Goal: Task Accomplishment & Management: Use online tool/utility

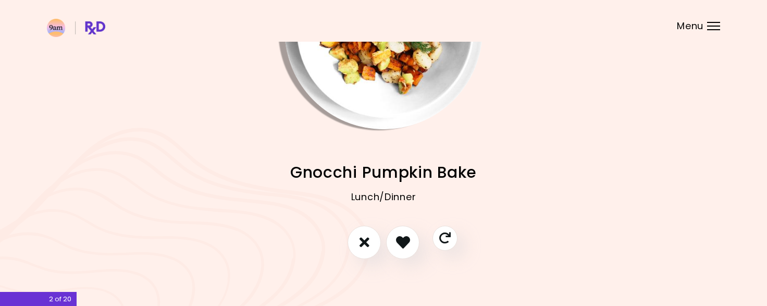
scroll to position [120, 0]
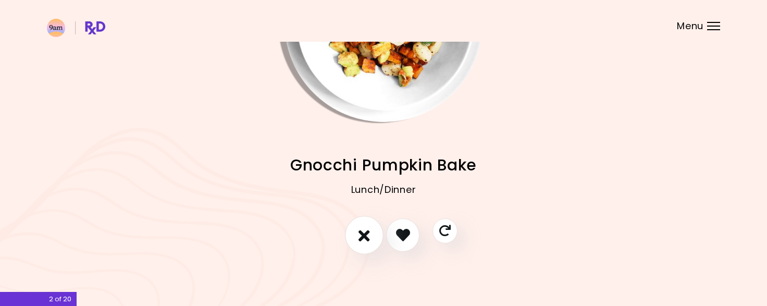
click at [361, 246] on button "I don't like this recipe" at bounding box center [364, 235] width 39 height 39
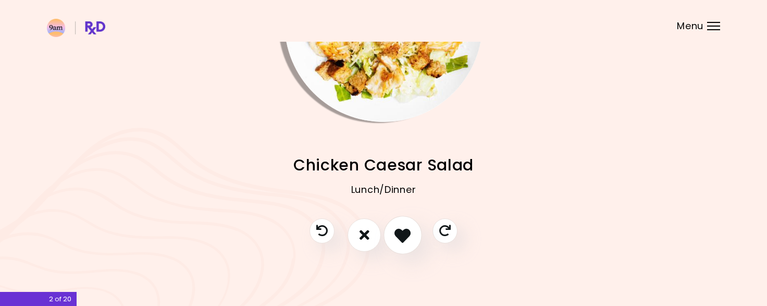
click at [411, 241] on button "I like this recipe" at bounding box center [403, 235] width 39 height 39
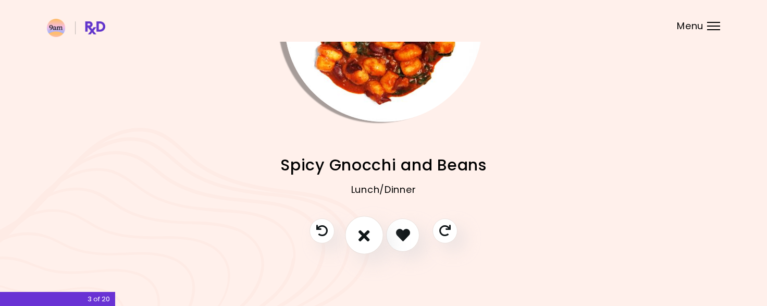
click at [369, 227] on button "I don't like this recipe" at bounding box center [364, 235] width 39 height 39
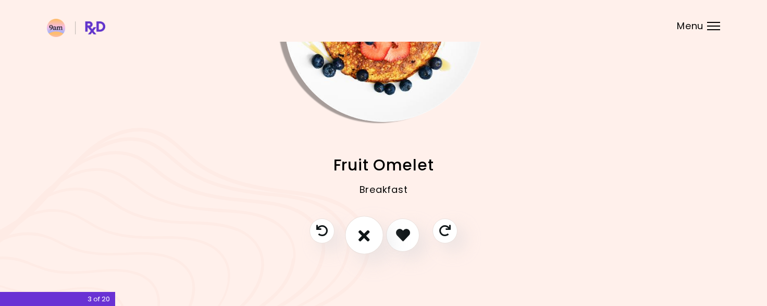
click at [358, 234] on button "I don't like this recipe" at bounding box center [364, 235] width 39 height 39
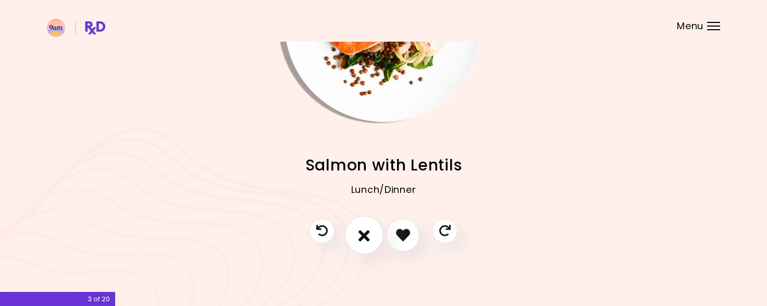
click at [364, 243] on button "I don't like this recipe" at bounding box center [364, 235] width 39 height 39
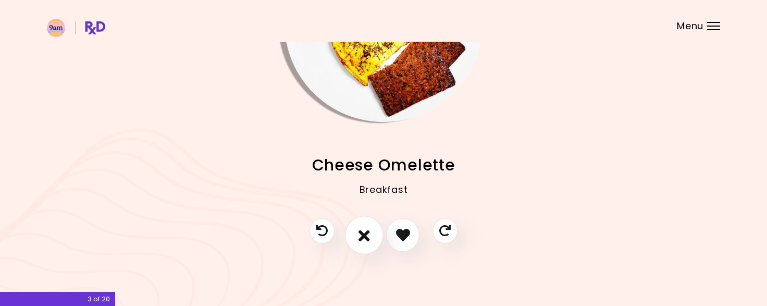
click at [357, 234] on button "I don't like this recipe" at bounding box center [364, 235] width 39 height 39
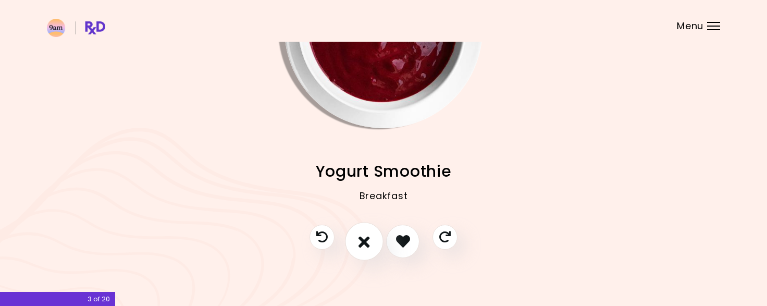
scroll to position [115, 0]
click at [371, 247] on button "I don't like this recipe" at bounding box center [364, 240] width 39 height 39
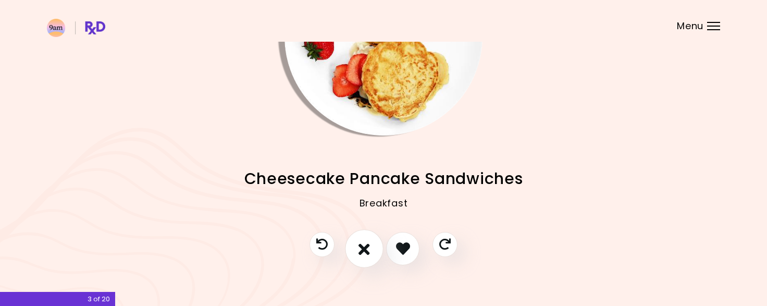
scroll to position [108, 0]
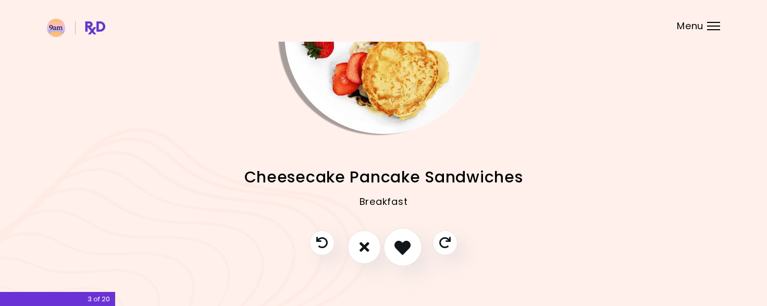
click at [401, 254] on button "I like this recipe" at bounding box center [403, 247] width 39 height 39
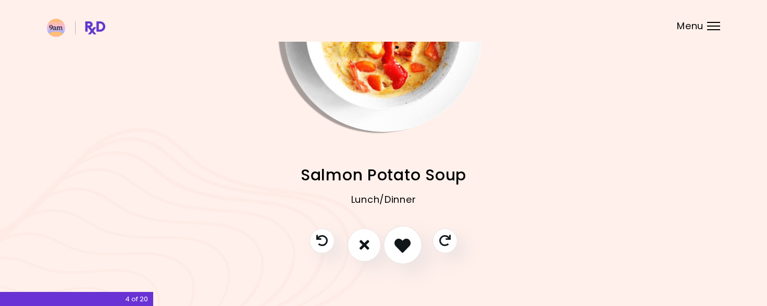
scroll to position [120, 0]
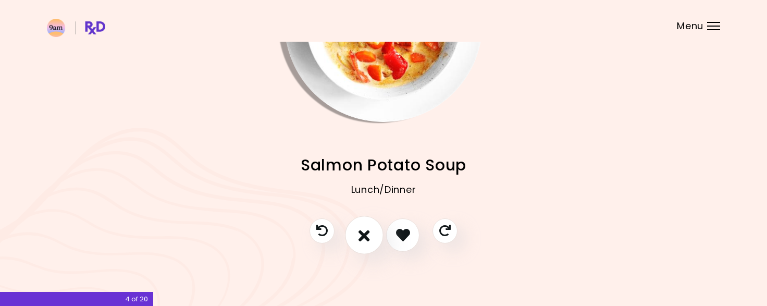
click at [358, 234] on button "I don't like this recipe" at bounding box center [364, 235] width 39 height 39
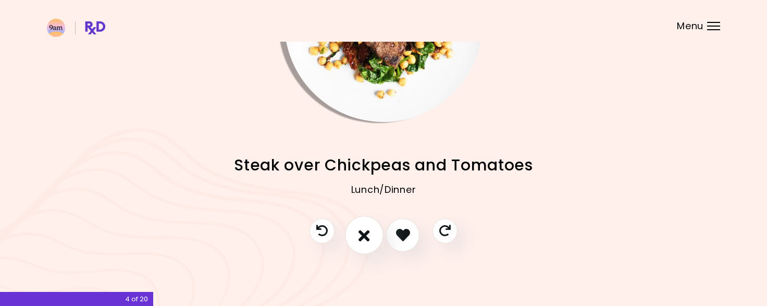
click at [371, 237] on button "I don't like this recipe" at bounding box center [364, 235] width 39 height 39
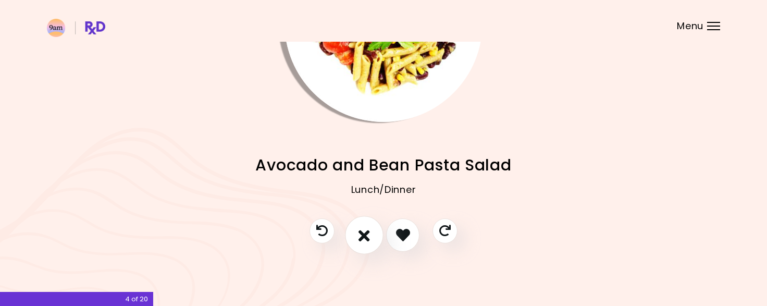
click at [374, 239] on button "I don't like this recipe" at bounding box center [364, 235] width 39 height 39
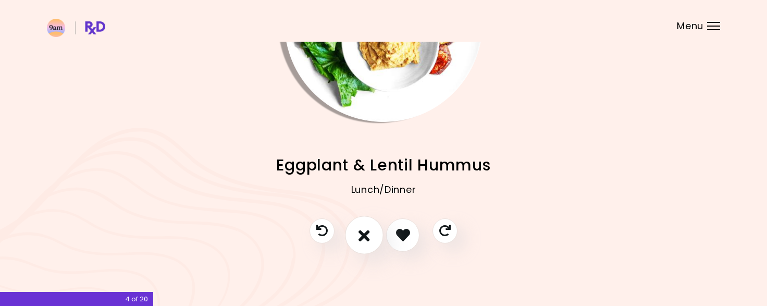
click at [355, 243] on button "I don't like this recipe" at bounding box center [364, 235] width 39 height 39
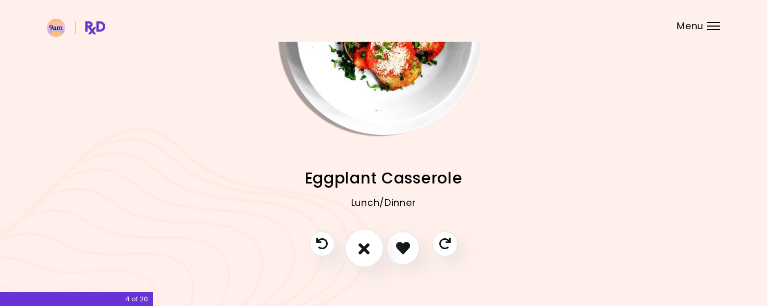
scroll to position [96, 0]
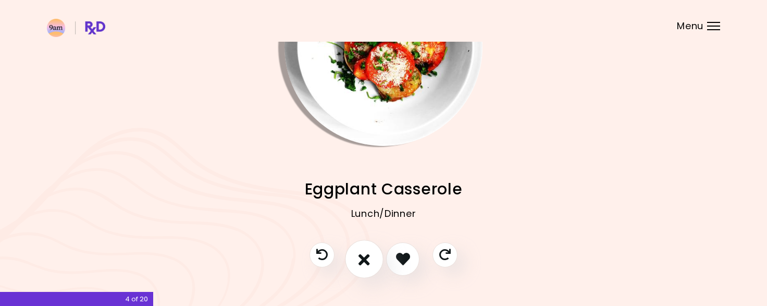
click at [365, 261] on icon "I don't like this recipe" at bounding box center [364, 259] width 11 height 16
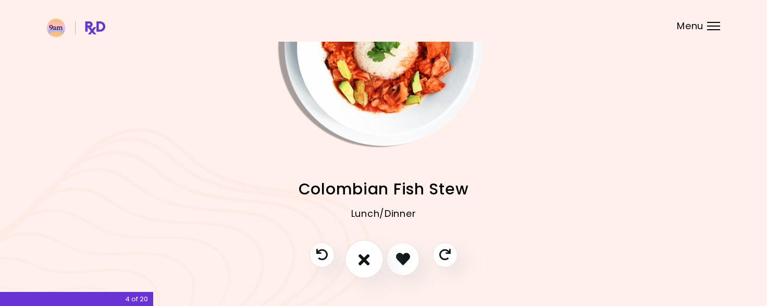
click at [367, 263] on icon "I don't like this recipe" at bounding box center [364, 259] width 11 height 16
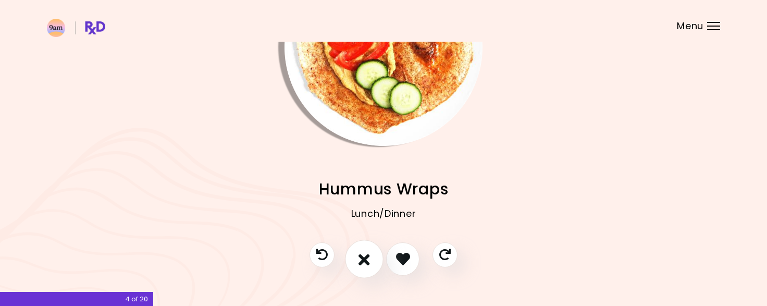
click at [363, 256] on icon "I don't like this recipe" at bounding box center [364, 259] width 11 height 16
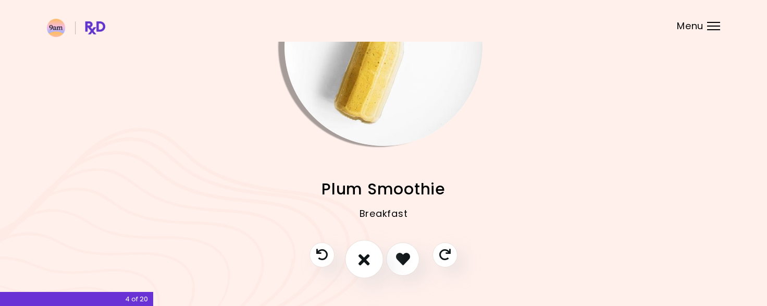
click at [361, 260] on icon "I don't like this recipe" at bounding box center [364, 259] width 11 height 16
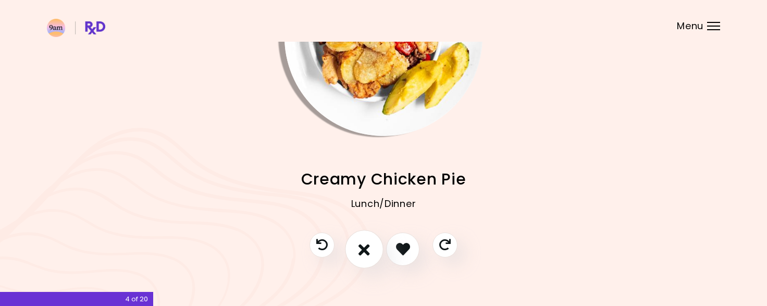
scroll to position [106, 0]
click at [361, 250] on icon "I don't like this recipe" at bounding box center [364, 249] width 11 height 16
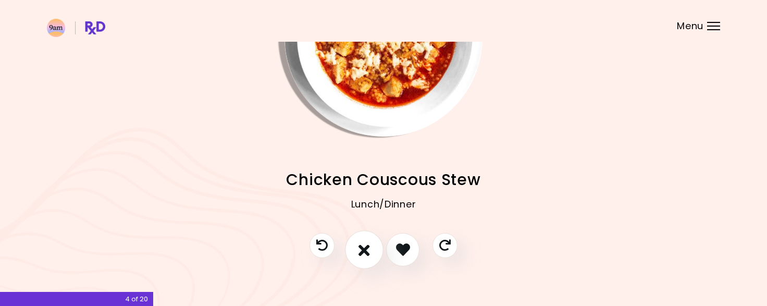
click at [365, 256] on icon "I don't like this recipe" at bounding box center [364, 249] width 11 height 16
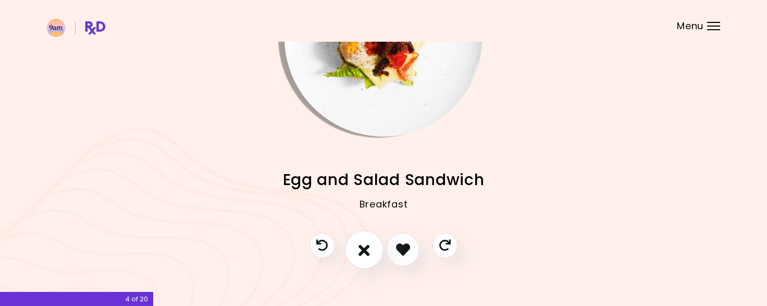
click at [365, 263] on button "I don't like this recipe" at bounding box center [364, 249] width 39 height 39
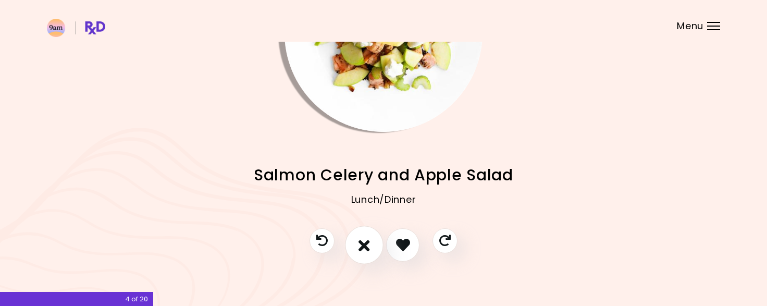
scroll to position [120, 0]
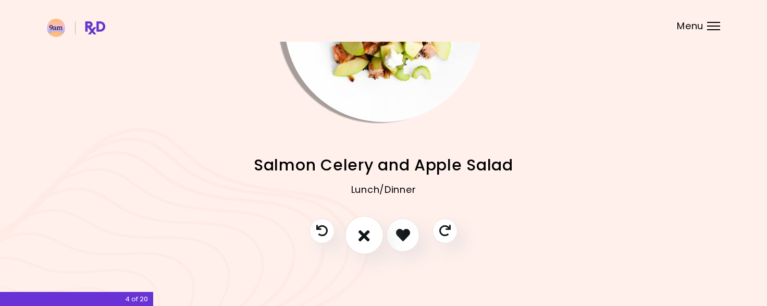
click at [360, 245] on button "I don't like this recipe" at bounding box center [364, 235] width 39 height 39
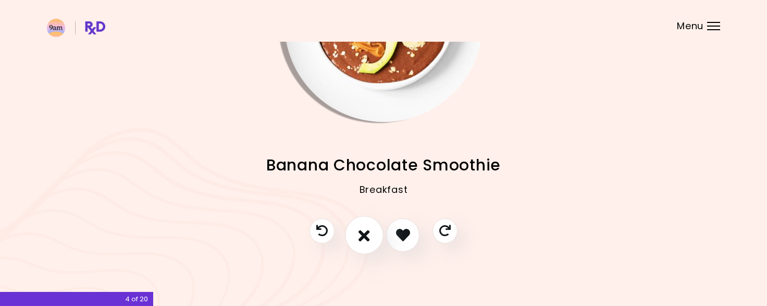
click at [363, 240] on icon "I don't like this recipe" at bounding box center [364, 235] width 11 height 16
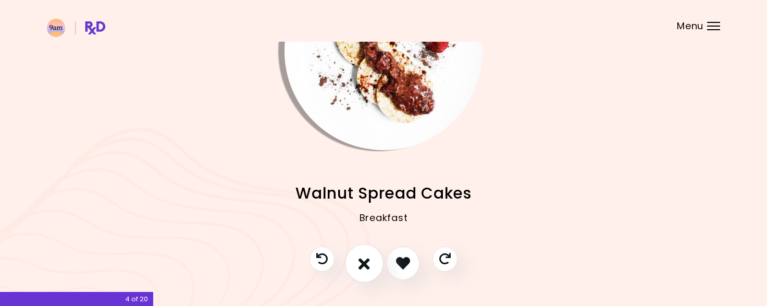
scroll to position [95, 0]
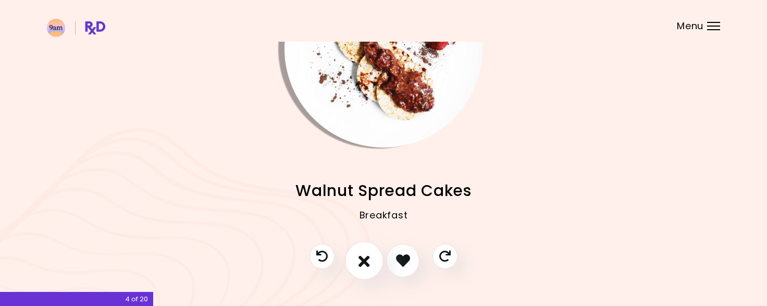
click at [371, 262] on button "I don't like this recipe" at bounding box center [364, 260] width 39 height 39
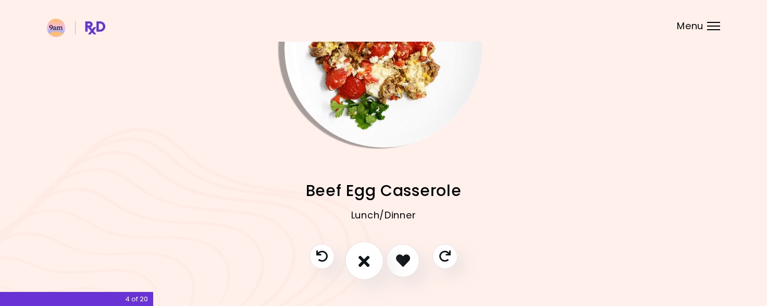
click at [369, 260] on icon "I don't like this recipe" at bounding box center [364, 260] width 11 height 16
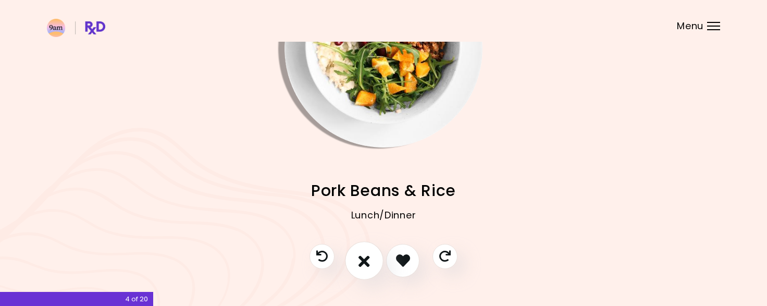
click at [360, 267] on icon "I don't like this recipe" at bounding box center [364, 260] width 11 height 16
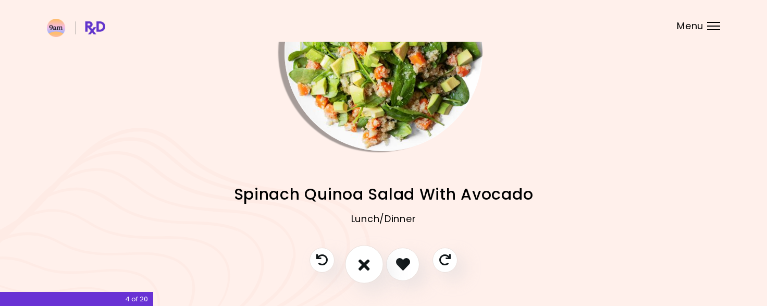
scroll to position [82, 0]
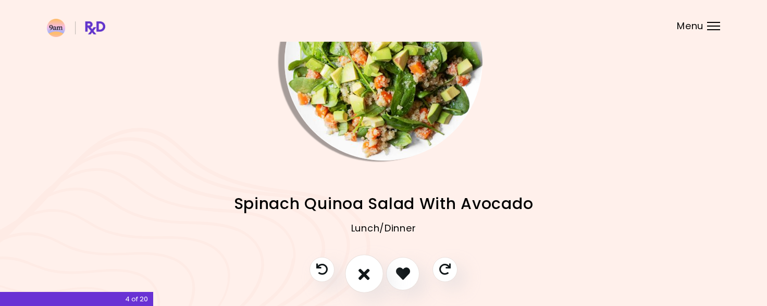
click at [367, 268] on icon "I don't like this recipe" at bounding box center [364, 273] width 11 height 16
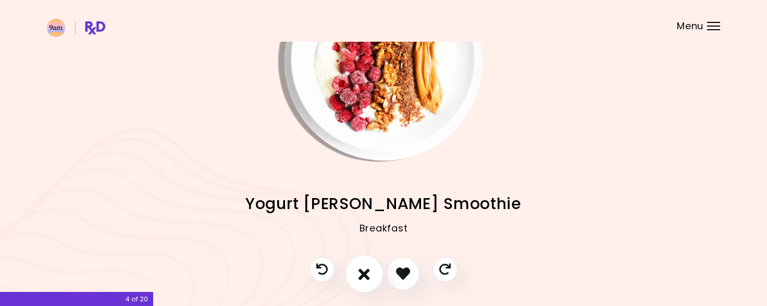
click at [364, 278] on icon "I don't like this recipe" at bounding box center [364, 273] width 11 height 16
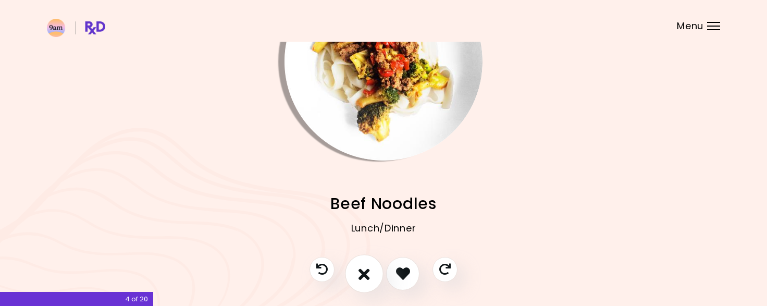
click at [369, 278] on icon "I don't like this recipe" at bounding box center [364, 273] width 11 height 16
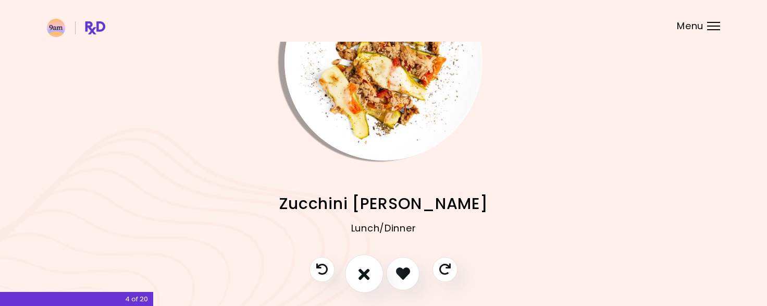
click at [369, 278] on icon "I don't like this recipe" at bounding box center [364, 273] width 11 height 16
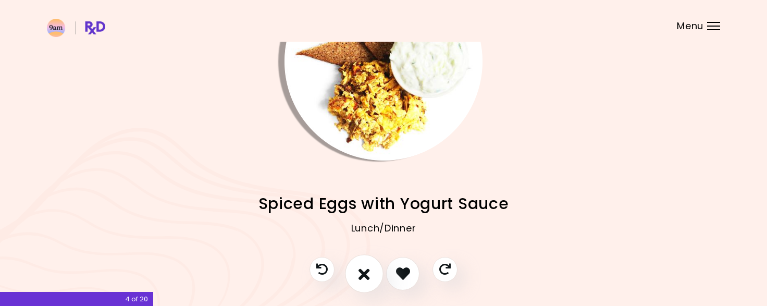
click at [369, 278] on icon "I don't like this recipe" at bounding box center [364, 273] width 11 height 16
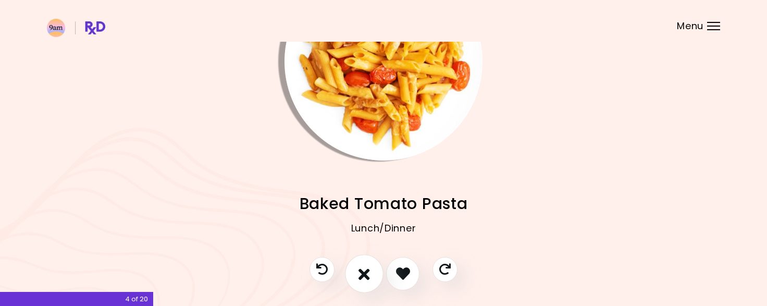
click at [369, 278] on icon "I don't like this recipe" at bounding box center [364, 273] width 11 height 16
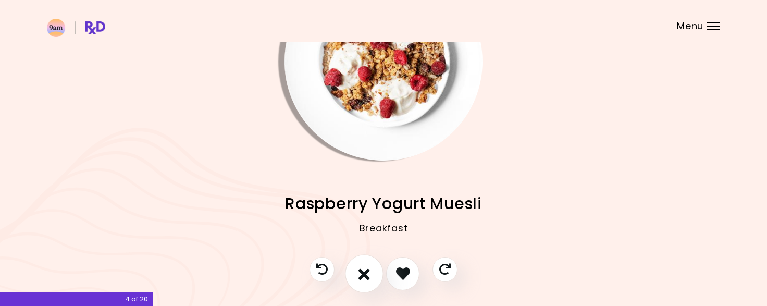
click at [369, 278] on icon "I don't like this recipe" at bounding box center [364, 273] width 11 height 16
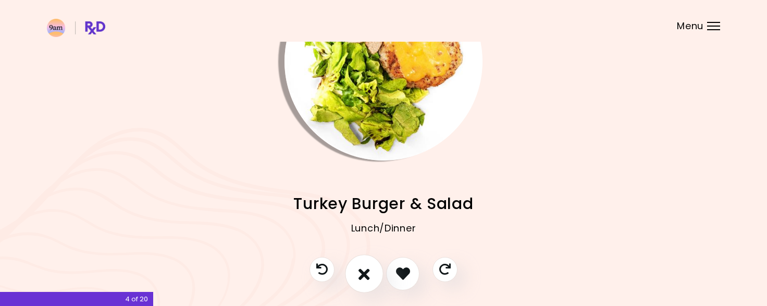
click at [369, 278] on icon "I don't like this recipe" at bounding box center [364, 273] width 11 height 16
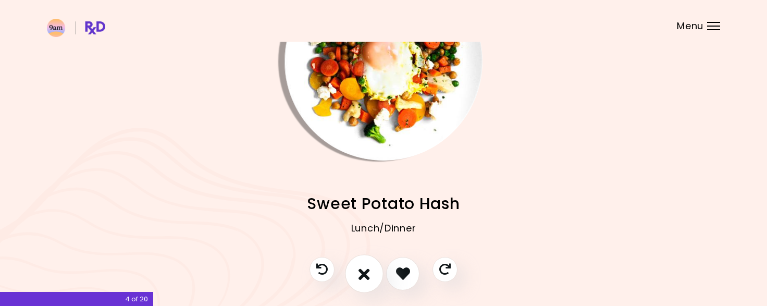
click at [369, 278] on icon "I don't like this recipe" at bounding box center [364, 273] width 11 height 16
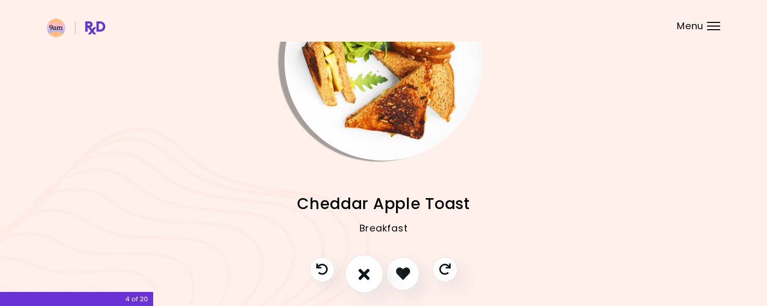
click at [369, 278] on icon "I don't like this recipe" at bounding box center [364, 273] width 11 height 16
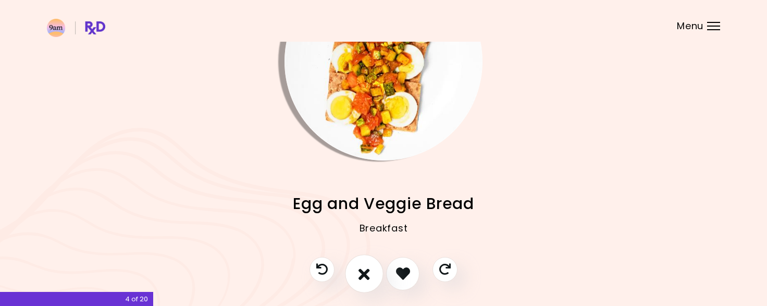
click at [369, 278] on icon "I don't like this recipe" at bounding box center [364, 273] width 11 height 16
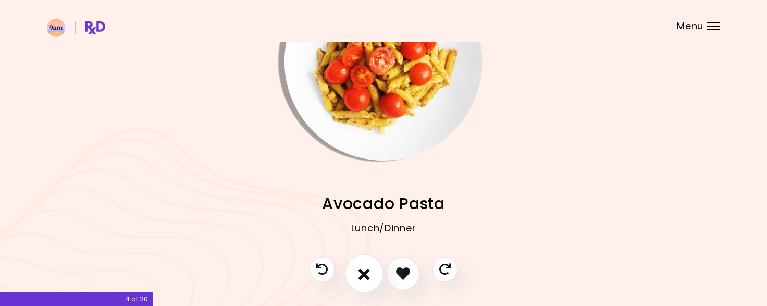
click at [369, 278] on icon "I don't like this recipe" at bounding box center [364, 273] width 11 height 16
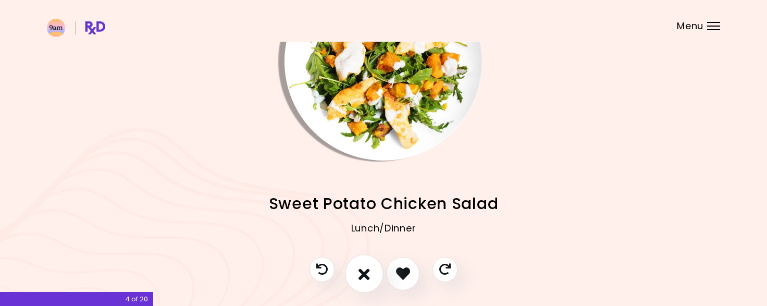
click at [369, 278] on icon "I don't like this recipe" at bounding box center [364, 273] width 11 height 16
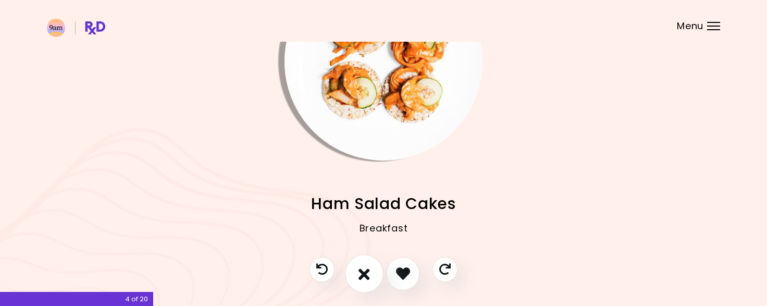
click at [369, 278] on icon "I don't like this recipe" at bounding box center [364, 273] width 11 height 16
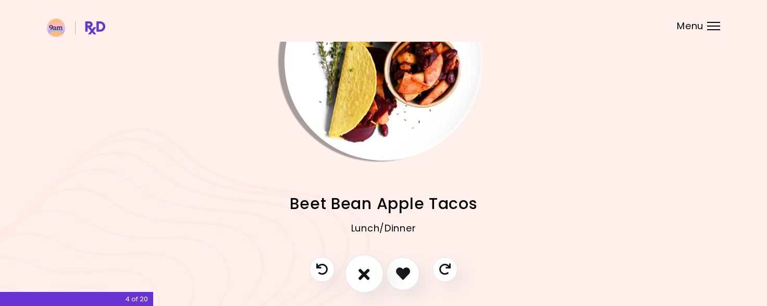
click at [369, 280] on icon "I don't like this recipe" at bounding box center [364, 273] width 11 height 16
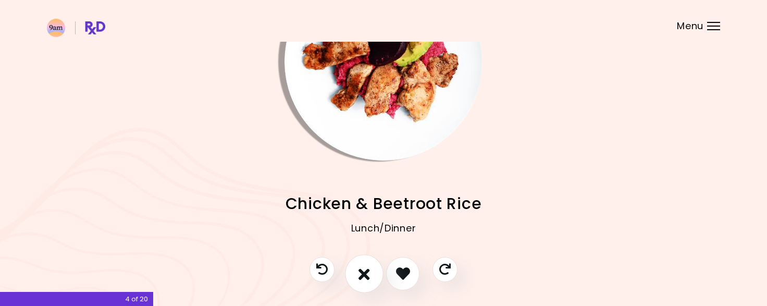
click at [369, 280] on icon "I don't like this recipe" at bounding box center [364, 273] width 11 height 16
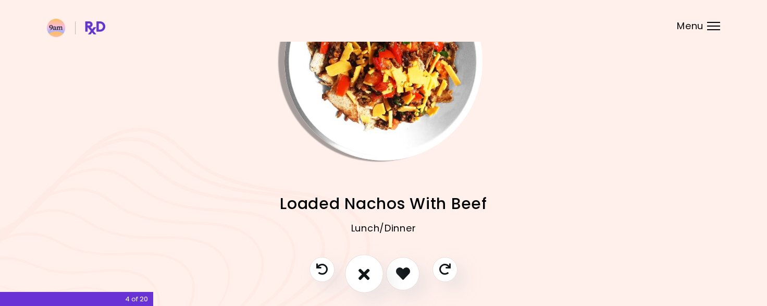
click at [369, 280] on icon "I don't like this recipe" at bounding box center [364, 273] width 11 height 16
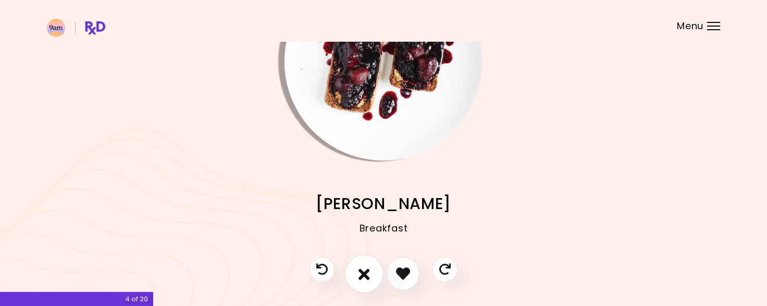
click at [369, 280] on icon "I don't like this recipe" at bounding box center [364, 273] width 11 height 16
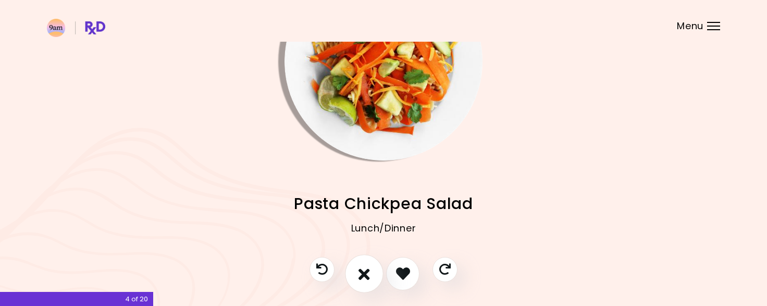
click at [369, 280] on icon "I don't like this recipe" at bounding box center [364, 273] width 11 height 16
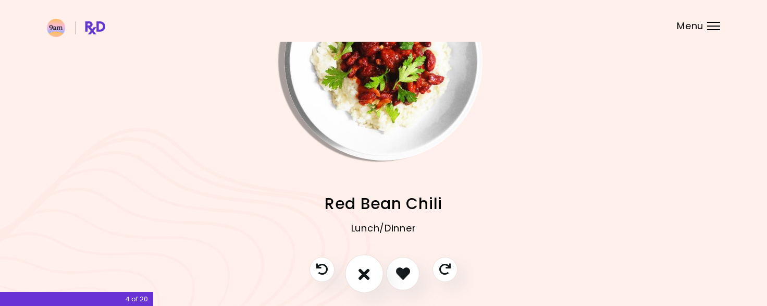
click at [369, 280] on icon "I don't like this recipe" at bounding box center [364, 273] width 11 height 16
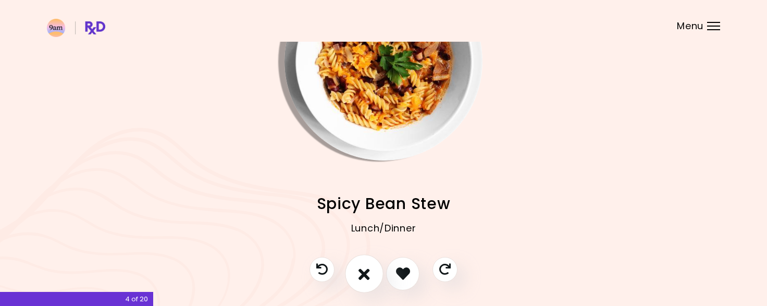
click at [369, 280] on icon "I don't like this recipe" at bounding box center [364, 273] width 11 height 16
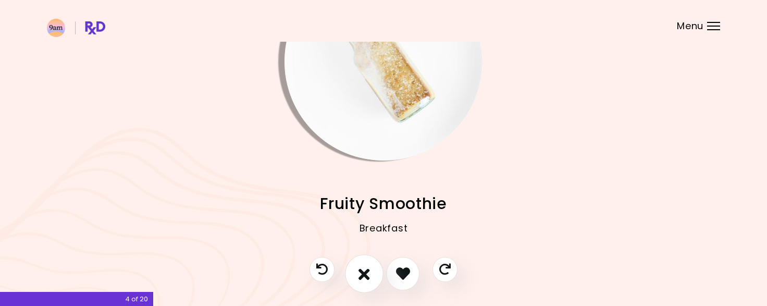
click at [369, 280] on icon "I don't like this recipe" at bounding box center [364, 273] width 11 height 16
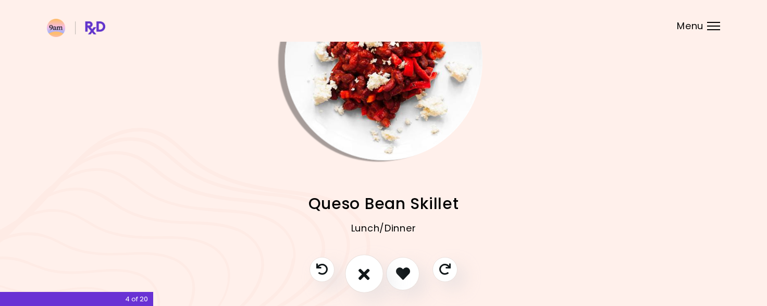
click at [369, 280] on icon "I don't like this recipe" at bounding box center [364, 273] width 11 height 16
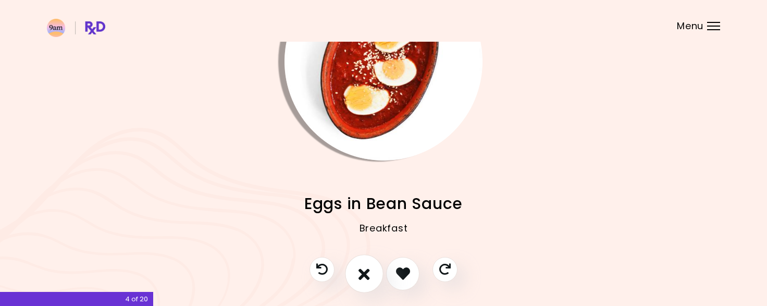
click at [369, 280] on icon "I don't like this recipe" at bounding box center [364, 273] width 11 height 16
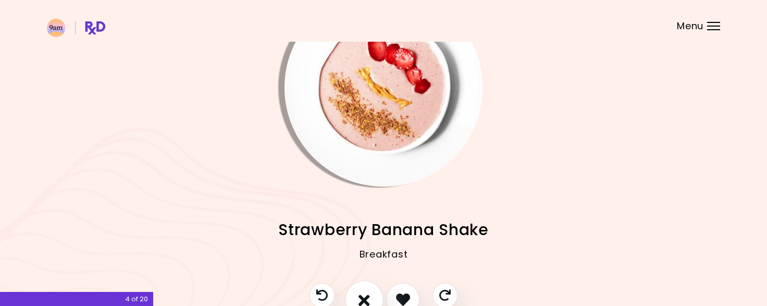
scroll to position [57, 0]
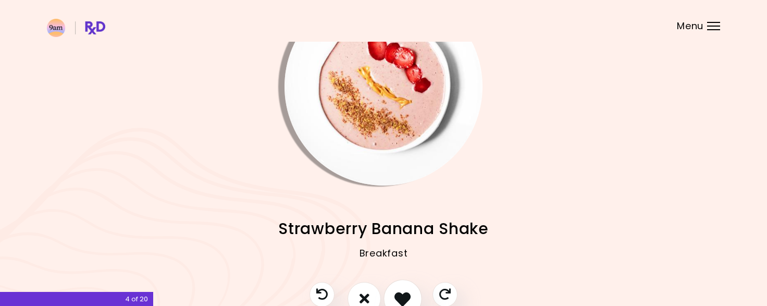
click at [405, 288] on button "I like this recipe" at bounding box center [403, 298] width 39 height 39
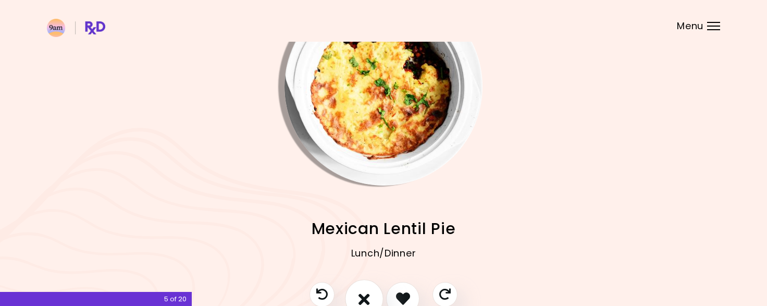
click at [359, 291] on icon "I don't like this recipe" at bounding box center [364, 298] width 11 height 16
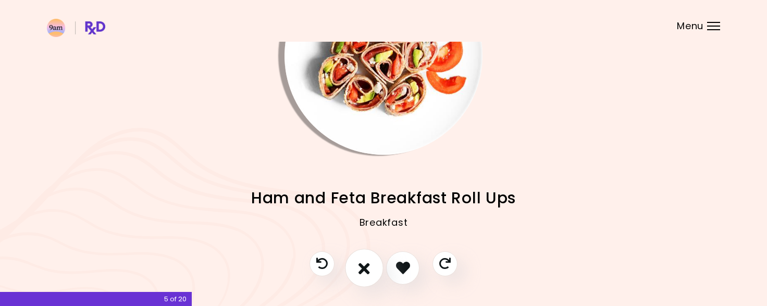
scroll to position [90, 0]
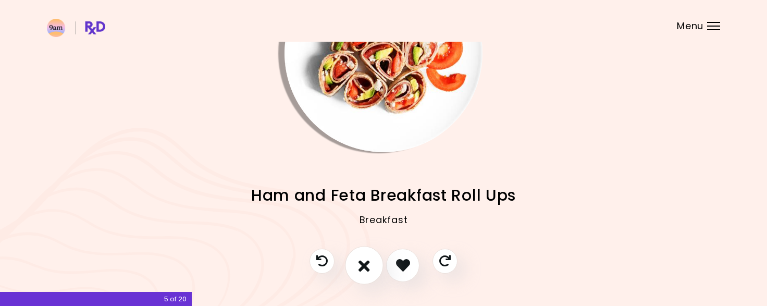
click at [356, 268] on button "I don't like this recipe" at bounding box center [364, 265] width 39 height 39
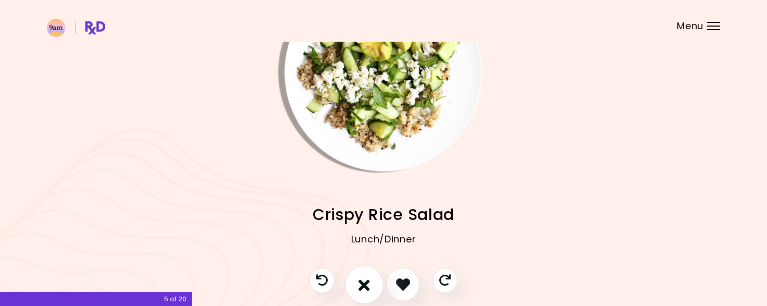
scroll to position [73, 0]
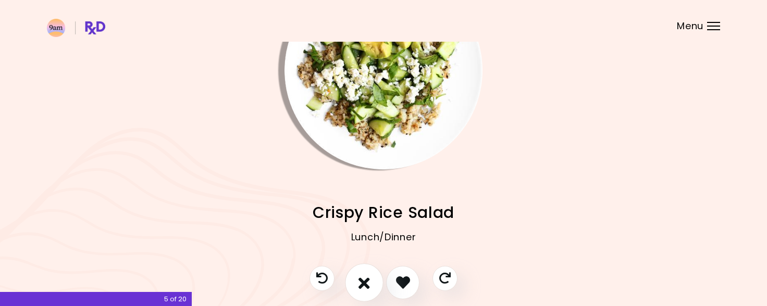
click at [367, 286] on icon "I don't like this recipe" at bounding box center [364, 282] width 11 height 16
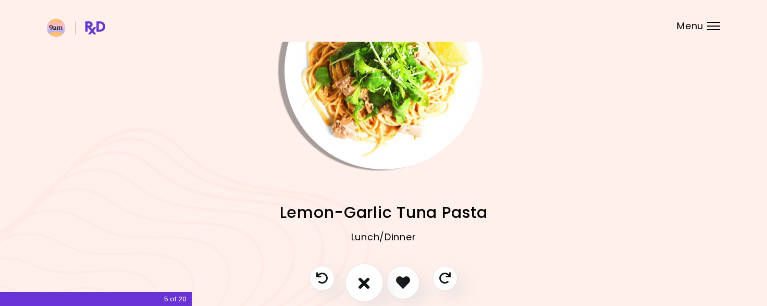
click at [367, 286] on icon "I don't like this recipe" at bounding box center [364, 282] width 11 height 16
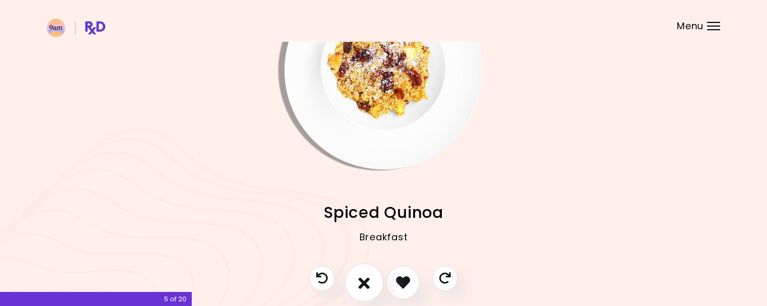
click at [367, 286] on icon "I don't like this recipe" at bounding box center [364, 282] width 11 height 16
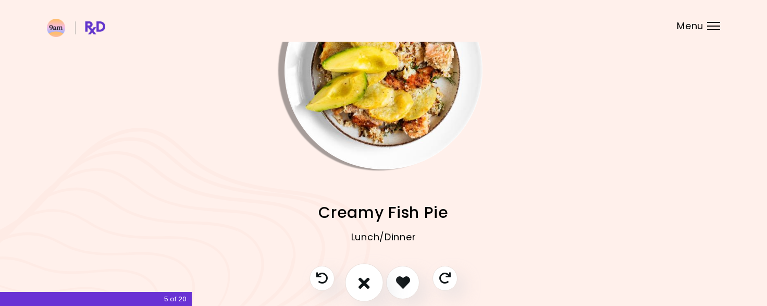
click at [367, 286] on icon "I don't like this recipe" at bounding box center [364, 282] width 11 height 16
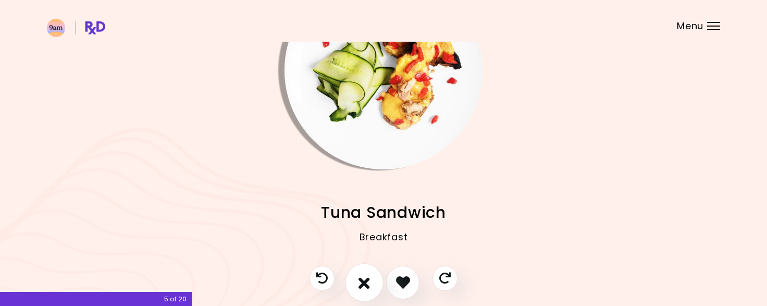
click at [367, 286] on icon "I don't like this recipe" at bounding box center [364, 282] width 11 height 16
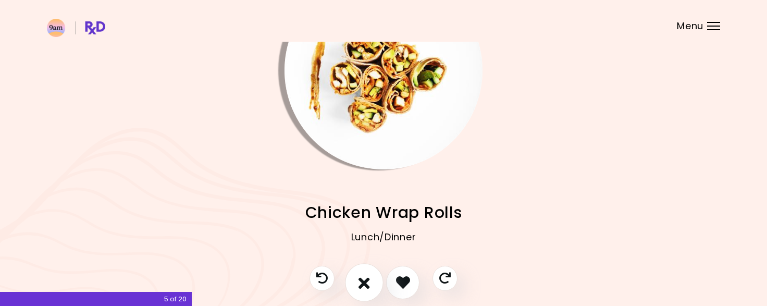
click at [363, 290] on icon "I don't like this recipe" at bounding box center [364, 282] width 11 height 16
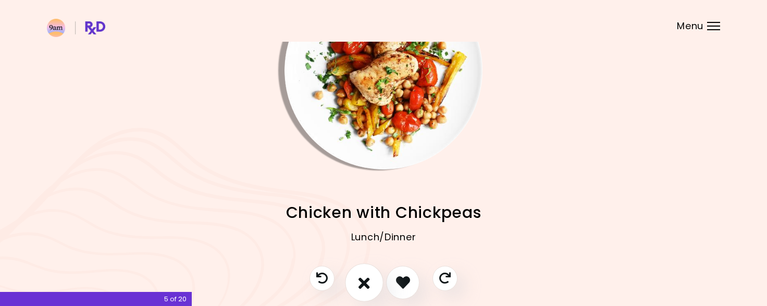
click at [363, 290] on icon "I don't like this recipe" at bounding box center [364, 282] width 11 height 16
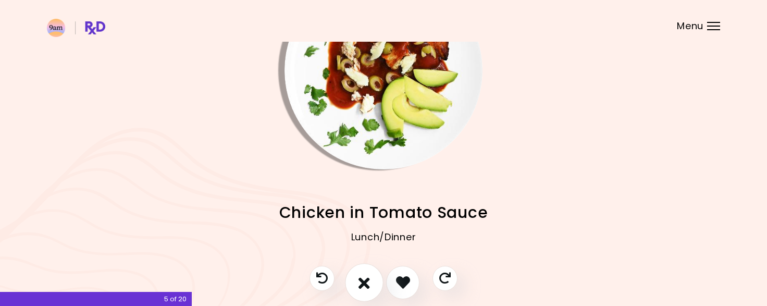
click at [363, 290] on icon "I don't like this recipe" at bounding box center [364, 282] width 11 height 16
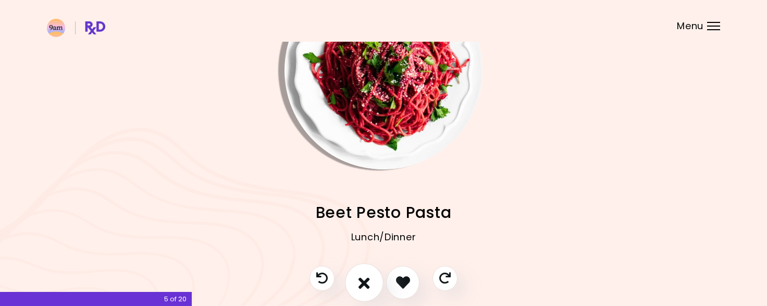
click at [363, 290] on icon "I don't like this recipe" at bounding box center [364, 282] width 11 height 16
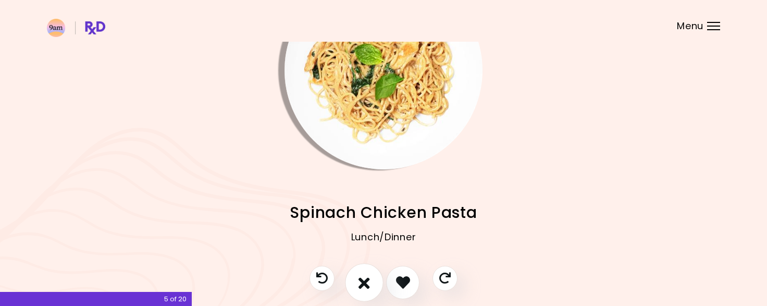
click at [363, 290] on icon "I don't like this recipe" at bounding box center [364, 282] width 11 height 16
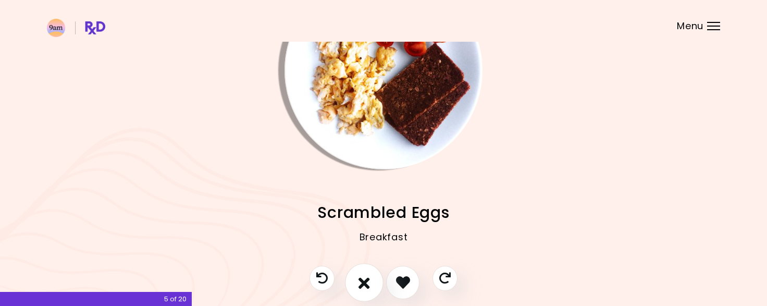
click at [363, 290] on icon "I don't like this recipe" at bounding box center [364, 282] width 11 height 16
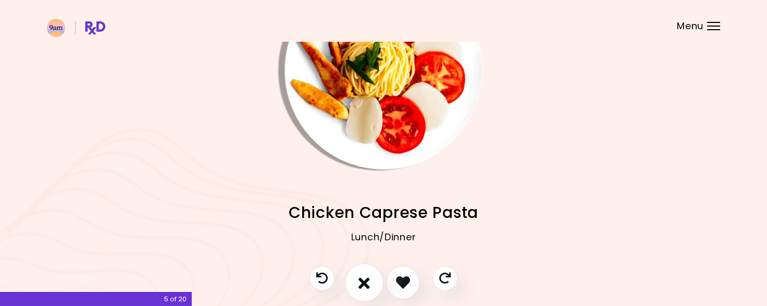
click at [363, 290] on icon "I don't like this recipe" at bounding box center [364, 282] width 11 height 16
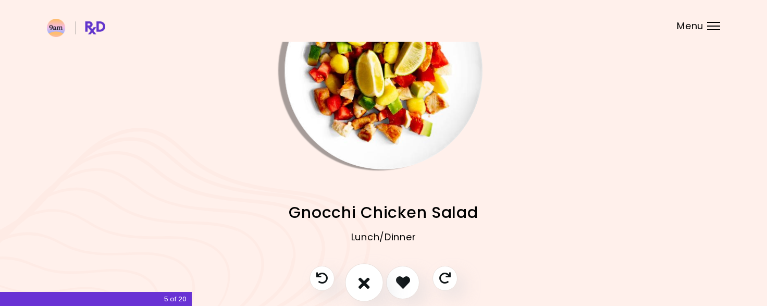
click at [363, 290] on icon "I don't like this recipe" at bounding box center [364, 282] width 11 height 16
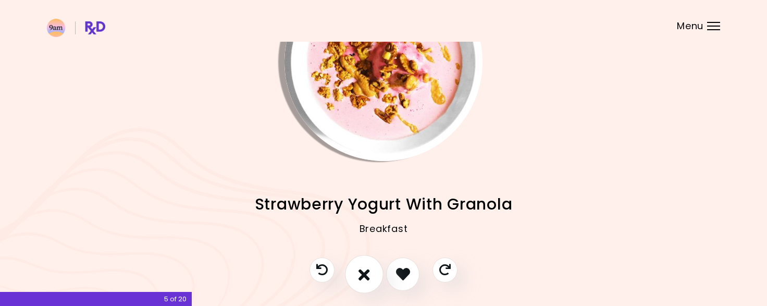
scroll to position [83, 0]
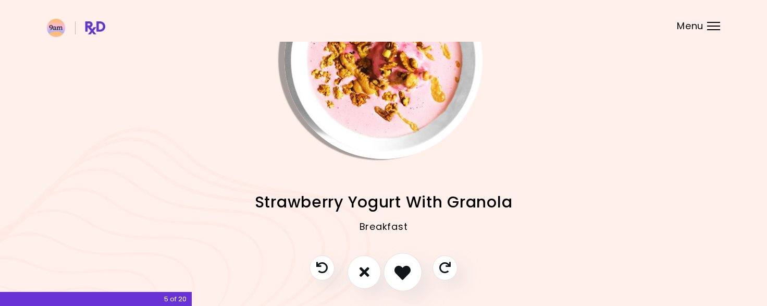
click at [396, 274] on icon "I like this recipe" at bounding box center [403, 272] width 16 height 16
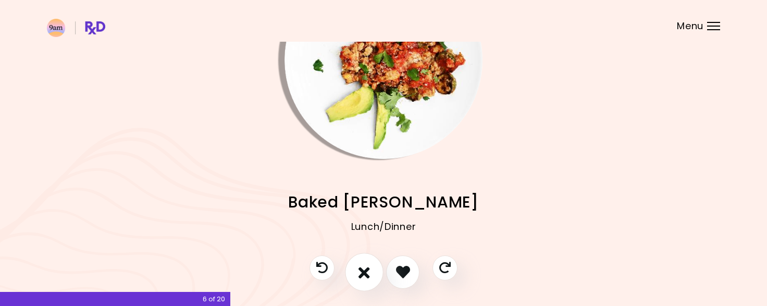
click at [364, 272] on icon "I don't like this recipe" at bounding box center [364, 272] width 11 height 16
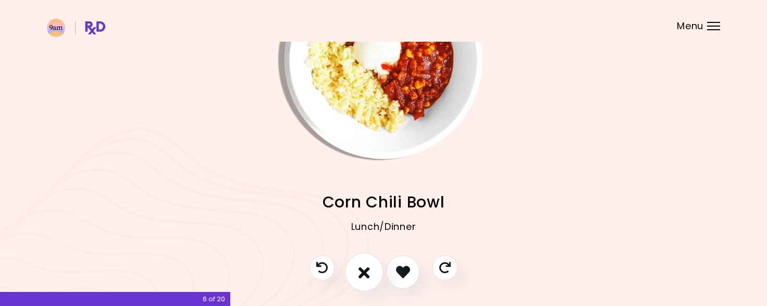
click at [358, 275] on button "I don't like this recipe" at bounding box center [364, 272] width 39 height 39
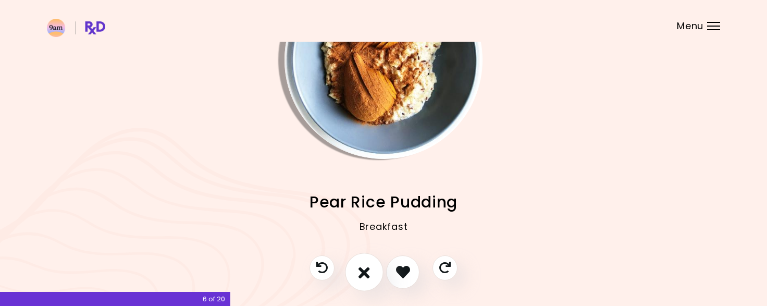
click at [360, 272] on icon "I don't like this recipe" at bounding box center [364, 272] width 11 height 16
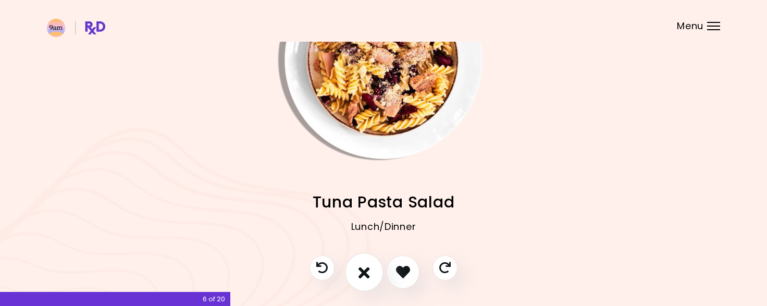
click at [373, 282] on button "I don't like this recipe" at bounding box center [364, 272] width 39 height 39
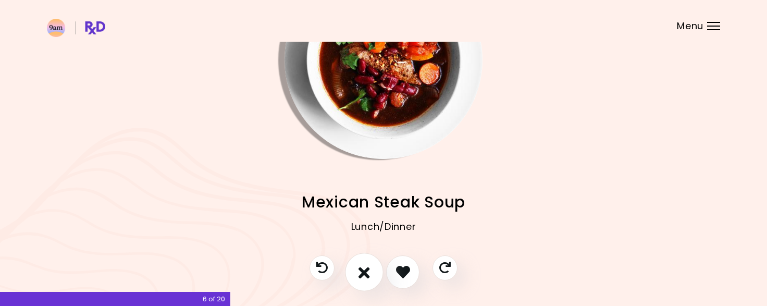
click at [374, 265] on button "I don't like this recipe" at bounding box center [364, 272] width 39 height 39
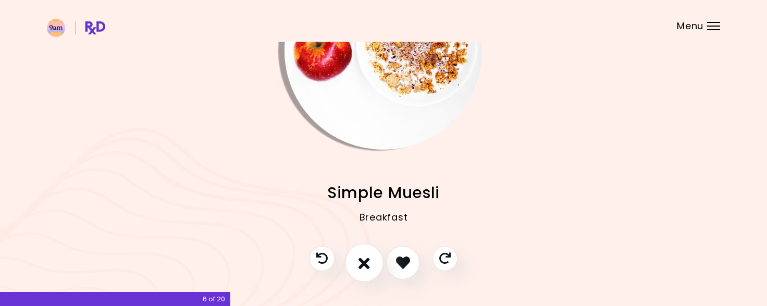
scroll to position [95, 0]
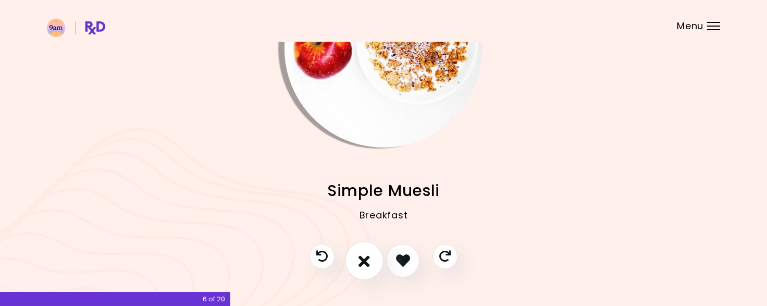
click at [364, 257] on icon "I don't like this recipe" at bounding box center [364, 260] width 11 height 16
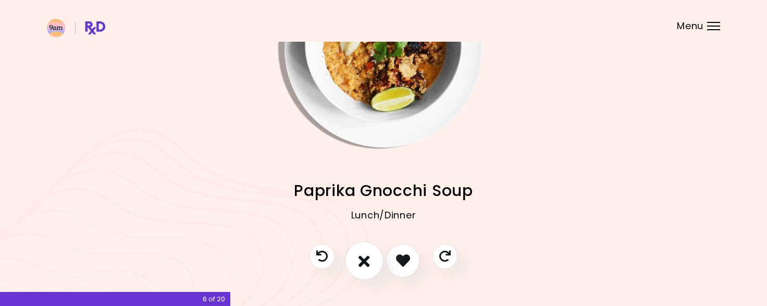
click at [372, 265] on button "I don't like this recipe" at bounding box center [364, 260] width 39 height 39
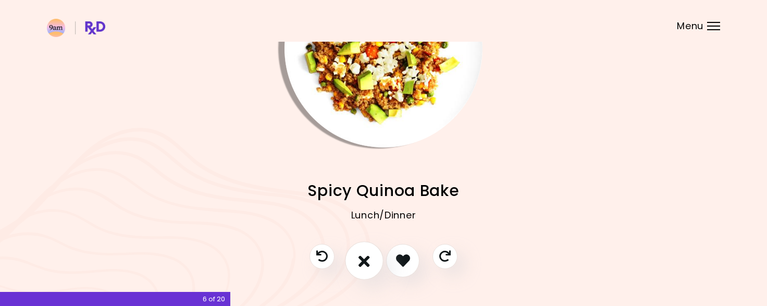
click at [365, 261] on icon "I don't like this recipe" at bounding box center [364, 260] width 11 height 16
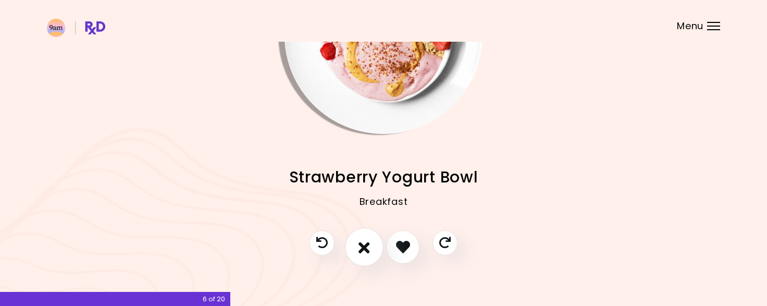
scroll to position [108, 0]
click at [400, 252] on icon "I like this recipe" at bounding box center [403, 247] width 16 height 16
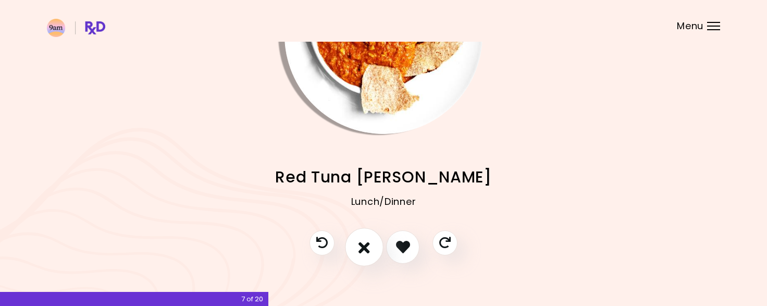
click at [368, 244] on icon "I don't like this recipe" at bounding box center [364, 247] width 11 height 16
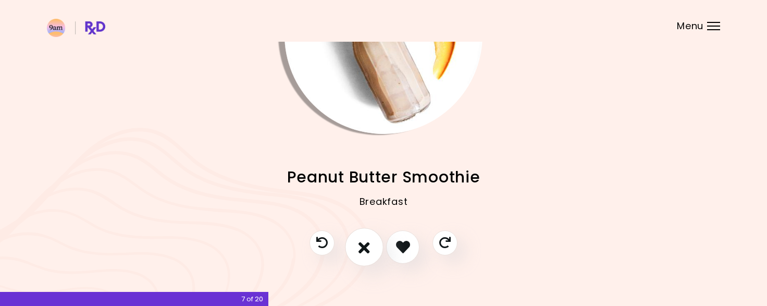
click at [359, 254] on button "I don't like this recipe" at bounding box center [364, 247] width 39 height 39
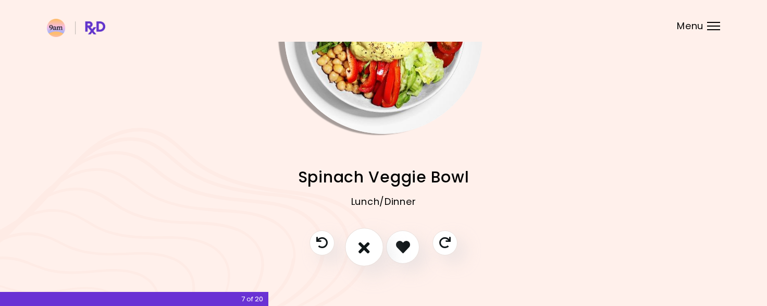
click at [370, 247] on button "I don't like this recipe" at bounding box center [364, 247] width 39 height 39
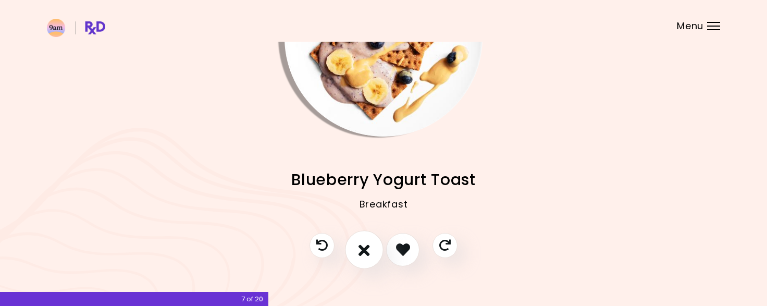
scroll to position [102, 0]
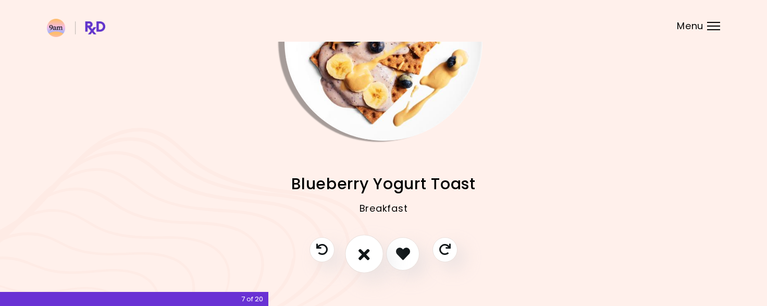
click at [367, 260] on icon "I don't like this recipe" at bounding box center [364, 254] width 11 height 16
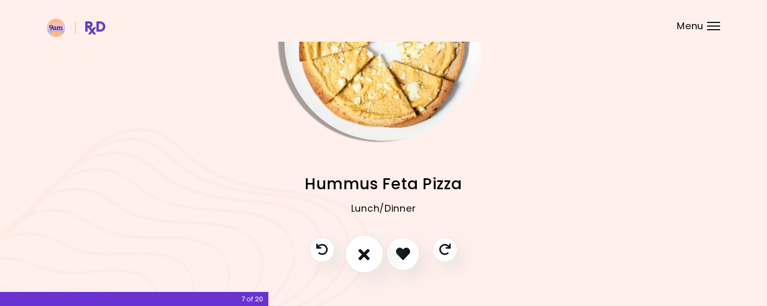
click at [369, 252] on icon "I don't like this recipe" at bounding box center [364, 254] width 11 height 16
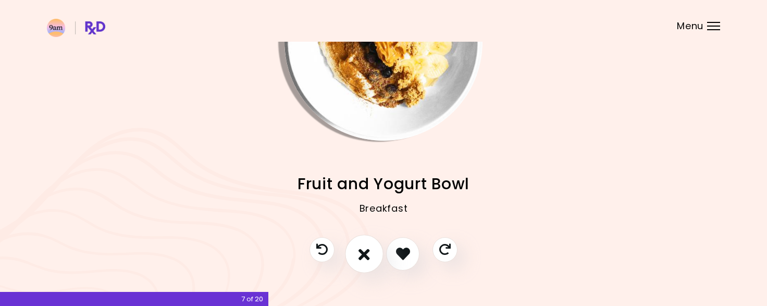
click at [373, 265] on button "I don't like this recipe" at bounding box center [364, 254] width 39 height 39
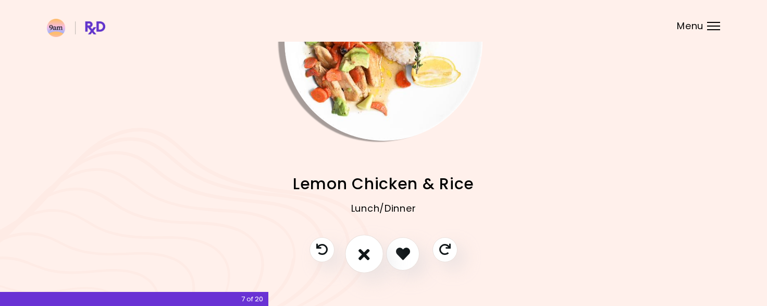
click at [368, 260] on icon "I don't like this recipe" at bounding box center [364, 254] width 11 height 16
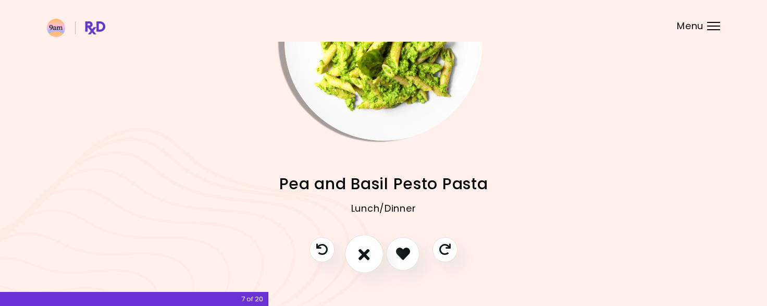
click at [360, 254] on icon "I don't like this recipe" at bounding box center [364, 254] width 11 height 16
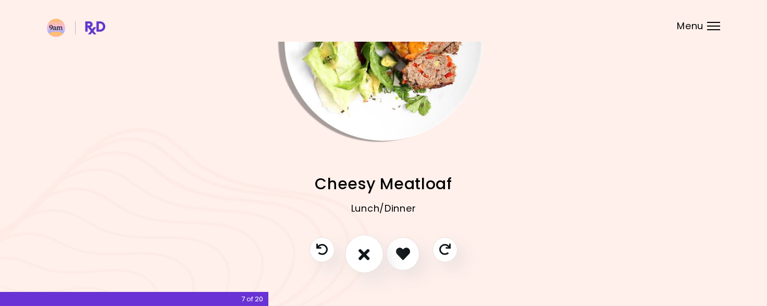
click at [361, 263] on button "I don't like this recipe" at bounding box center [364, 254] width 39 height 39
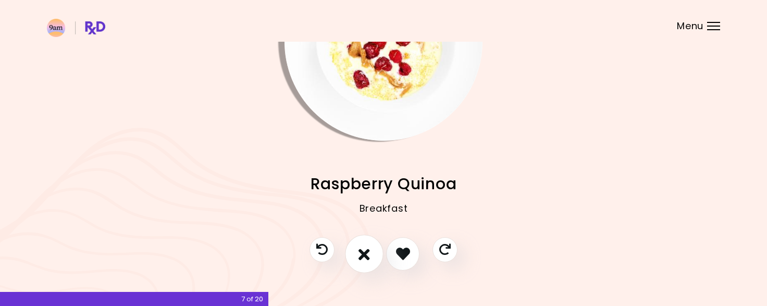
click at [361, 267] on button "I don't like this recipe" at bounding box center [364, 254] width 39 height 39
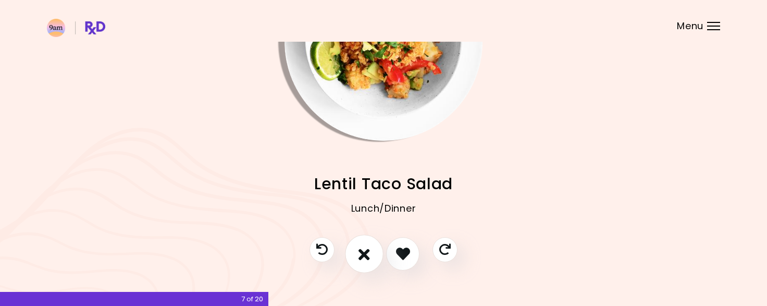
click at [363, 251] on icon "I don't like this recipe" at bounding box center [364, 254] width 11 height 16
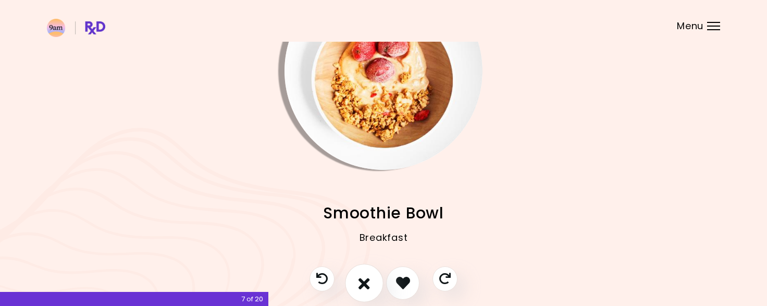
scroll to position [85, 0]
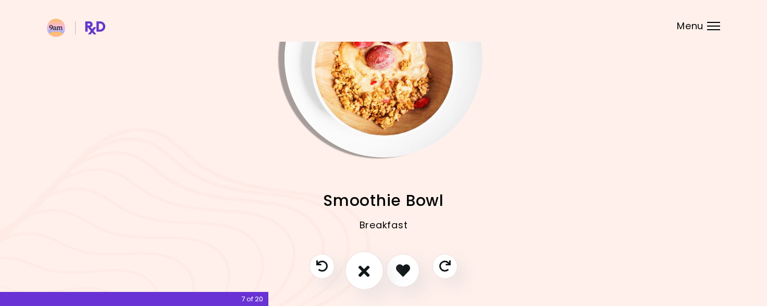
click at [367, 271] on icon "I don't like this recipe" at bounding box center [364, 270] width 11 height 16
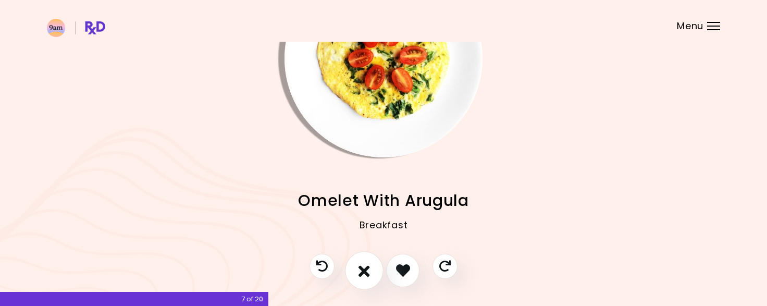
click at [365, 277] on icon "I don't like this recipe" at bounding box center [364, 270] width 11 height 16
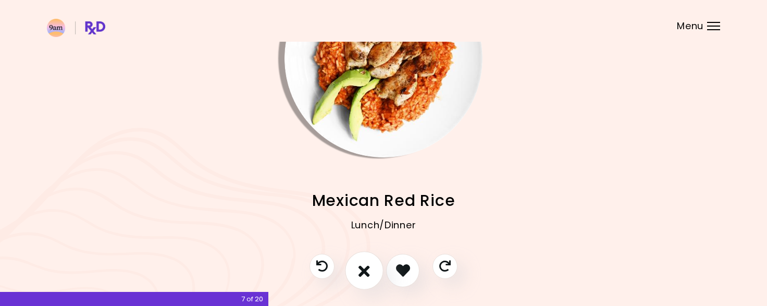
click at [368, 266] on icon "I don't like this recipe" at bounding box center [364, 270] width 11 height 16
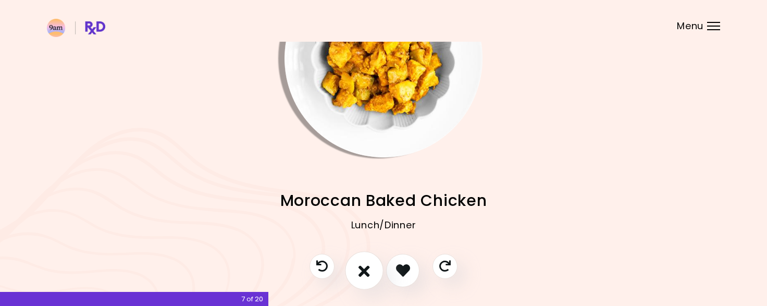
click at [369, 269] on icon "I don't like this recipe" at bounding box center [364, 270] width 11 height 16
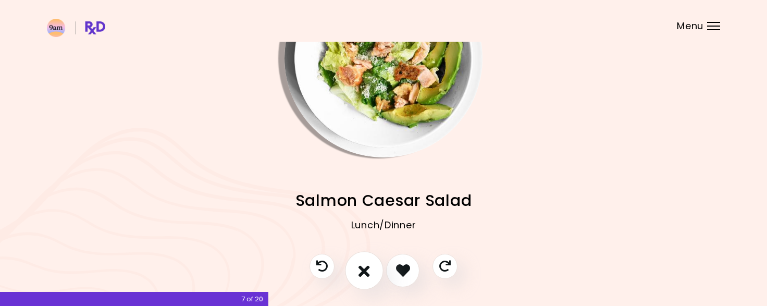
click at [360, 271] on icon "I don't like this recipe" at bounding box center [364, 270] width 11 height 16
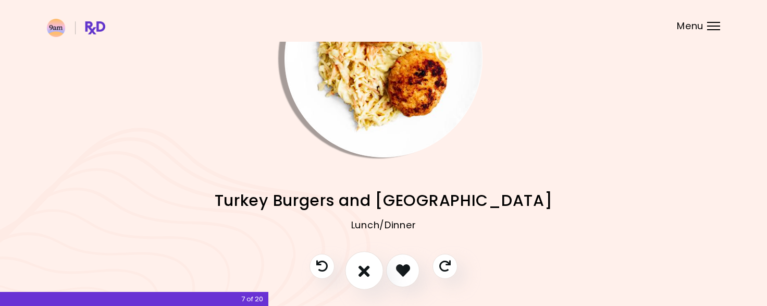
click at [362, 270] on icon "I don't like this recipe" at bounding box center [364, 270] width 11 height 16
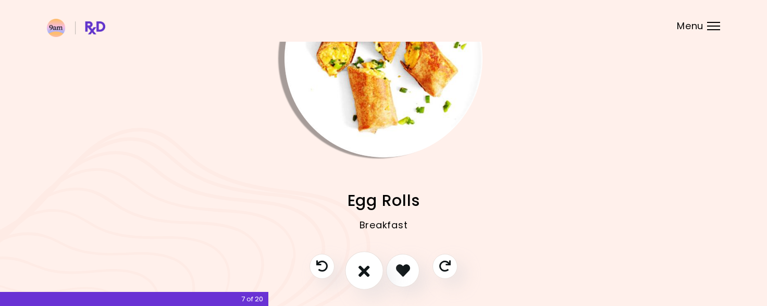
click at [363, 264] on icon "I don't like this recipe" at bounding box center [364, 270] width 11 height 16
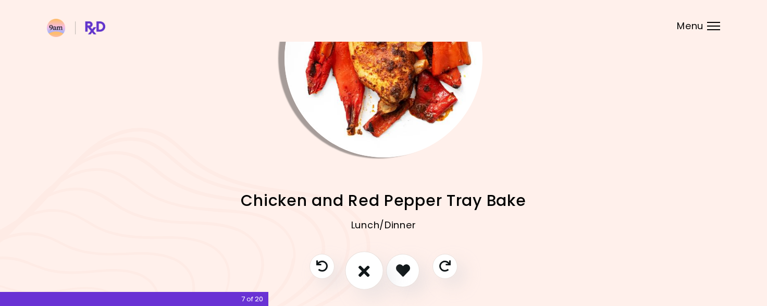
click at [369, 272] on icon "I don't like this recipe" at bounding box center [364, 270] width 11 height 16
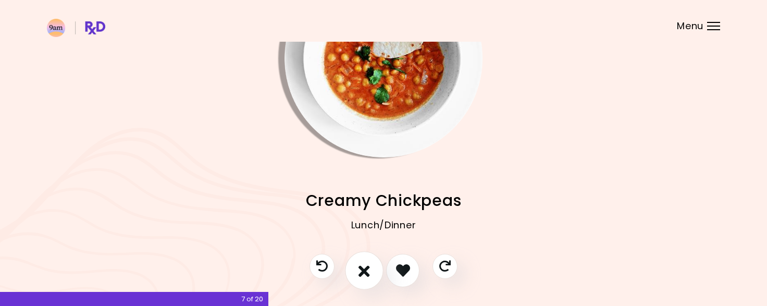
click at [362, 269] on icon "I don't like this recipe" at bounding box center [364, 270] width 11 height 16
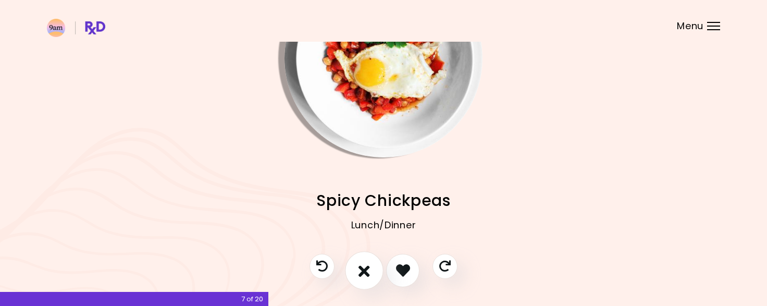
click at [369, 267] on icon "I don't like this recipe" at bounding box center [364, 270] width 11 height 16
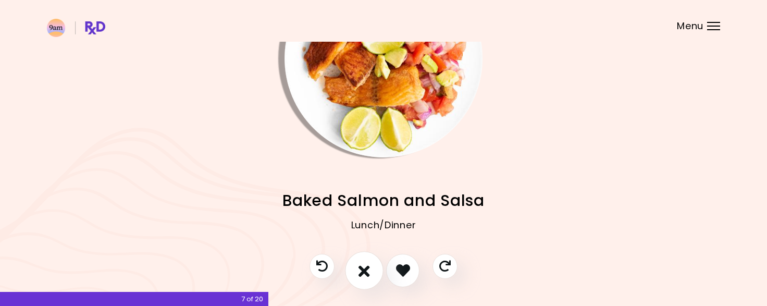
click at [371, 274] on button "I don't like this recipe" at bounding box center [364, 270] width 39 height 39
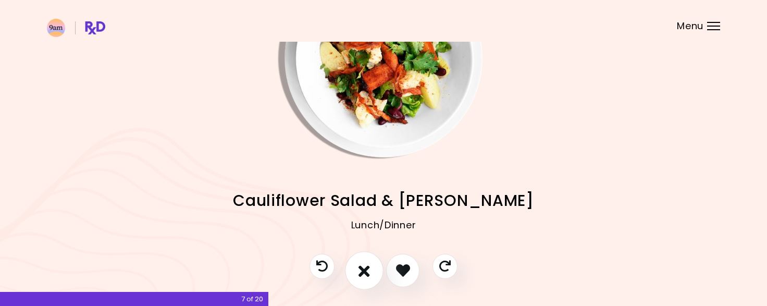
click at [352, 282] on button "I don't like this recipe" at bounding box center [364, 270] width 39 height 39
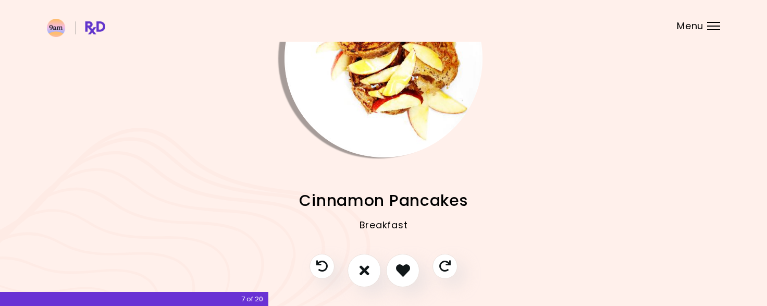
click at [379, 279] on div at bounding box center [383, 276] width 169 height 44
click at [368, 287] on div at bounding box center [383, 276] width 169 height 44
click at [369, 270] on button "I don't like this recipe" at bounding box center [364, 270] width 39 height 39
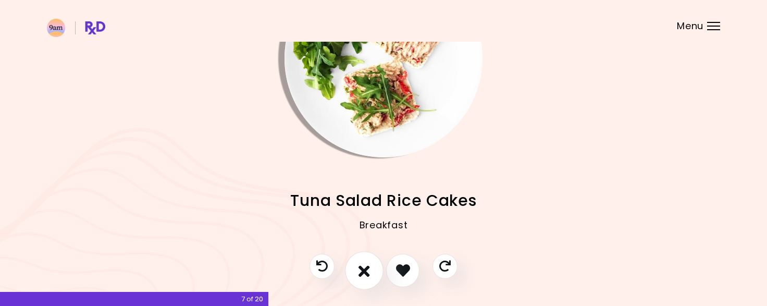
click at [371, 275] on button "I don't like this recipe" at bounding box center [364, 270] width 39 height 39
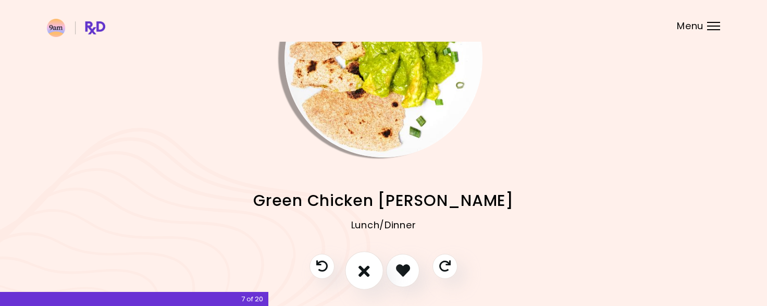
click at [368, 281] on button "I don't like this recipe" at bounding box center [364, 270] width 39 height 39
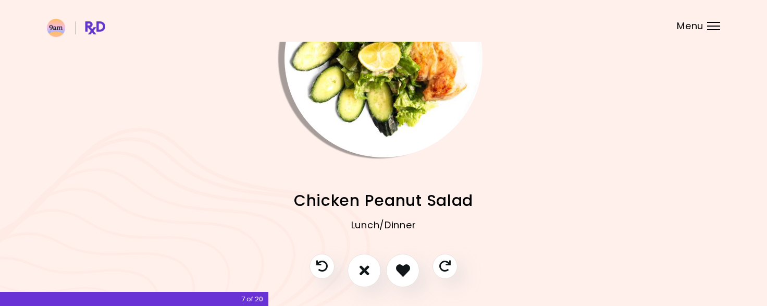
click at [377, 284] on div at bounding box center [383, 276] width 169 height 44
click at [370, 284] on button "I don't like this recipe" at bounding box center [364, 270] width 39 height 39
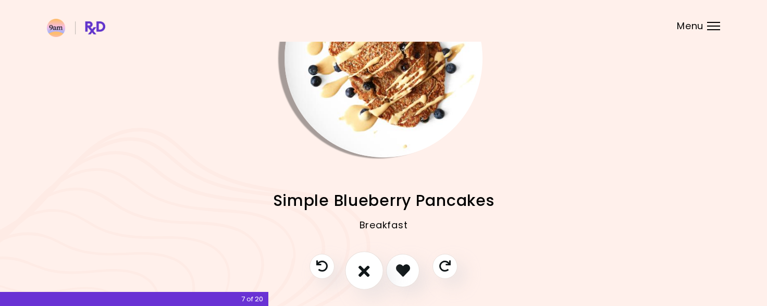
click at [365, 263] on icon "I don't like this recipe" at bounding box center [364, 270] width 11 height 16
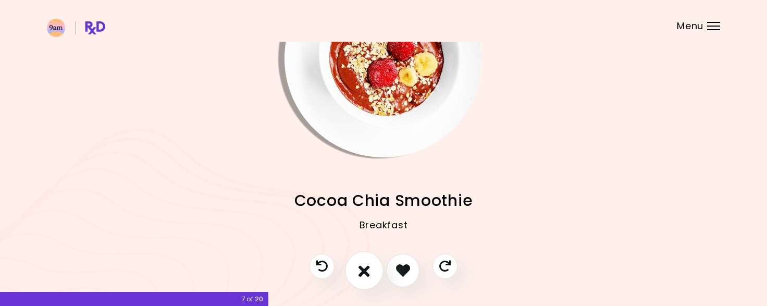
click at [365, 263] on icon "I don't like this recipe" at bounding box center [364, 270] width 11 height 16
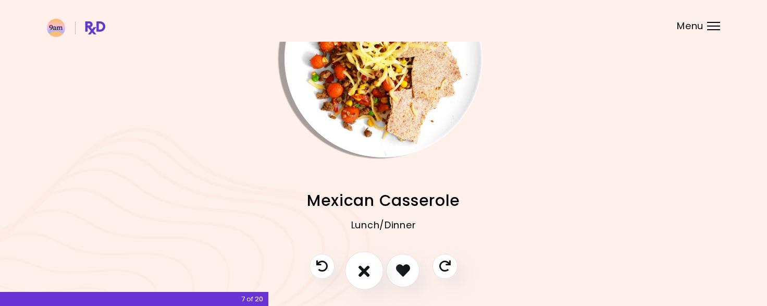
click at [365, 263] on icon "I don't like this recipe" at bounding box center [364, 270] width 11 height 16
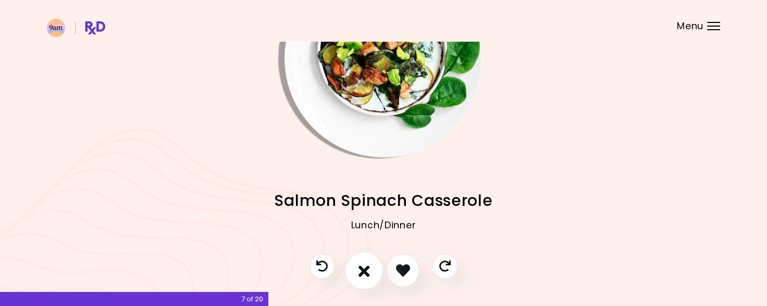
click at [365, 263] on icon "I don't like this recipe" at bounding box center [364, 270] width 11 height 16
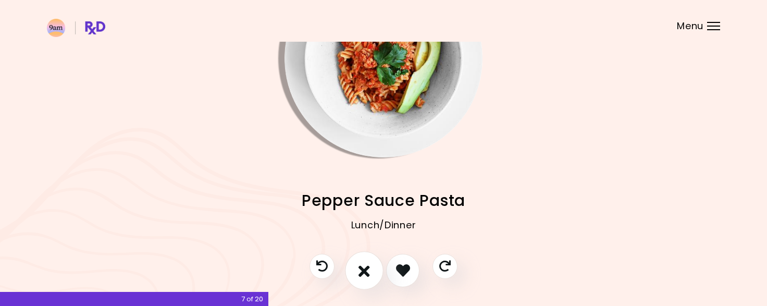
click at [365, 263] on icon "I don't like this recipe" at bounding box center [364, 270] width 11 height 16
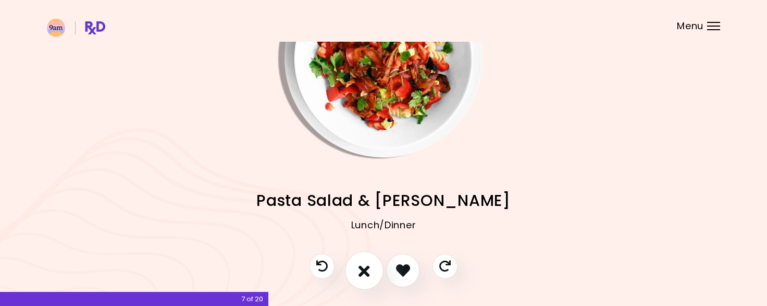
click at [365, 263] on icon "I don't like this recipe" at bounding box center [364, 270] width 11 height 16
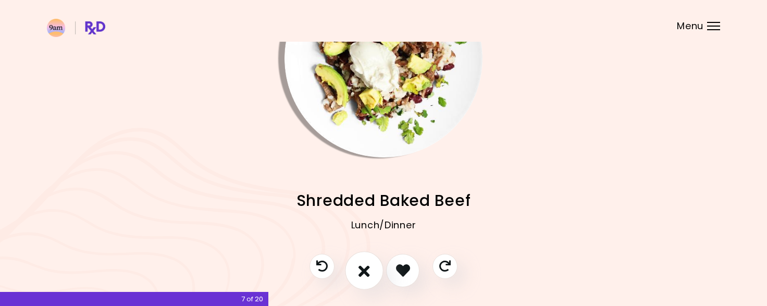
click at [365, 263] on icon "I don't like this recipe" at bounding box center [364, 270] width 11 height 16
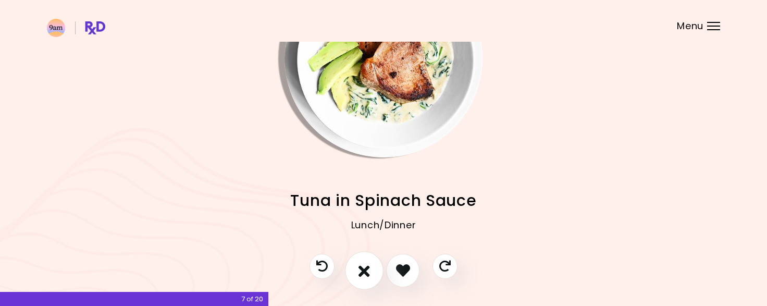
click at [365, 263] on icon "I don't like this recipe" at bounding box center [364, 270] width 11 height 16
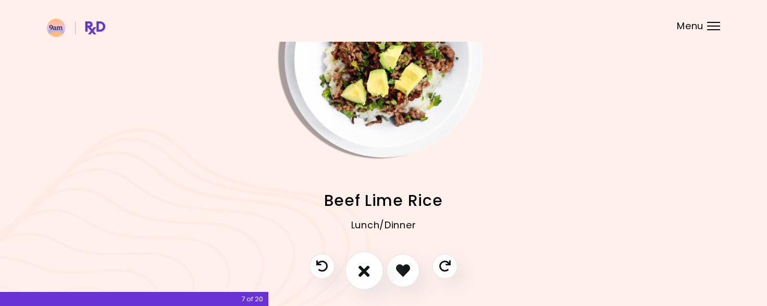
click at [365, 263] on icon "I don't like this recipe" at bounding box center [364, 270] width 11 height 16
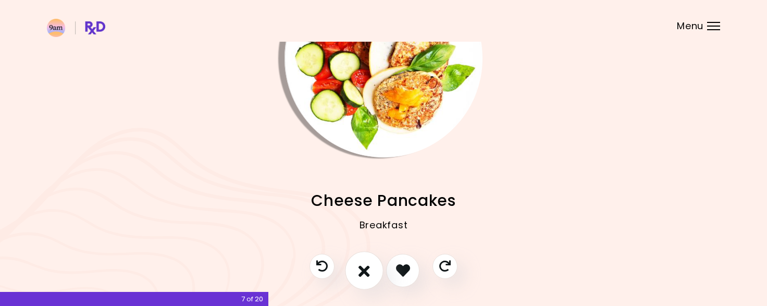
click at [361, 273] on icon "I don't like this recipe" at bounding box center [364, 270] width 11 height 16
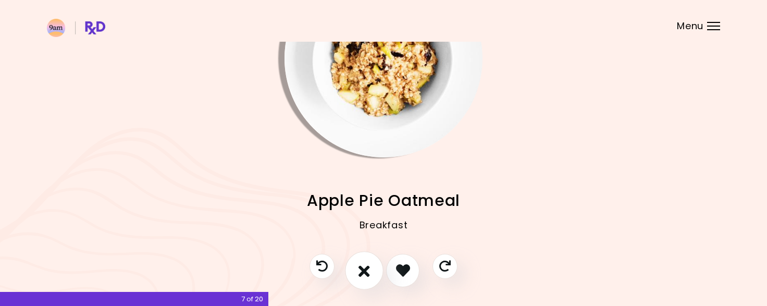
click at [361, 273] on icon "I don't like this recipe" at bounding box center [364, 270] width 11 height 16
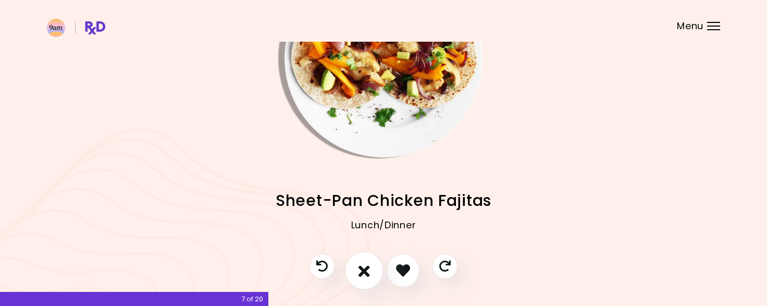
click at [361, 273] on icon "I don't like this recipe" at bounding box center [364, 270] width 11 height 16
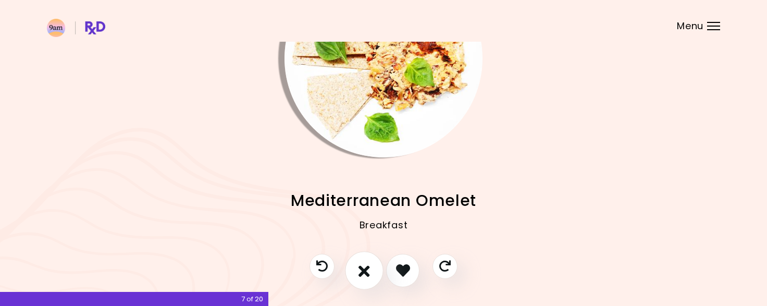
click at [361, 273] on icon "I don't like this recipe" at bounding box center [364, 270] width 11 height 16
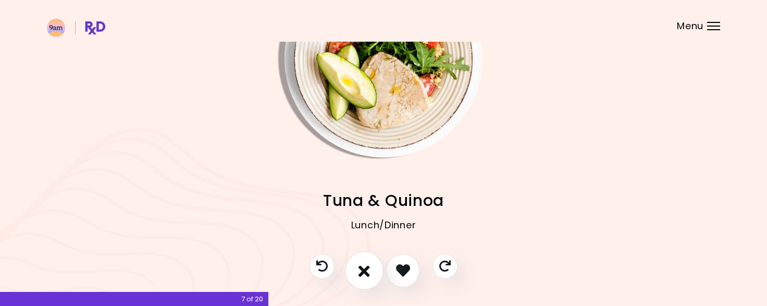
click at [361, 273] on icon "I don't like this recipe" at bounding box center [364, 270] width 11 height 16
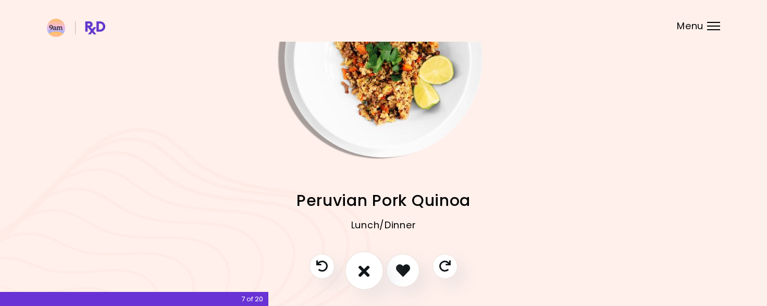
click at [361, 273] on icon "I don't like this recipe" at bounding box center [364, 270] width 11 height 16
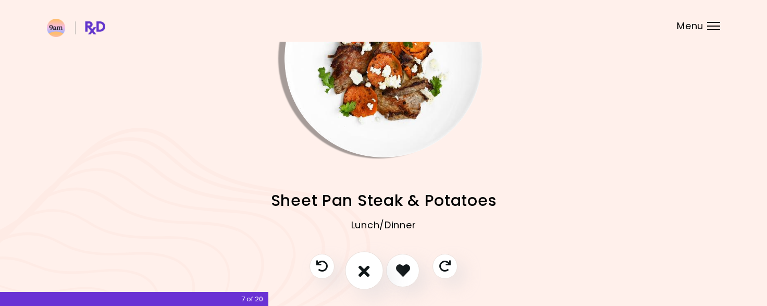
click at [361, 273] on icon "I don't like this recipe" at bounding box center [364, 270] width 11 height 16
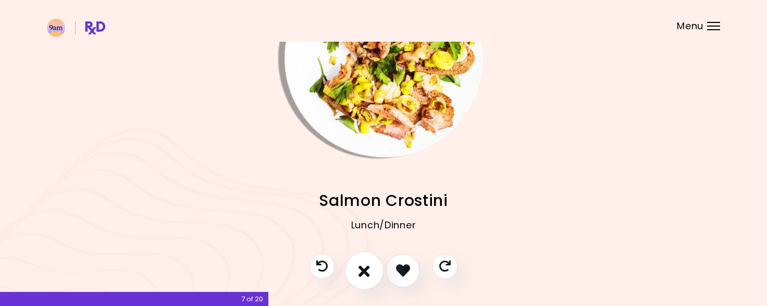
click at [361, 273] on icon "I don't like this recipe" at bounding box center [364, 270] width 11 height 16
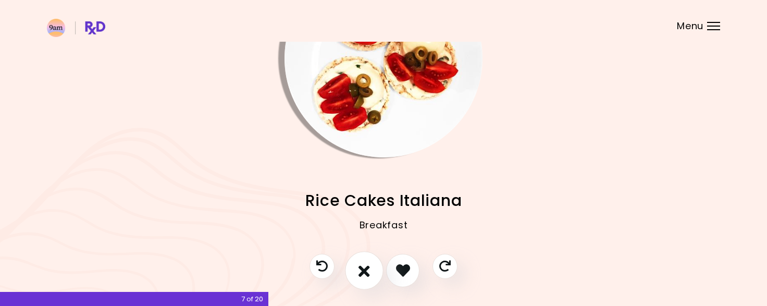
click at [361, 273] on icon "I don't like this recipe" at bounding box center [364, 270] width 11 height 16
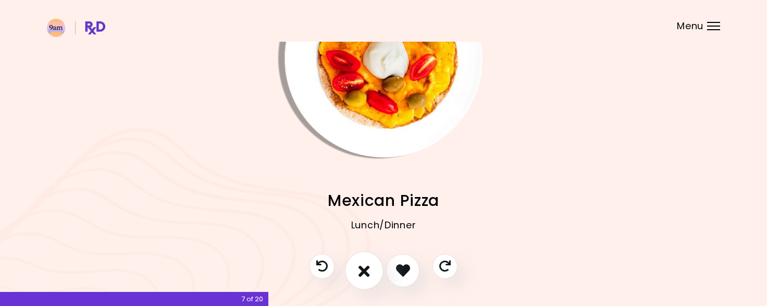
click at [361, 273] on icon "I don't like this recipe" at bounding box center [364, 270] width 11 height 16
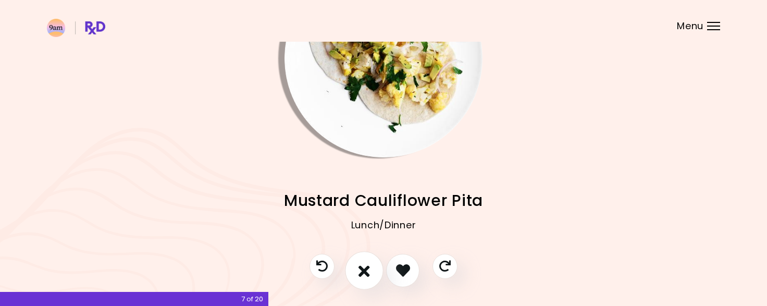
click at [361, 273] on icon "I don't like this recipe" at bounding box center [364, 270] width 11 height 16
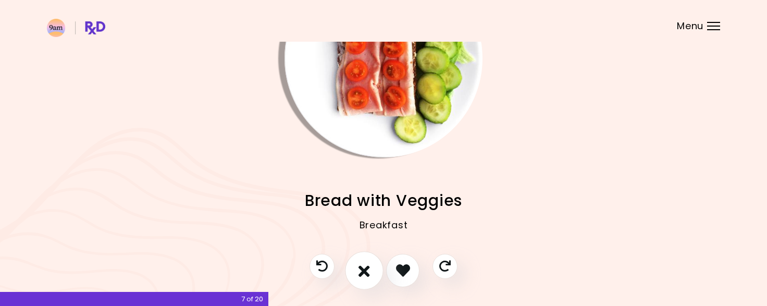
click at [361, 273] on icon "I don't like this recipe" at bounding box center [364, 270] width 11 height 16
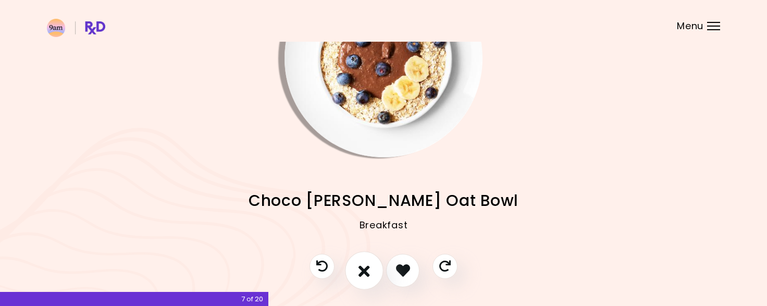
click at [361, 273] on icon "I don't like this recipe" at bounding box center [364, 270] width 11 height 16
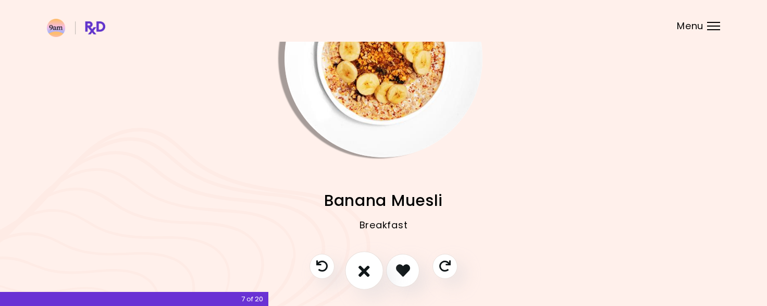
click at [361, 273] on icon "I don't like this recipe" at bounding box center [364, 270] width 11 height 16
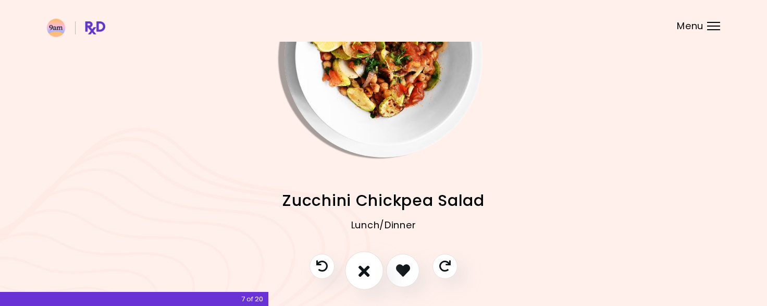
click at [361, 273] on icon "I don't like this recipe" at bounding box center [364, 270] width 11 height 16
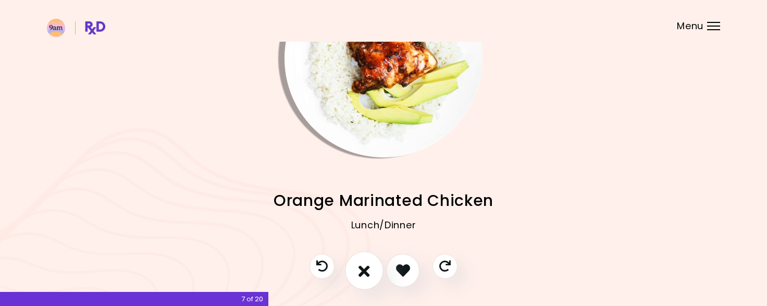
click at [361, 273] on icon "I don't like this recipe" at bounding box center [364, 270] width 11 height 16
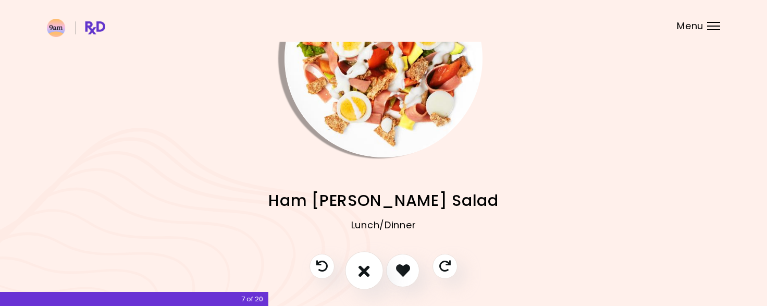
click at [361, 273] on icon "I don't like this recipe" at bounding box center [364, 270] width 11 height 16
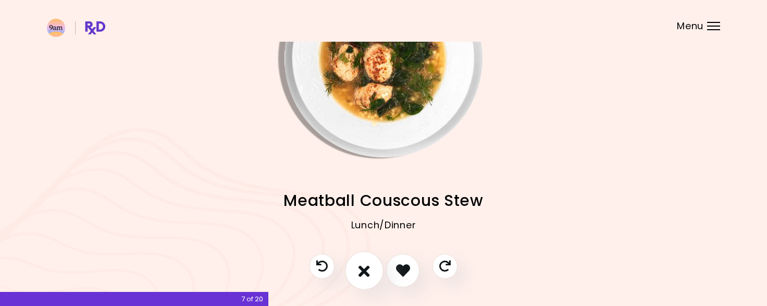
click at [361, 273] on icon "I don't like this recipe" at bounding box center [364, 270] width 11 height 16
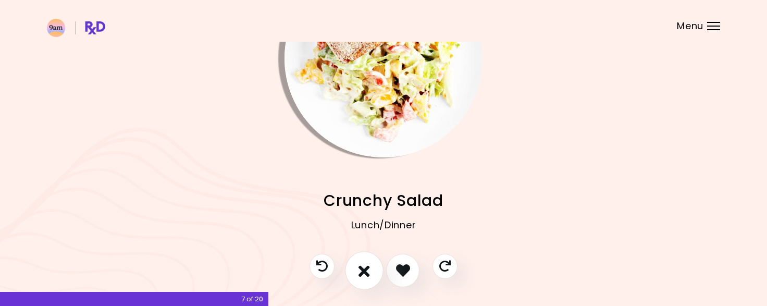
click at [361, 273] on icon "I don't like this recipe" at bounding box center [364, 270] width 11 height 16
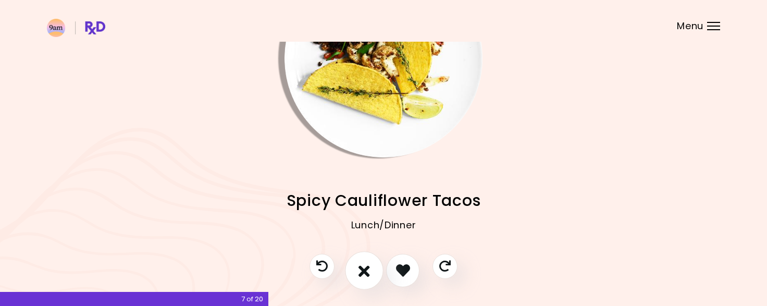
click at [361, 273] on icon "I don't like this recipe" at bounding box center [364, 270] width 11 height 16
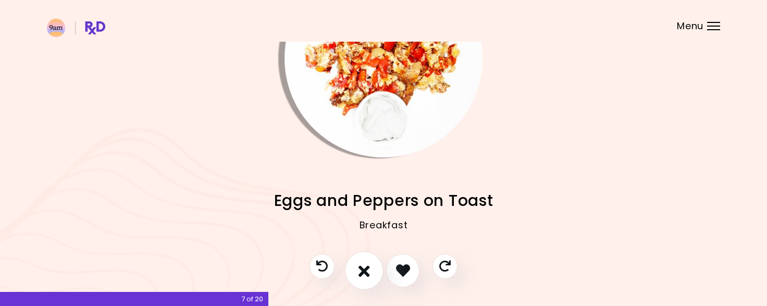
click at [361, 273] on icon "I don't like this recipe" at bounding box center [364, 270] width 11 height 16
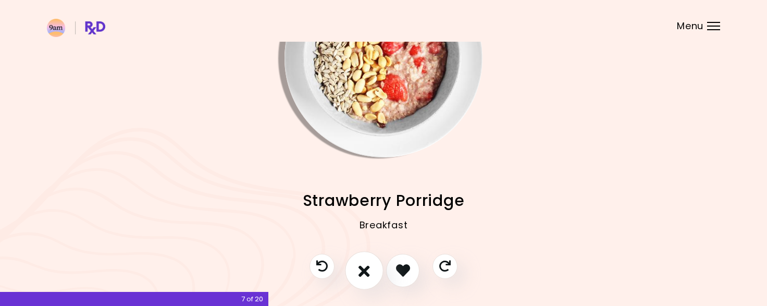
click at [361, 273] on icon "I don't like this recipe" at bounding box center [364, 270] width 11 height 16
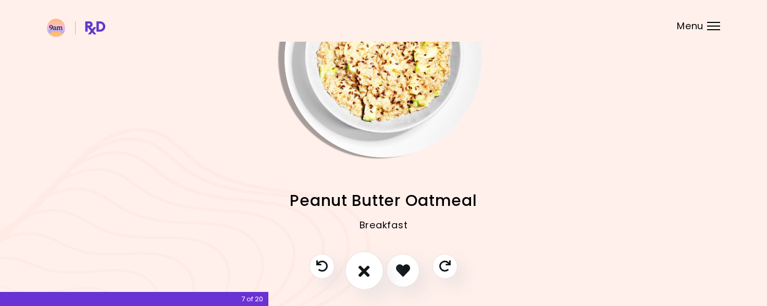
click at [370, 279] on button "I don't like this recipe" at bounding box center [364, 270] width 39 height 39
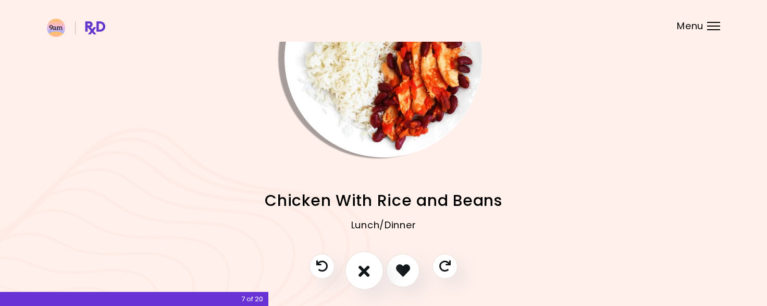
click at [362, 270] on icon "I don't like this recipe" at bounding box center [364, 270] width 11 height 16
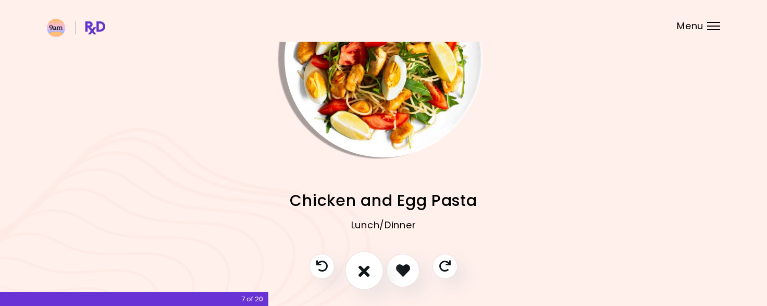
click at [370, 267] on button "I don't like this recipe" at bounding box center [364, 270] width 39 height 39
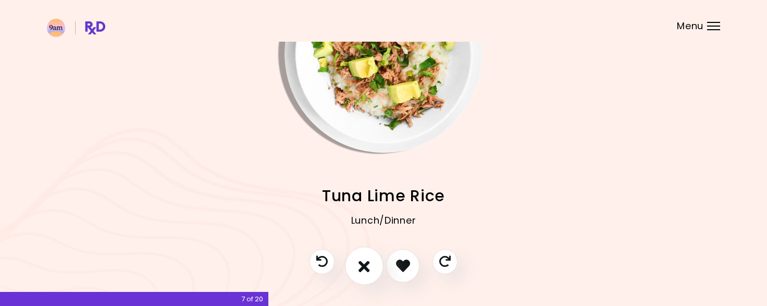
scroll to position [90, 0]
click at [361, 263] on icon "I don't like this recipe" at bounding box center [364, 265] width 11 height 16
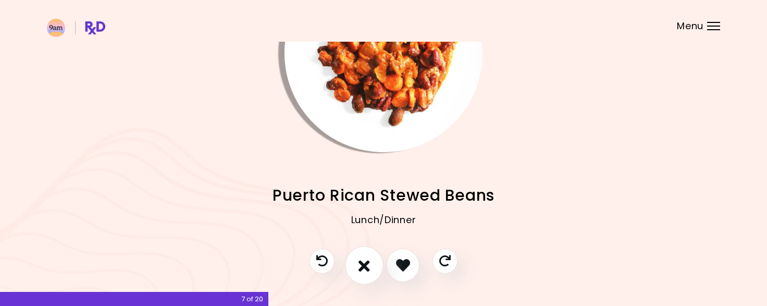
click at [359, 277] on button "I don't like this recipe" at bounding box center [364, 265] width 39 height 39
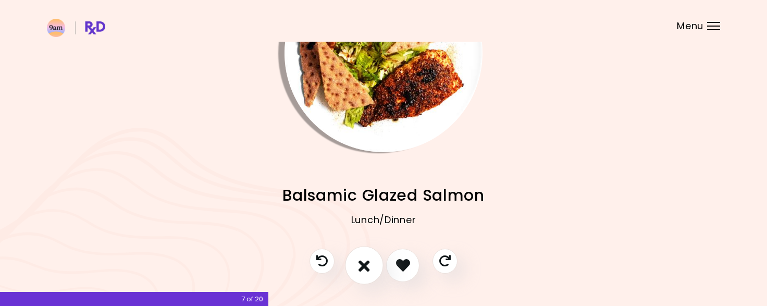
click at [371, 253] on button "I don't like this recipe" at bounding box center [364, 265] width 39 height 39
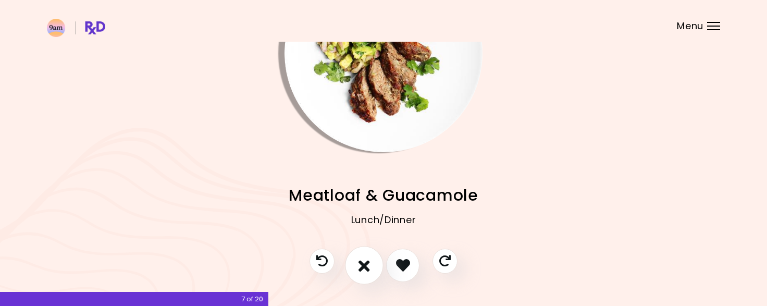
click at [371, 253] on button "I don't like this recipe" at bounding box center [364, 265] width 39 height 39
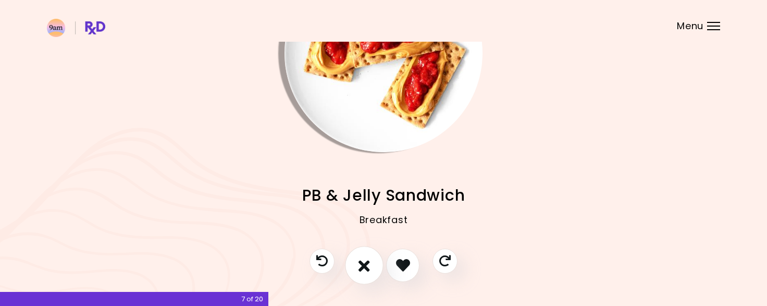
click at [371, 253] on button "I don't like this recipe" at bounding box center [364, 265] width 39 height 39
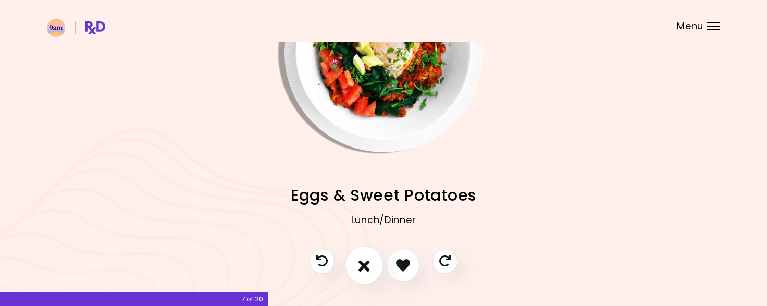
click at [371, 253] on button "I don't like this recipe" at bounding box center [364, 265] width 39 height 39
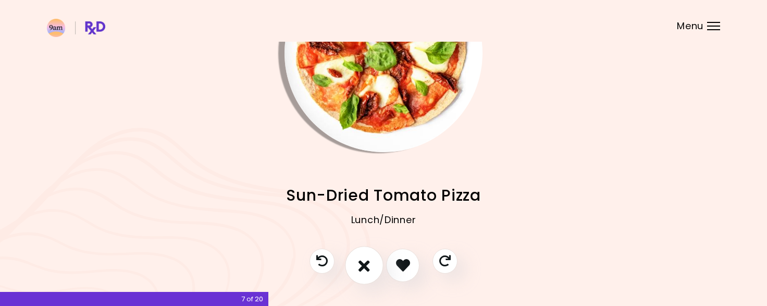
click at [371, 253] on button "I don't like this recipe" at bounding box center [364, 265] width 39 height 39
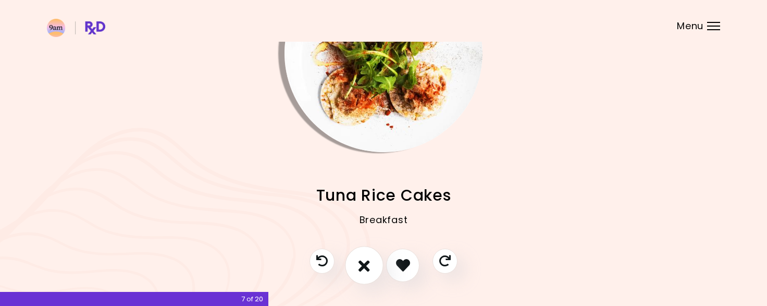
click at [371, 253] on button "I don't like this recipe" at bounding box center [364, 265] width 39 height 39
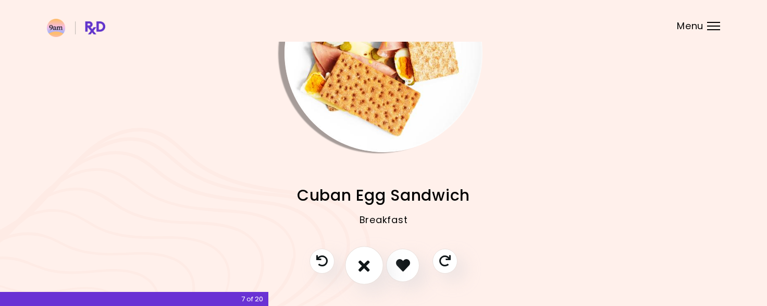
click at [371, 253] on button "I don't like this recipe" at bounding box center [364, 265] width 39 height 39
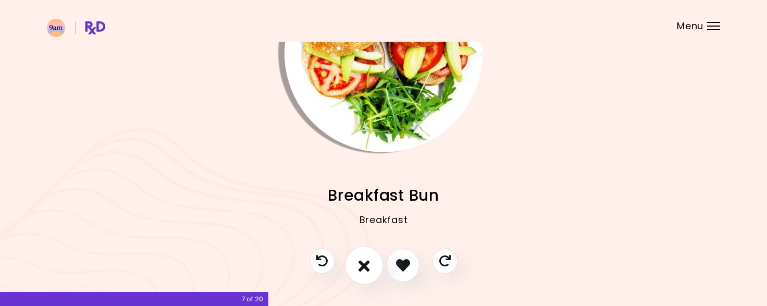
click at [359, 276] on button "I don't like this recipe" at bounding box center [364, 265] width 39 height 39
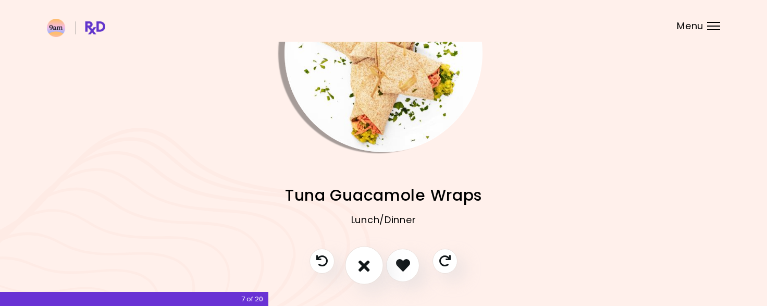
click at [359, 276] on button "I don't like this recipe" at bounding box center [364, 265] width 39 height 39
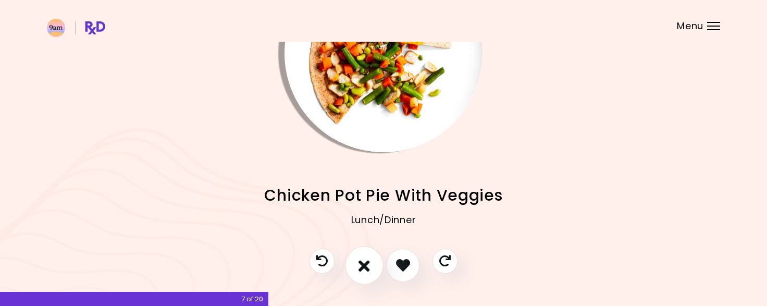
click at [359, 276] on button "I don't like this recipe" at bounding box center [364, 265] width 39 height 39
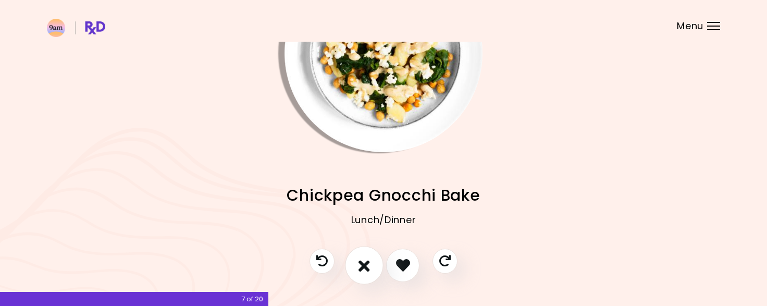
click at [359, 276] on button "I don't like this recipe" at bounding box center [364, 265] width 39 height 39
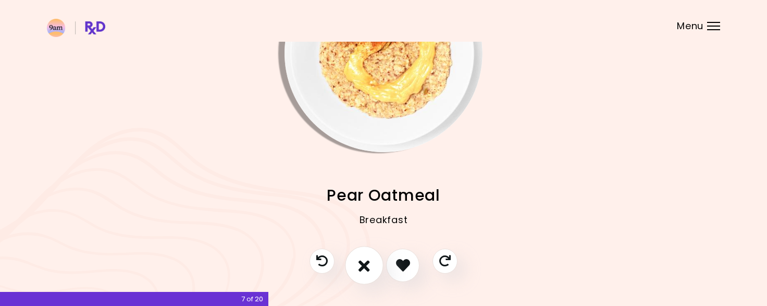
click at [359, 276] on button "I don't like this recipe" at bounding box center [364, 265] width 39 height 39
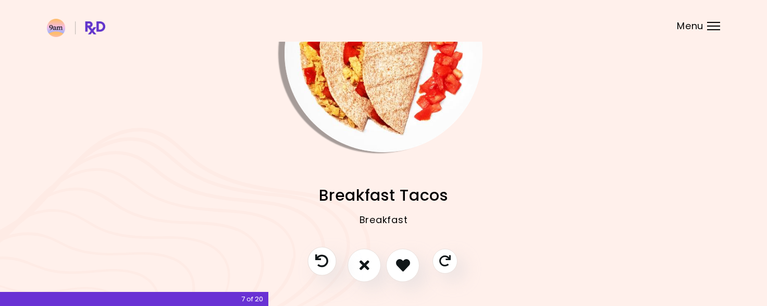
click at [323, 262] on icon "Previous recipe" at bounding box center [321, 260] width 13 height 13
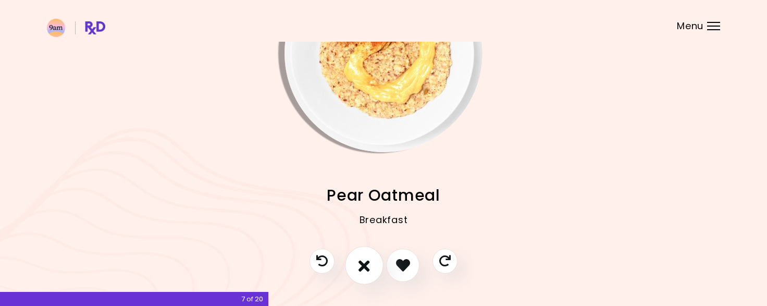
click at [368, 264] on icon "I don't like this recipe" at bounding box center [364, 265] width 11 height 16
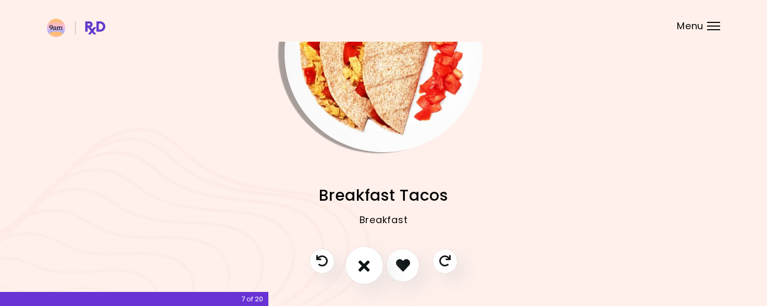
click at [368, 264] on icon "I don't like this recipe" at bounding box center [364, 265] width 11 height 16
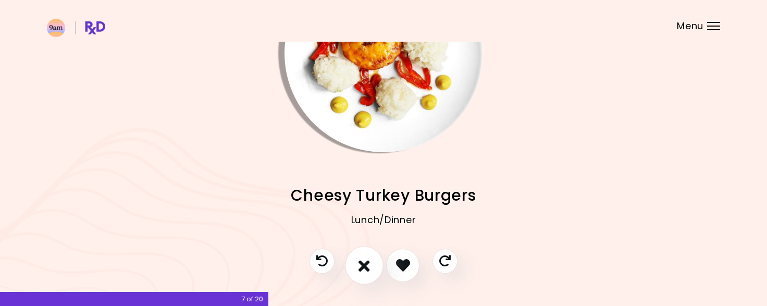
click at [368, 264] on icon "I don't like this recipe" at bounding box center [364, 265] width 11 height 16
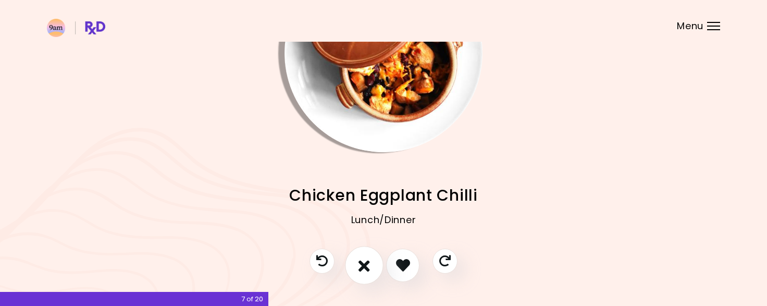
click at [368, 264] on icon "I don't like this recipe" at bounding box center [364, 265] width 11 height 16
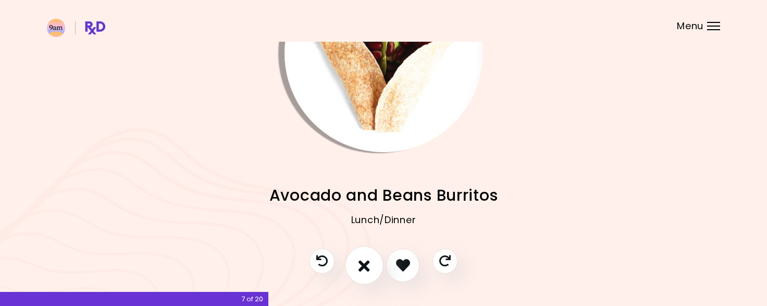
click at [368, 264] on icon "I don't like this recipe" at bounding box center [364, 265] width 11 height 16
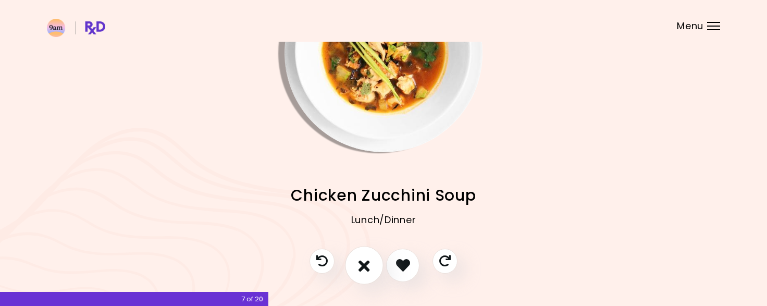
click at [368, 264] on icon "I don't like this recipe" at bounding box center [364, 265] width 11 height 16
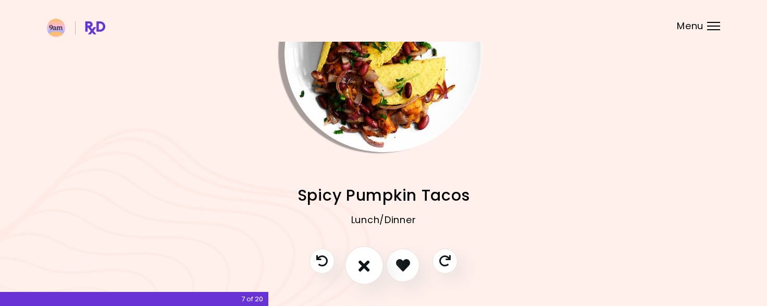
click at [368, 264] on icon "I don't like this recipe" at bounding box center [364, 265] width 11 height 16
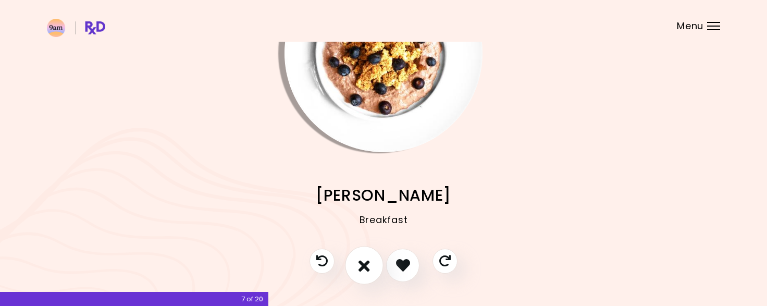
click at [368, 264] on icon "I don't like this recipe" at bounding box center [364, 265] width 11 height 16
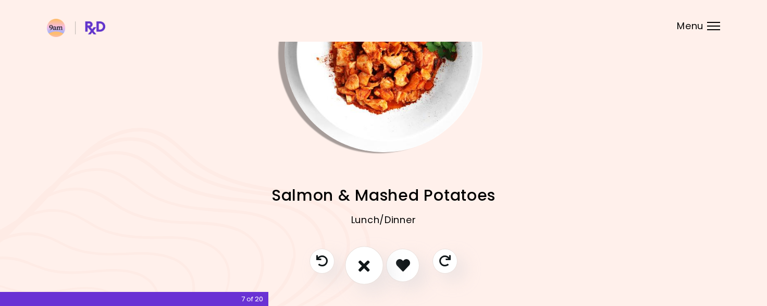
click at [368, 264] on icon "I don't like this recipe" at bounding box center [364, 265] width 11 height 16
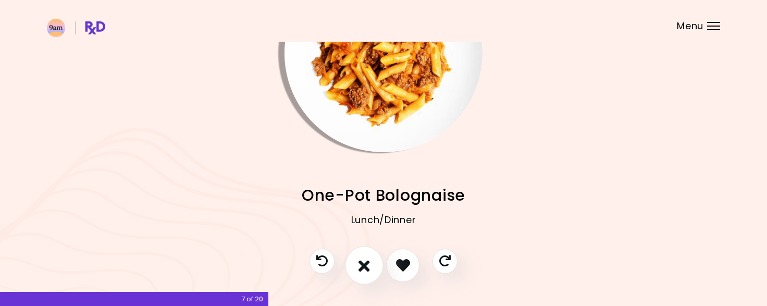
click at [368, 264] on icon "I don't like this recipe" at bounding box center [364, 265] width 11 height 16
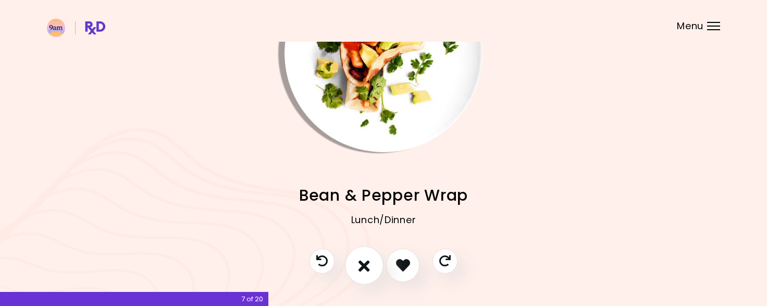
click at [368, 264] on icon "I don't like this recipe" at bounding box center [364, 265] width 11 height 16
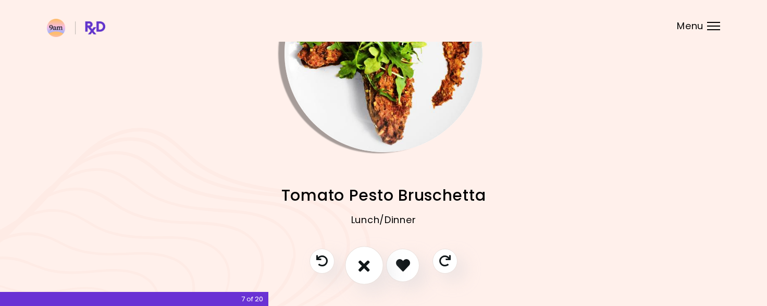
click at [368, 264] on icon "I don't like this recipe" at bounding box center [364, 265] width 11 height 16
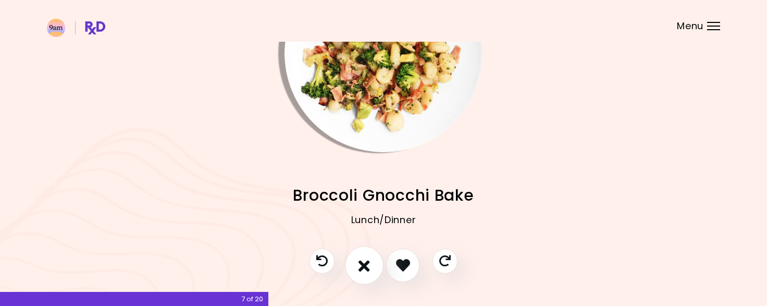
click at [368, 264] on icon "I don't like this recipe" at bounding box center [364, 265] width 11 height 16
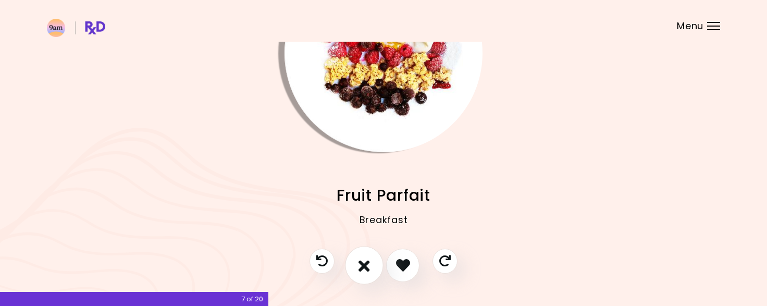
click at [368, 264] on icon "I don't like this recipe" at bounding box center [364, 265] width 11 height 16
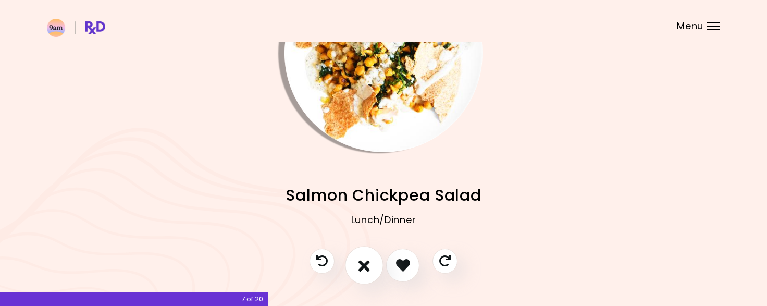
click at [368, 264] on icon "I don't like this recipe" at bounding box center [364, 265] width 11 height 16
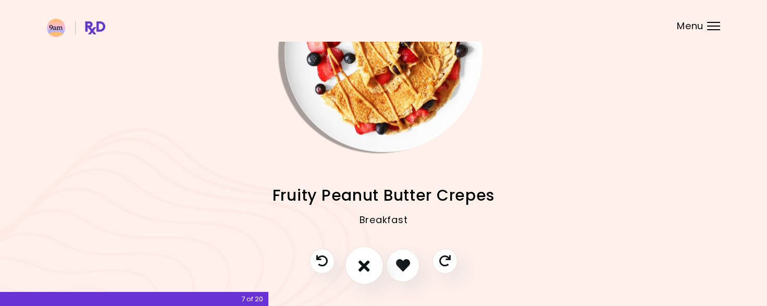
click at [368, 264] on icon "I don't like this recipe" at bounding box center [364, 265] width 11 height 16
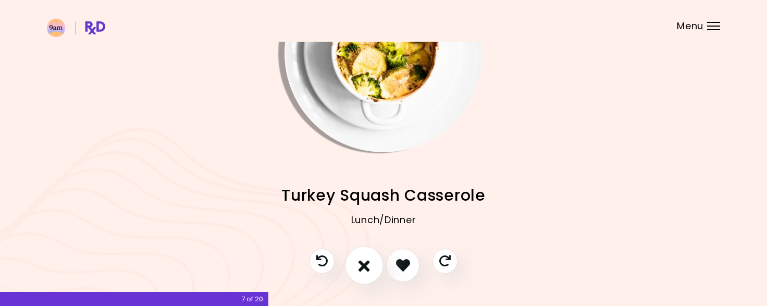
click at [368, 264] on icon "I don't like this recipe" at bounding box center [364, 265] width 11 height 16
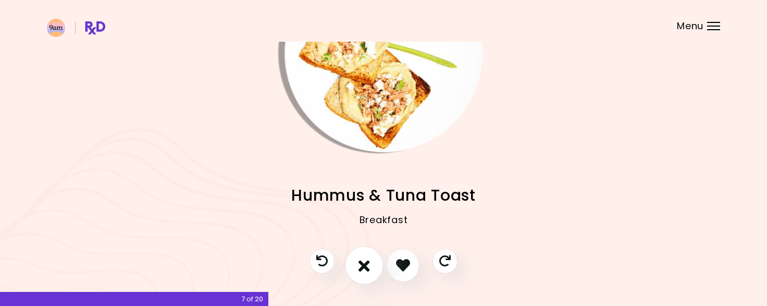
click at [368, 264] on icon "I don't like this recipe" at bounding box center [364, 265] width 11 height 16
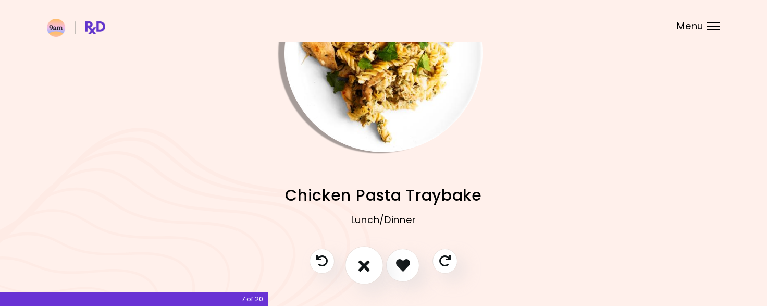
click at [368, 264] on icon "I don't like this recipe" at bounding box center [364, 265] width 11 height 16
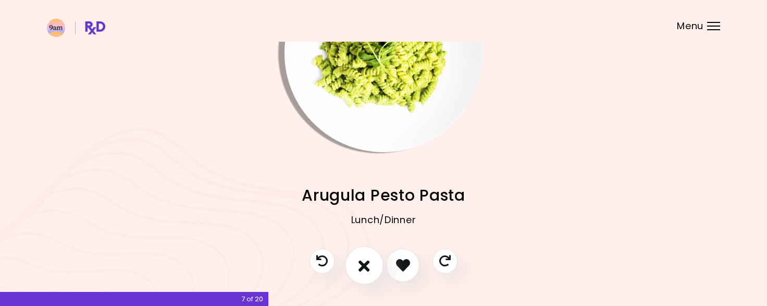
click at [368, 264] on icon "I don't like this recipe" at bounding box center [364, 265] width 11 height 16
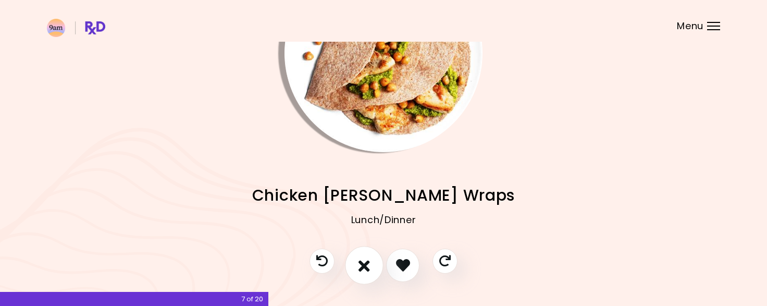
click at [368, 264] on icon "I don't like this recipe" at bounding box center [364, 265] width 11 height 16
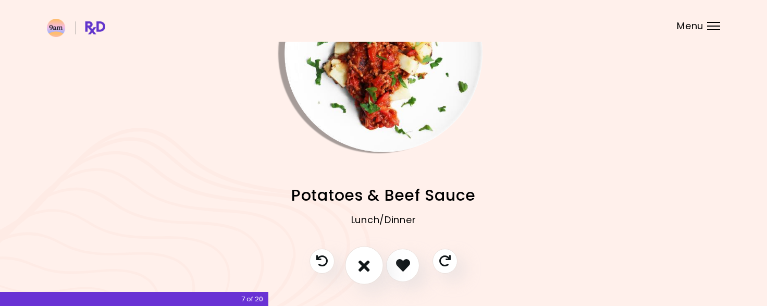
click at [368, 264] on icon "I don't like this recipe" at bounding box center [364, 265] width 11 height 16
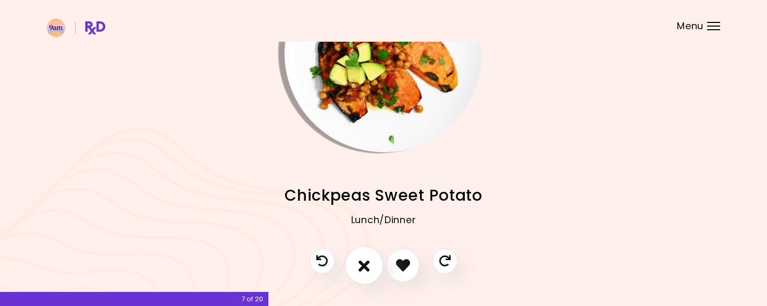
click at [368, 264] on icon "I don't like this recipe" at bounding box center [364, 265] width 11 height 16
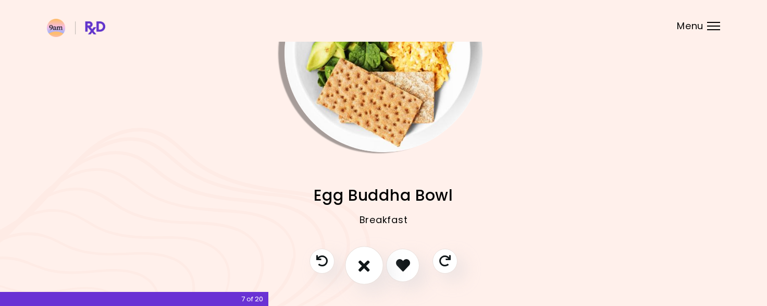
click at [368, 264] on icon "I don't like this recipe" at bounding box center [364, 265] width 11 height 16
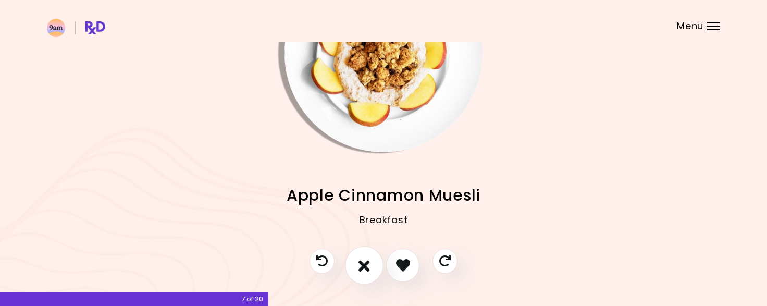
click at [368, 264] on icon "I don't like this recipe" at bounding box center [364, 265] width 11 height 16
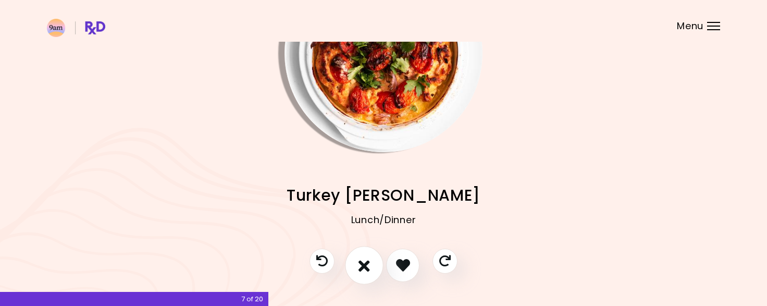
click at [368, 264] on icon "I don't like this recipe" at bounding box center [364, 265] width 11 height 16
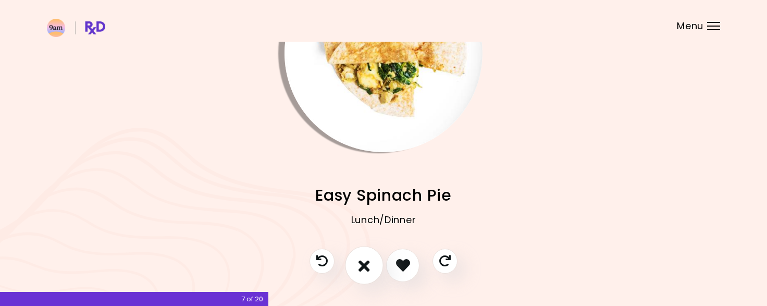
click at [368, 264] on icon "I don't like this recipe" at bounding box center [364, 265] width 11 height 16
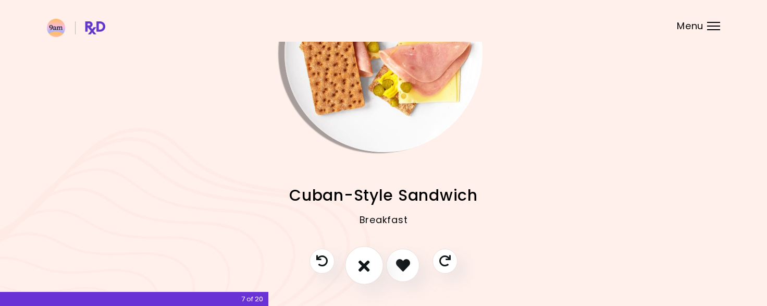
click at [368, 264] on icon "I don't like this recipe" at bounding box center [364, 265] width 11 height 16
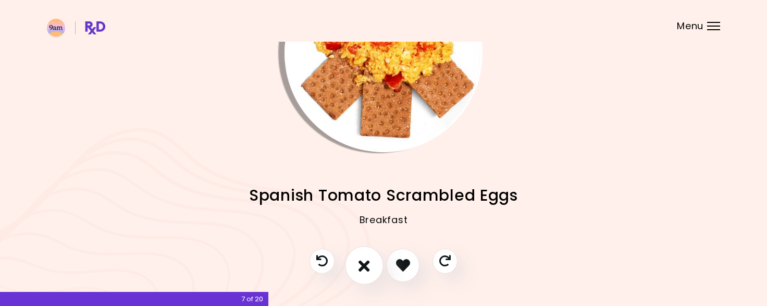
click at [368, 264] on icon "I don't like this recipe" at bounding box center [364, 265] width 11 height 16
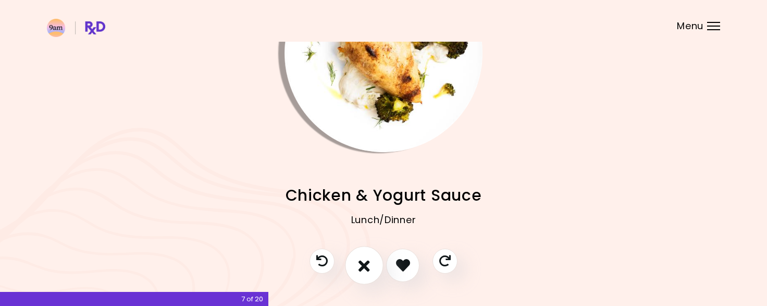
click at [368, 264] on icon "I don't like this recipe" at bounding box center [364, 265] width 11 height 16
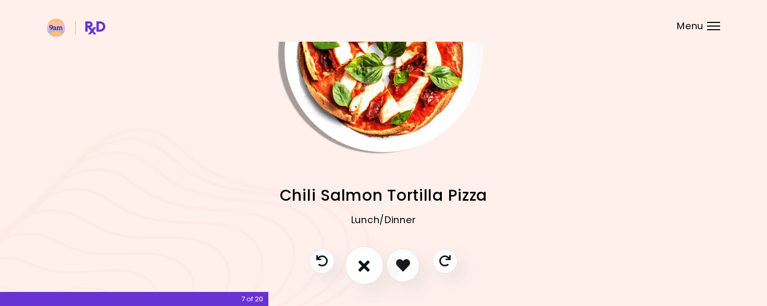
click at [368, 264] on icon "I don't like this recipe" at bounding box center [364, 265] width 11 height 16
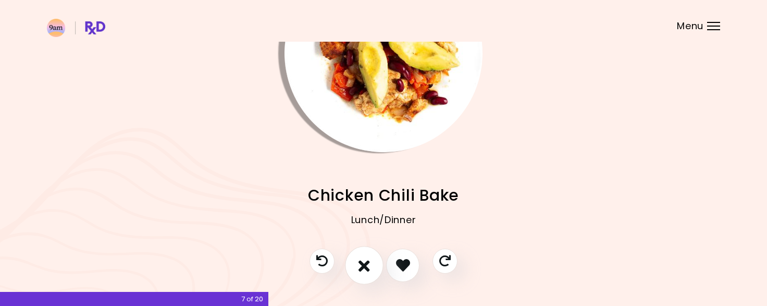
click at [368, 264] on icon "I don't like this recipe" at bounding box center [364, 265] width 11 height 16
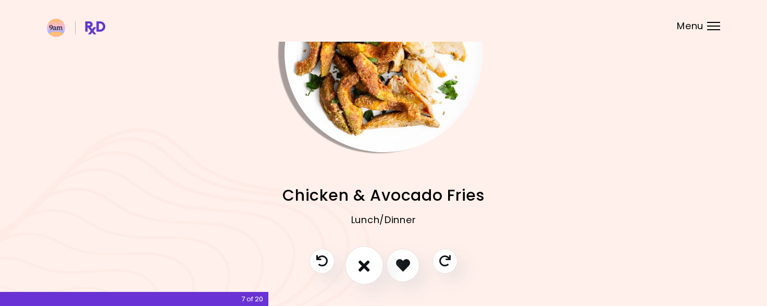
click at [368, 264] on icon "I don't like this recipe" at bounding box center [364, 265] width 11 height 16
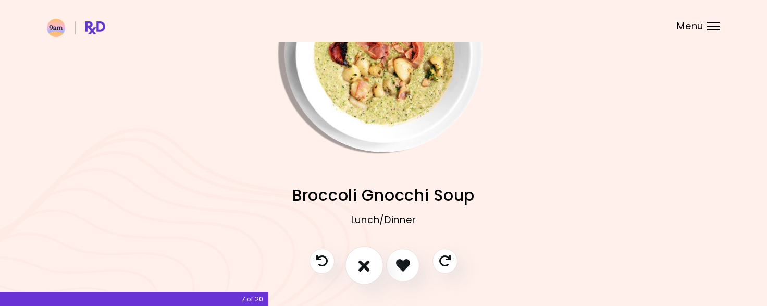
click at [368, 264] on icon "I don't like this recipe" at bounding box center [364, 265] width 11 height 16
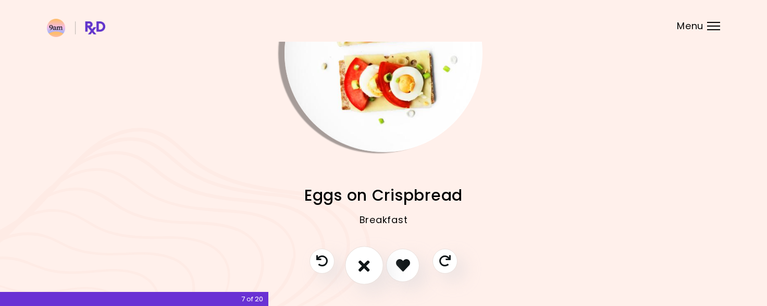
click at [368, 264] on icon "I don't like this recipe" at bounding box center [364, 265] width 11 height 16
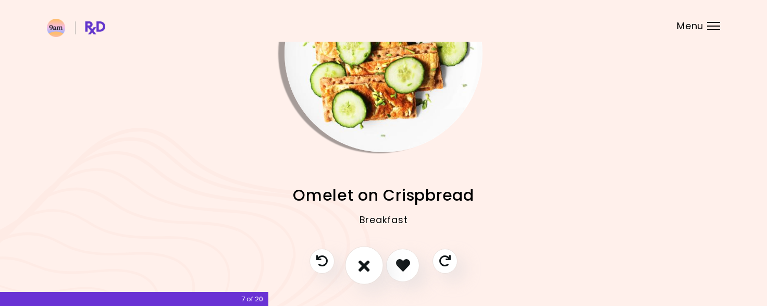
click at [368, 264] on icon "I don't like this recipe" at bounding box center [364, 265] width 11 height 16
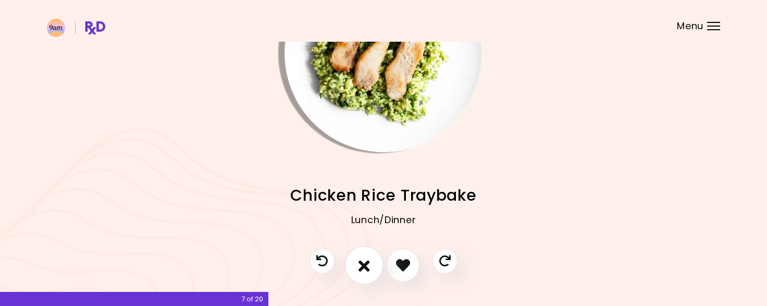
click at [368, 264] on icon "I don't like this recipe" at bounding box center [364, 265] width 11 height 16
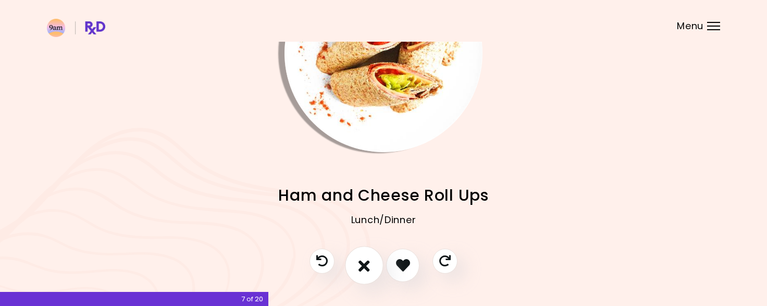
click at [368, 264] on icon "I don't like this recipe" at bounding box center [364, 265] width 11 height 16
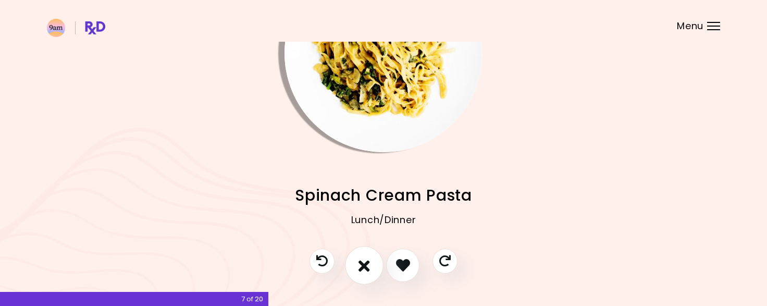
click at [368, 264] on icon "I don't like this recipe" at bounding box center [364, 265] width 11 height 16
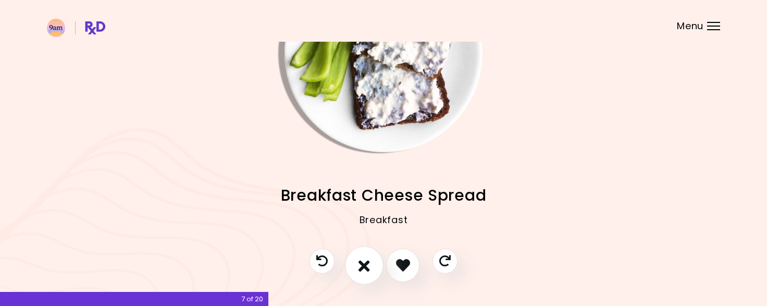
click at [368, 264] on icon "I don't like this recipe" at bounding box center [364, 265] width 11 height 16
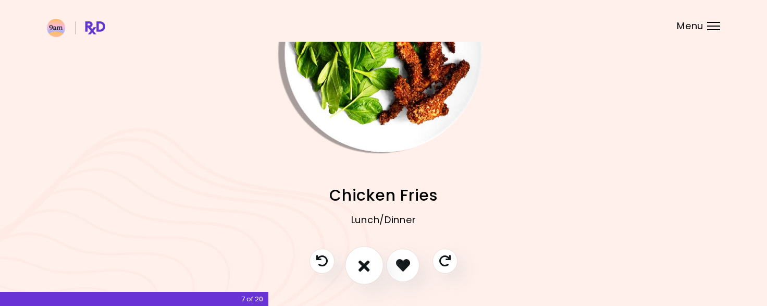
click at [368, 264] on icon "I don't like this recipe" at bounding box center [364, 265] width 11 height 16
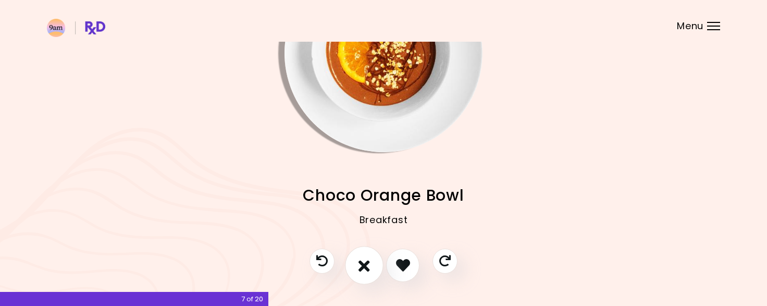
click at [368, 264] on icon "I don't like this recipe" at bounding box center [364, 265] width 11 height 16
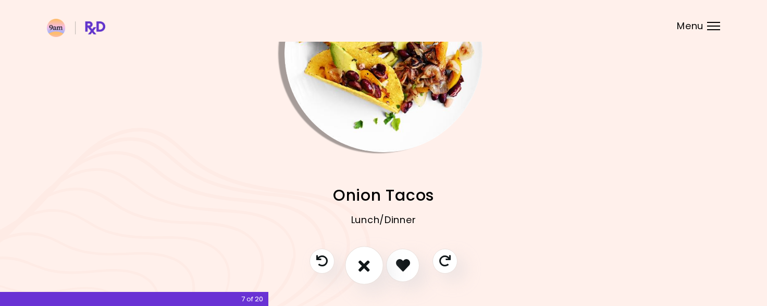
click at [368, 264] on icon "I don't like this recipe" at bounding box center [364, 265] width 11 height 16
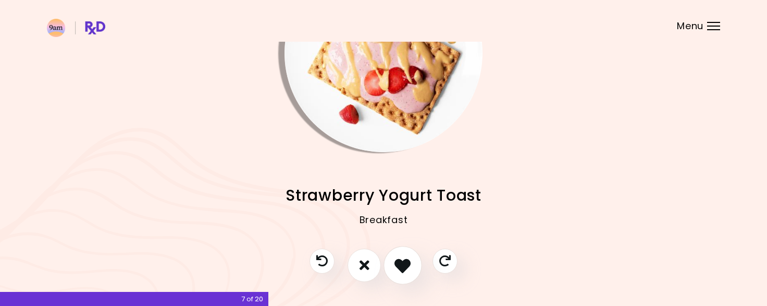
click at [399, 275] on button "I like this recipe" at bounding box center [403, 265] width 39 height 39
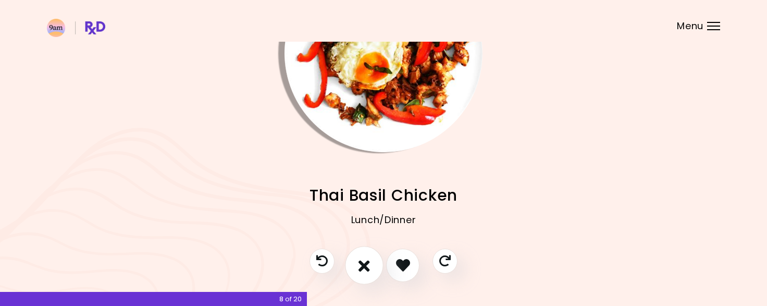
click at [361, 263] on icon "I don't like this recipe" at bounding box center [364, 265] width 11 height 16
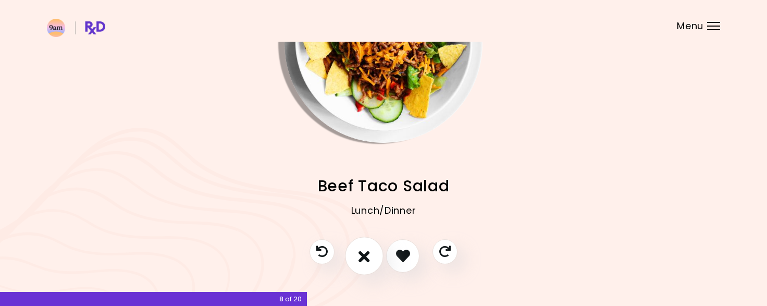
scroll to position [100, 0]
click at [362, 260] on icon "I don't like this recipe" at bounding box center [364, 255] width 11 height 16
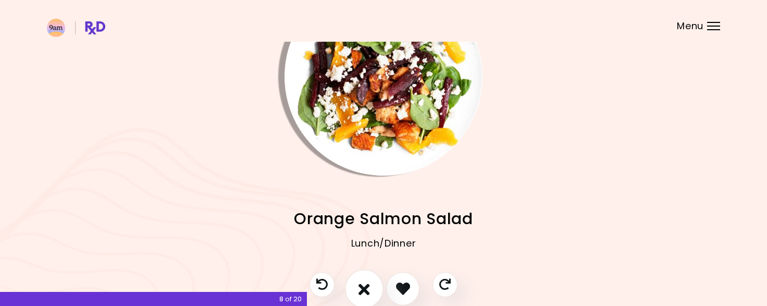
scroll to position [69, 0]
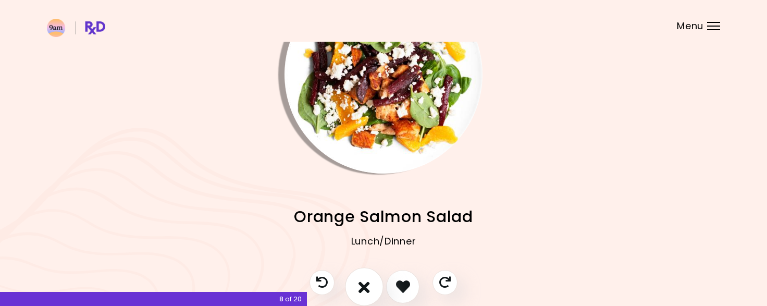
click at [368, 282] on icon "I don't like this recipe" at bounding box center [364, 286] width 11 height 16
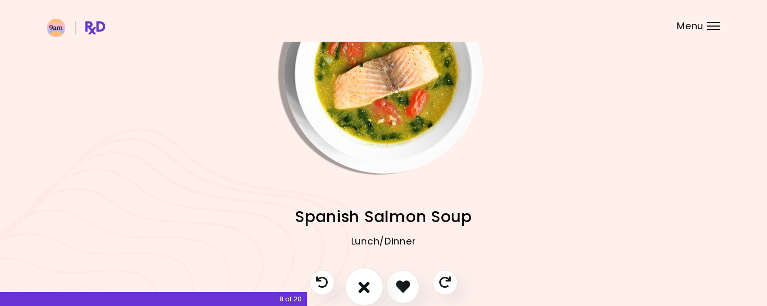
click at [368, 282] on icon "I don't like this recipe" at bounding box center [364, 286] width 11 height 16
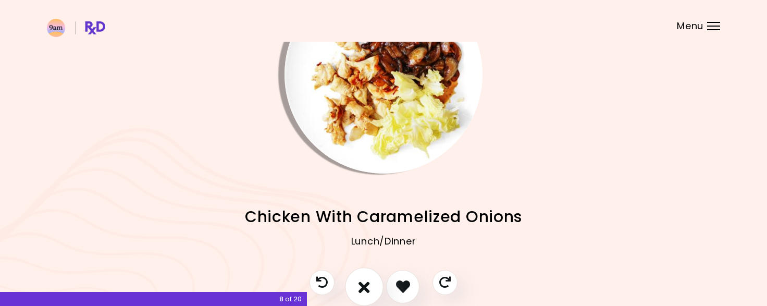
click at [368, 282] on icon "I don't like this recipe" at bounding box center [364, 286] width 11 height 16
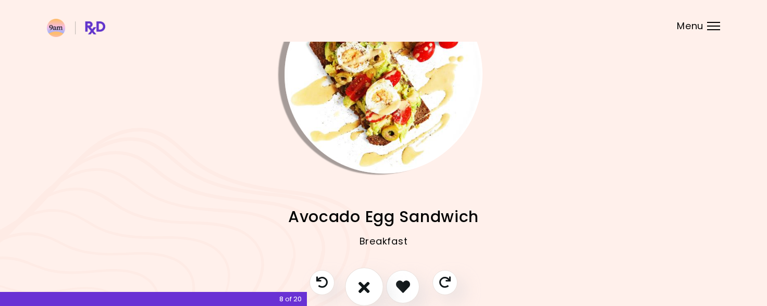
click at [368, 282] on icon "I don't like this recipe" at bounding box center [364, 286] width 11 height 16
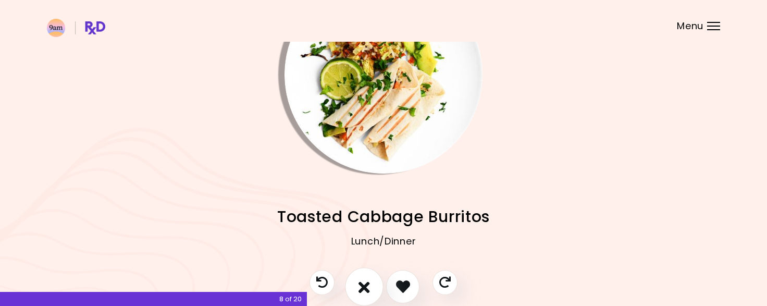
click at [368, 282] on icon "I don't like this recipe" at bounding box center [364, 286] width 11 height 16
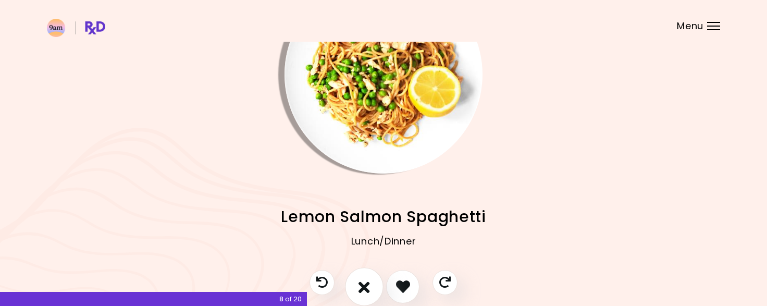
click at [368, 282] on icon "I don't like this recipe" at bounding box center [364, 286] width 11 height 16
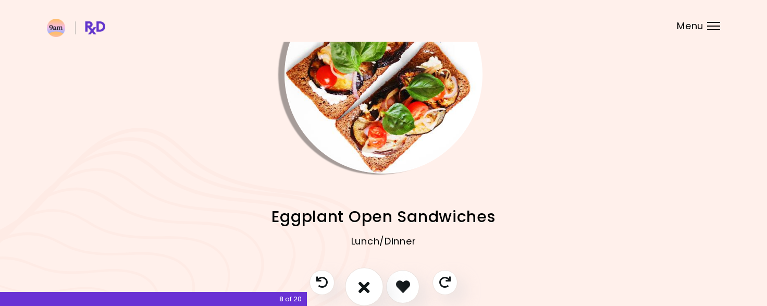
click at [368, 282] on icon "I don't like this recipe" at bounding box center [364, 286] width 11 height 16
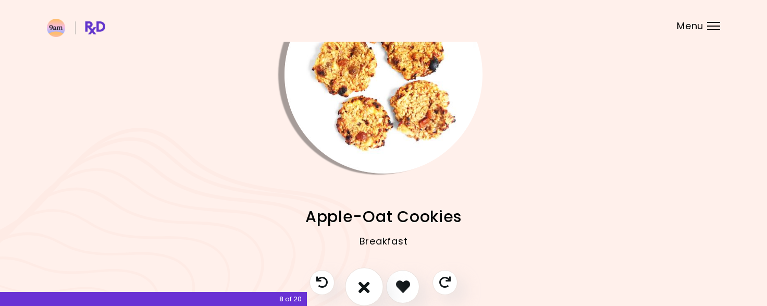
click at [368, 282] on icon "I don't like this recipe" at bounding box center [364, 286] width 11 height 16
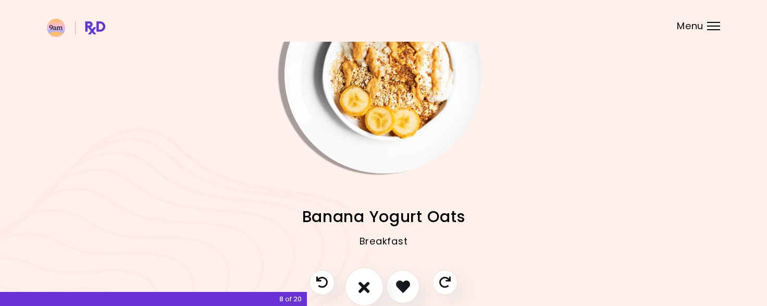
click at [368, 282] on icon "I don't like this recipe" at bounding box center [364, 286] width 11 height 16
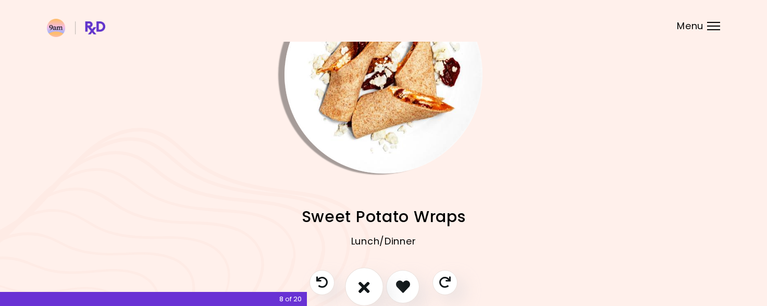
click at [368, 282] on icon "I don't like this recipe" at bounding box center [364, 286] width 11 height 16
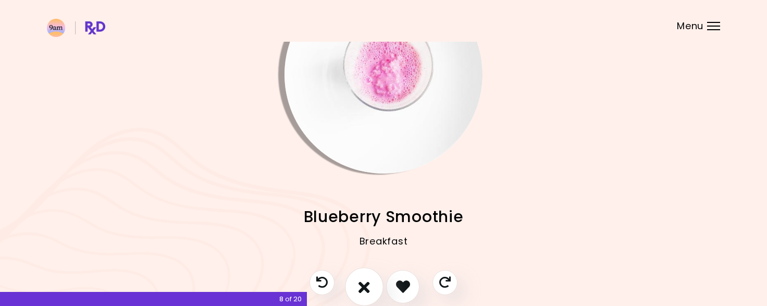
click at [367, 282] on icon "I don't like this recipe" at bounding box center [364, 286] width 11 height 16
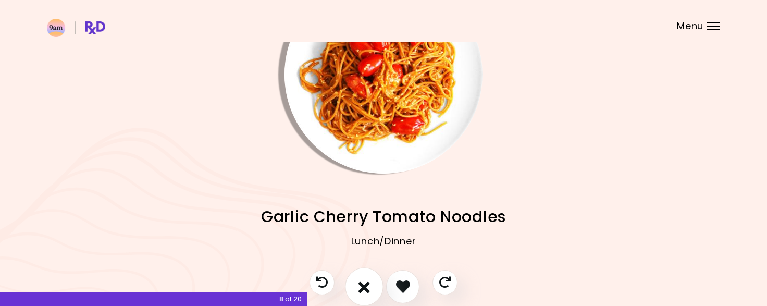
click at [367, 282] on icon "I don't like this recipe" at bounding box center [364, 286] width 11 height 16
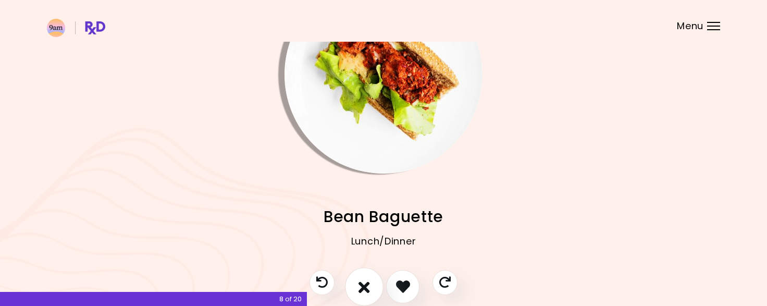
click at [367, 282] on icon "I don't like this recipe" at bounding box center [364, 286] width 11 height 16
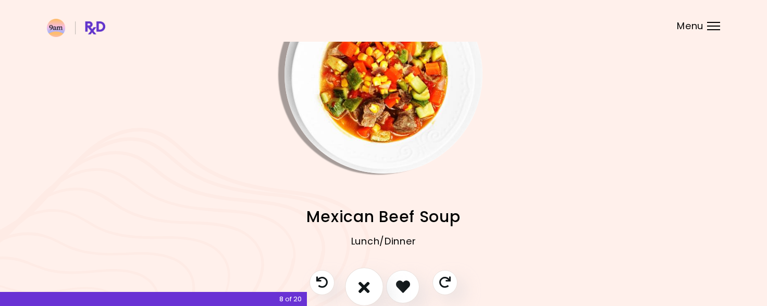
click at [367, 282] on icon "I don't like this recipe" at bounding box center [364, 286] width 11 height 16
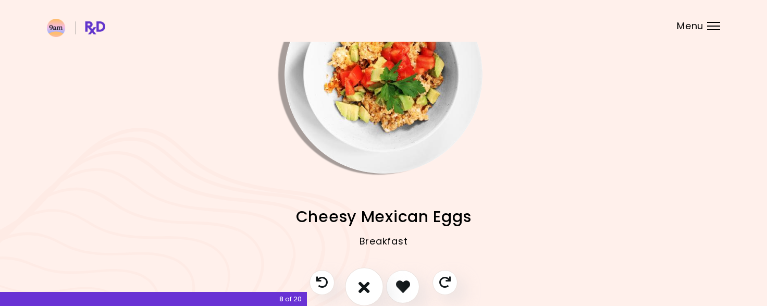
click at [367, 282] on icon "I don't like this recipe" at bounding box center [364, 286] width 11 height 16
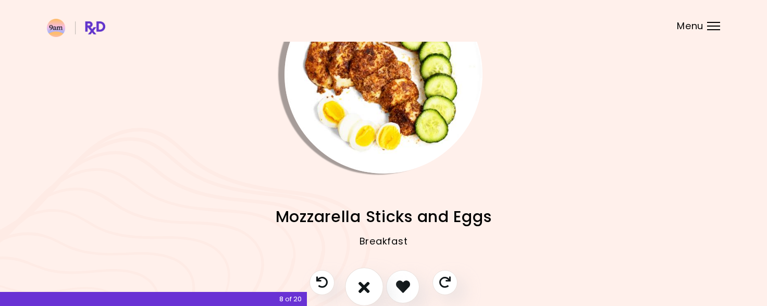
click at [367, 282] on icon "I don't like this recipe" at bounding box center [364, 286] width 11 height 16
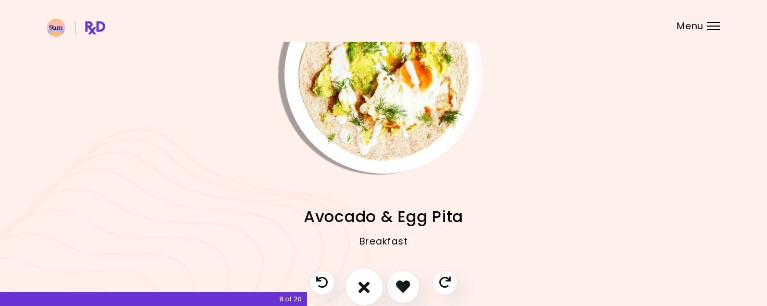
click at [367, 282] on icon "I don't like this recipe" at bounding box center [364, 286] width 11 height 16
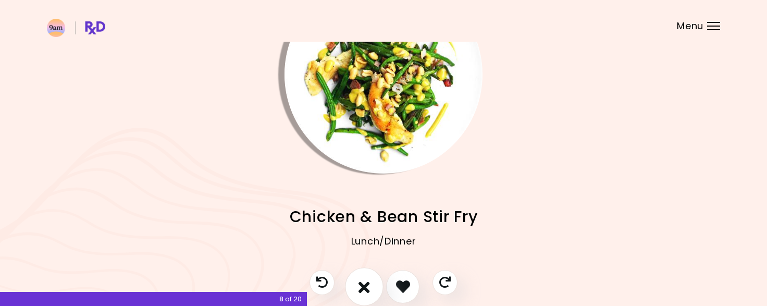
click at [367, 282] on icon "I don't like this recipe" at bounding box center [364, 286] width 11 height 16
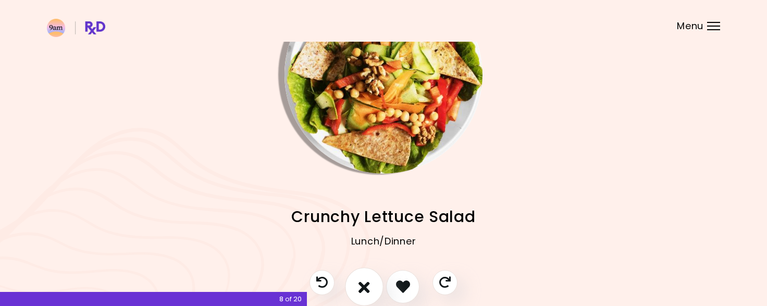
click at [367, 282] on icon "I don't like this recipe" at bounding box center [364, 286] width 11 height 16
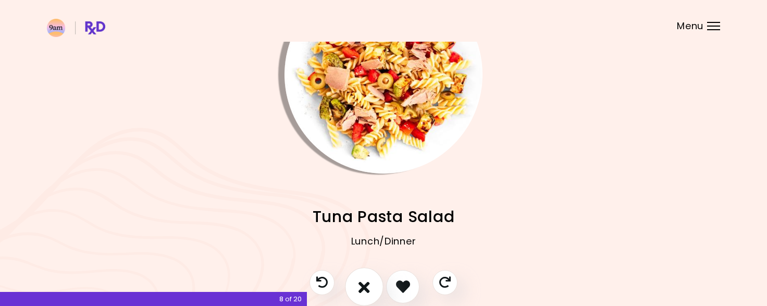
click at [367, 282] on icon "I don't like this recipe" at bounding box center [364, 286] width 11 height 16
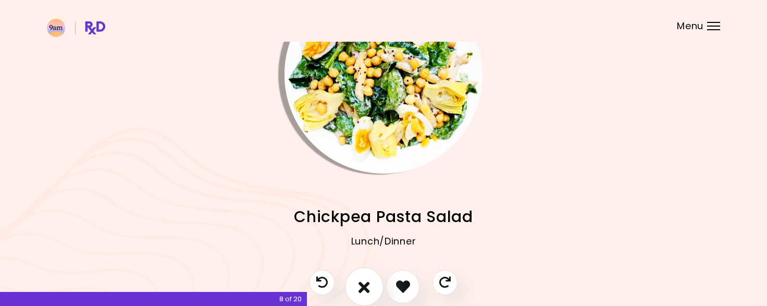
click at [367, 282] on icon "I don't like this recipe" at bounding box center [364, 286] width 11 height 16
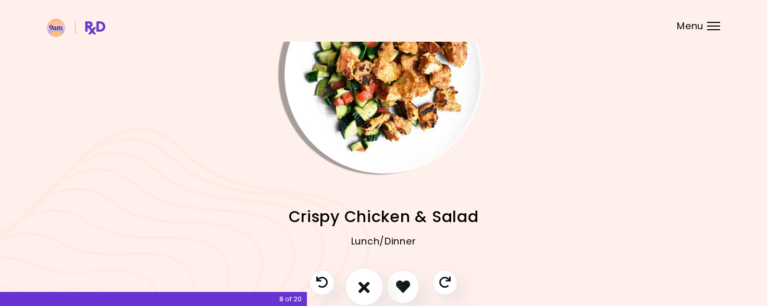
click at [367, 282] on icon "I don't like this recipe" at bounding box center [364, 286] width 11 height 16
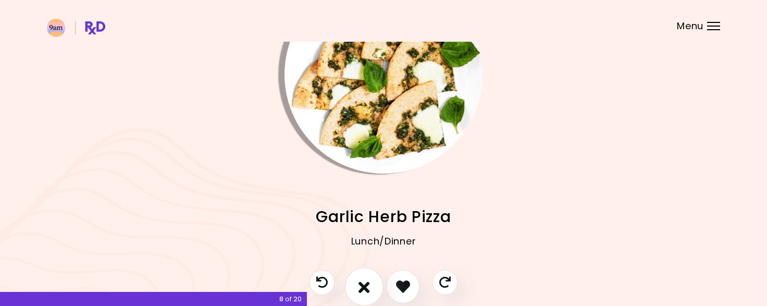
click at [367, 282] on icon "I don't like this recipe" at bounding box center [364, 286] width 11 height 16
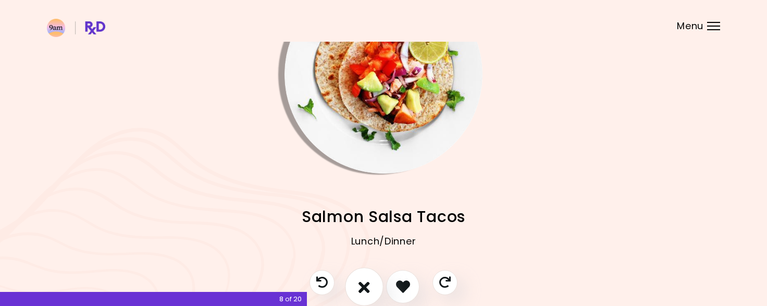
click at [367, 282] on icon "I don't like this recipe" at bounding box center [364, 286] width 11 height 16
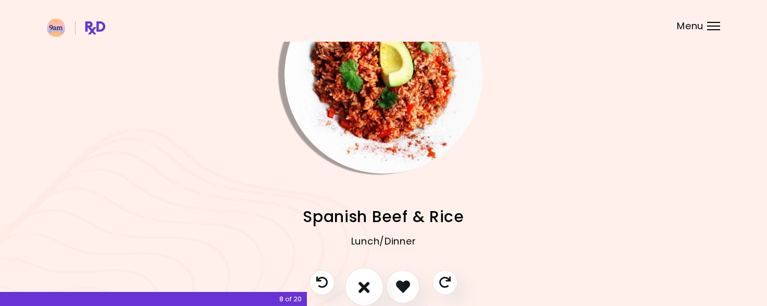
click at [367, 282] on icon "I don't like this recipe" at bounding box center [364, 286] width 11 height 16
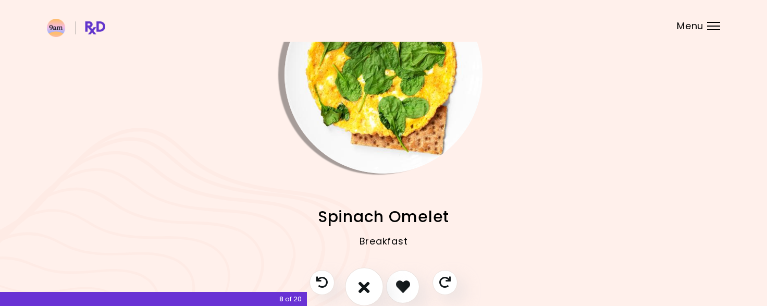
click at [367, 282] on icon "I don't like this recipe" at bounding box center [364, 286] width 11 height 16
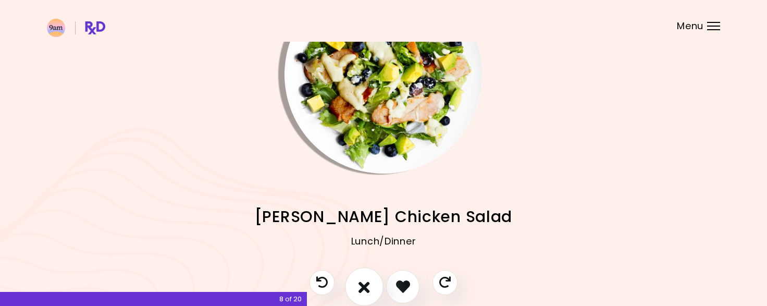
click at [367, 282] on icon "I don't like this recipe" at bounding box center [364, 286] width 11 height 16
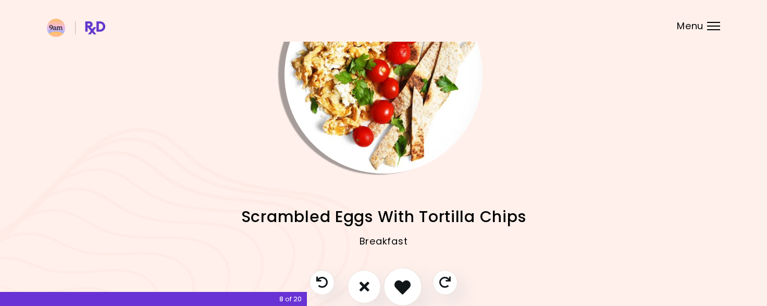
click at [401, 290] on icon "I like this recipe" at bounding box center [403, 286] width 16 height 16
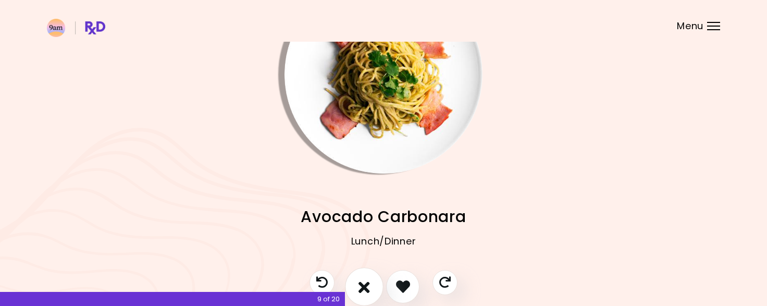
click at [368, 276] on button "I don't like this recipe" at bounding box center [364, 286] width 39 height 39
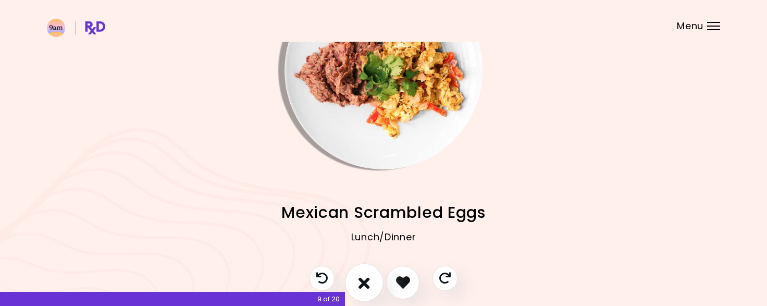
scroll to position [75, 0]
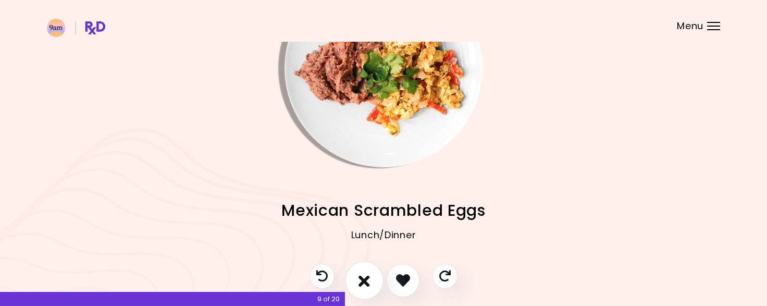
click at [364, 267] on button "I don't like this recipe" at bounding box center [364, 280] width 39 height 39
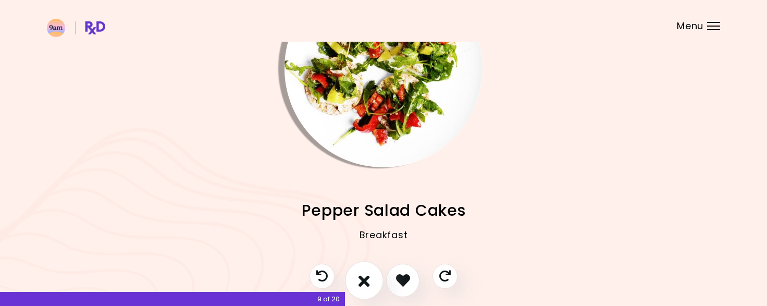
click at [370, 294] on button "I don't like this recipe" at bounding box center [364, 280] width 39 height 39
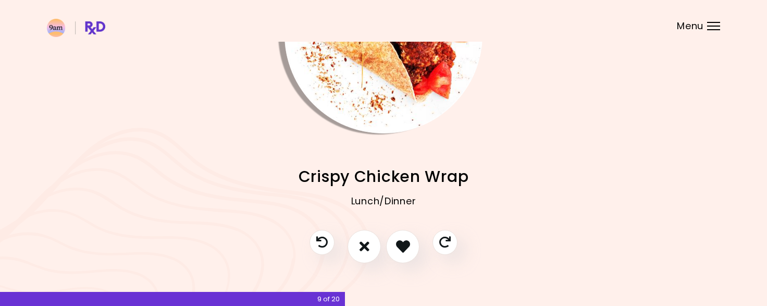
scroll to position [109, 0]
click at [408, 260] on button "I like this recipe" at bounding box center [403, 246] width 39 height 39
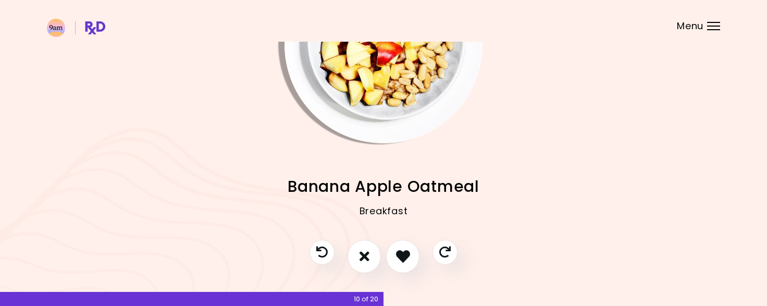
scroll to position [99, 0]
click at [370, 258] on button "I don't like this recipe" at bounding box center [364, 257] width 39 height 39
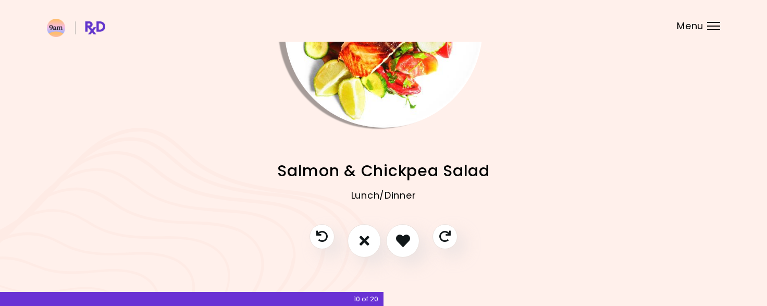
scroll to position [116, 0]
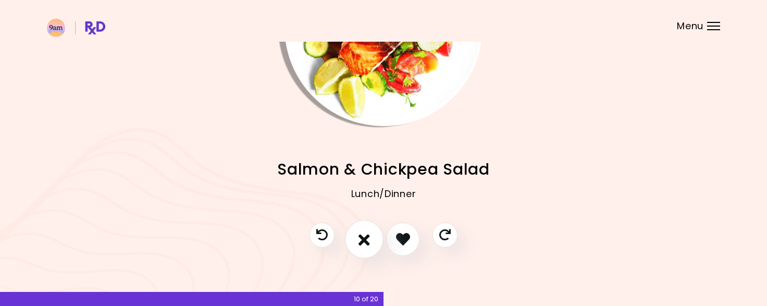
click at [371, 233] on button "I don't like this recipe" at bounding box center [364, 239] width 39 height 39
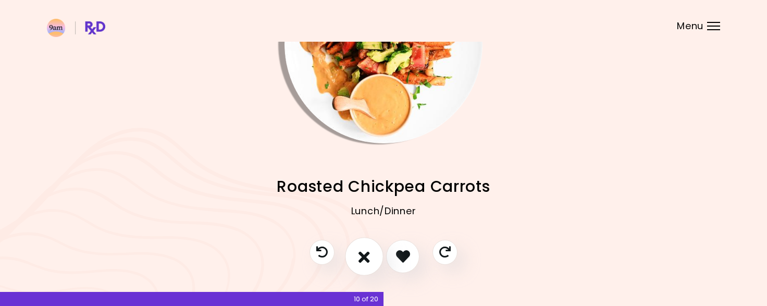
scroll to position [103, 0]
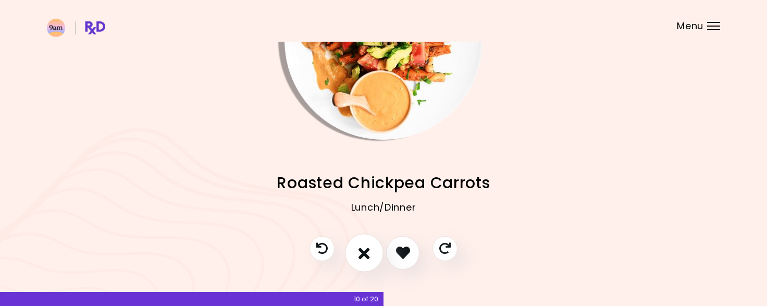
click at [362, 256] on icon "I don't like this recipe" at bounding box center [364, 253] width 11 height 16
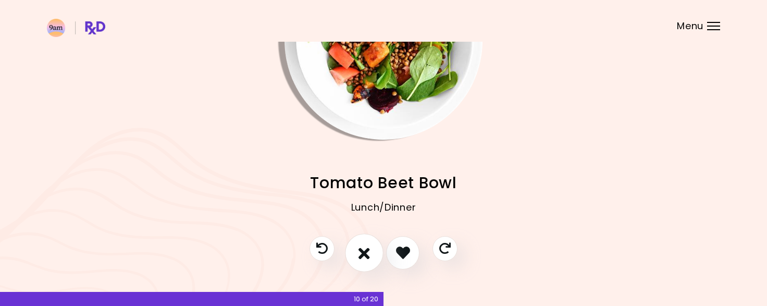
click at [362, 256] on icon "I don't like this recipe" at bounding box center [364, 253] width 11 height 16
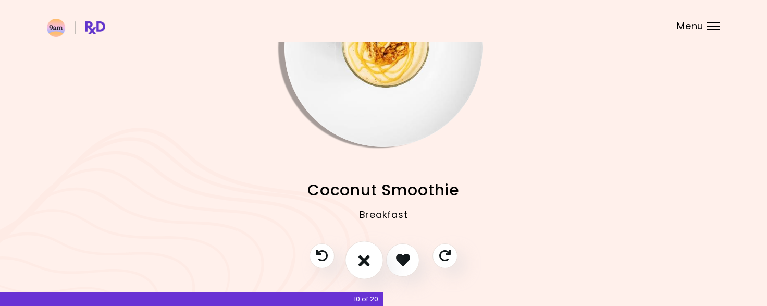
scroll to position [120, 0]
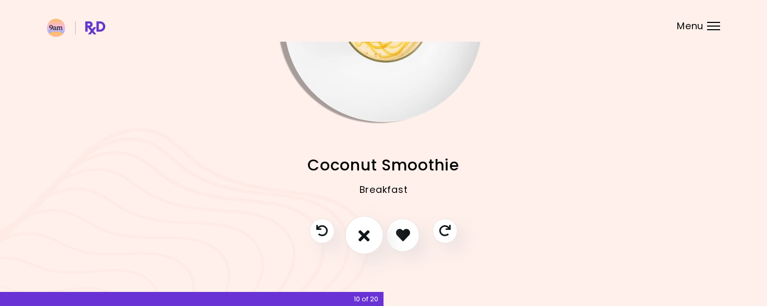
click at [365, 231] on icon "I don't like this recipe" at bounding box center [364, 235] width 11 height 16
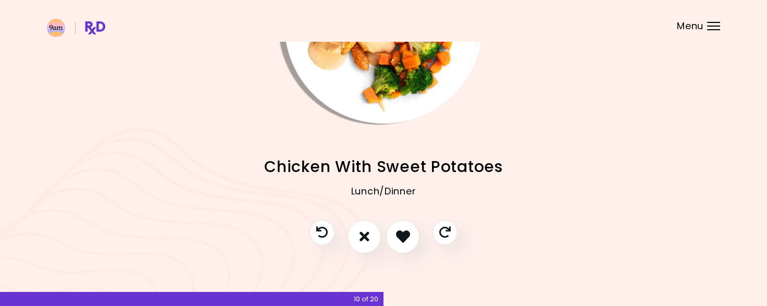
scroll to position [120, 0]
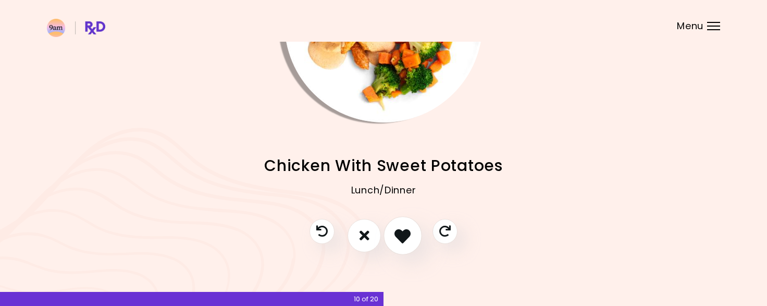
click at [413, 222] on button "I like this recipe" at bounding box center [403, 235] width 39 height 39
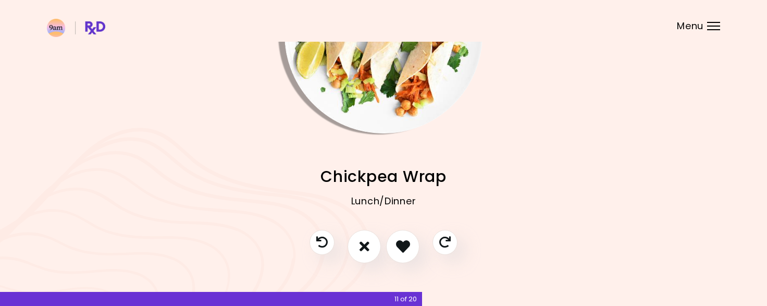
scroll to position [120, 0]
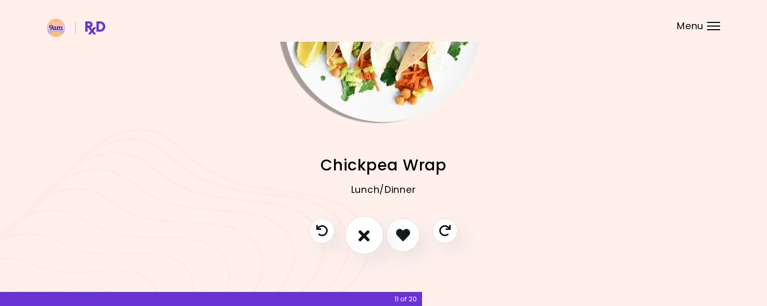
click at [377, 235] on button "I don't like this recipe" at bounding box center [364, 235] width 39 height 39
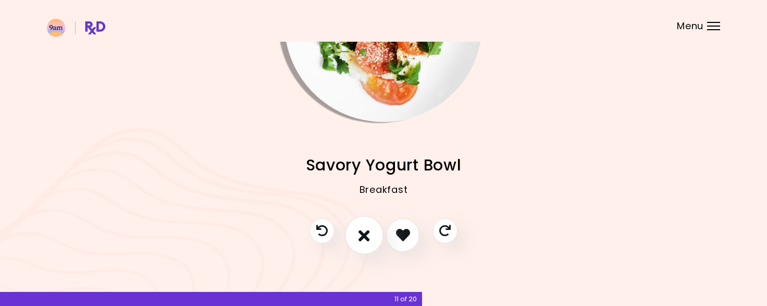
click at [347, 242] on button "I don't like this recipe" at bounding box center [364, 235] width 39 height 39
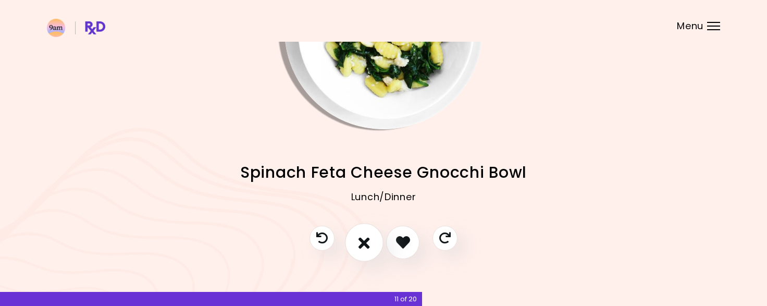
scroll to position [115, 0]
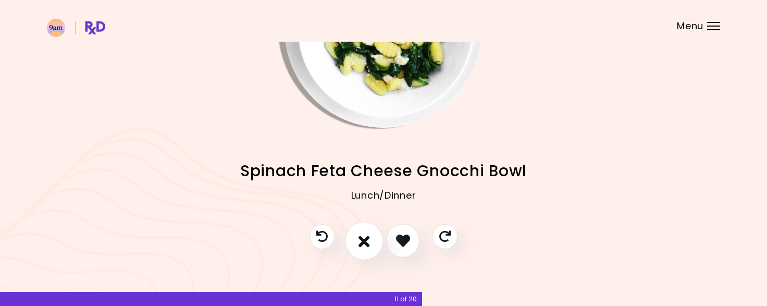
click at [364, 244] on icon "I don't like this recipe" at bounding box center [364, 241] width 11 height 16
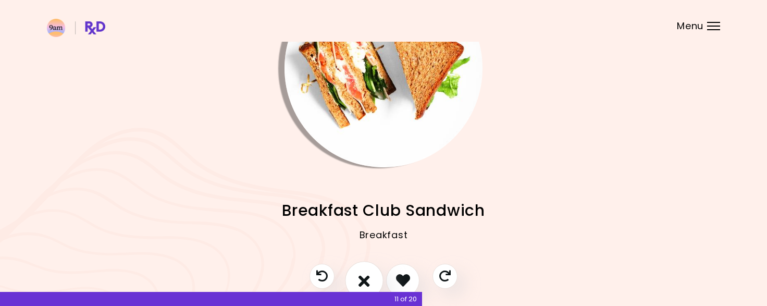
scroll to position [120, 0]
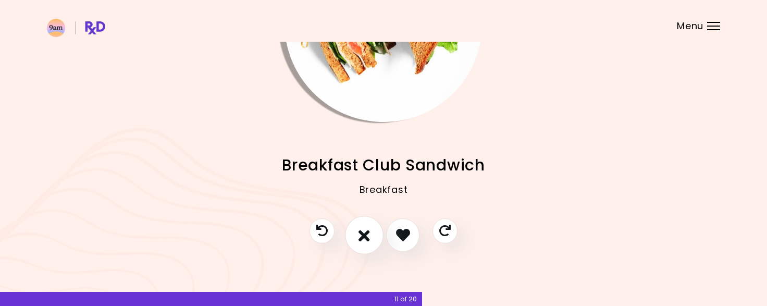
click at [369, 240] on icon "I don't like this recipe" at bounding box center [364, 235] width 11 height 16
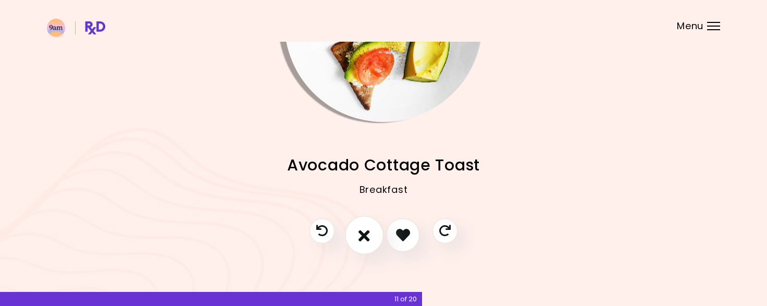
click at [364, 230] on icon "I don't like this recipe" at bounding box center [364, 235] width 11 height 16
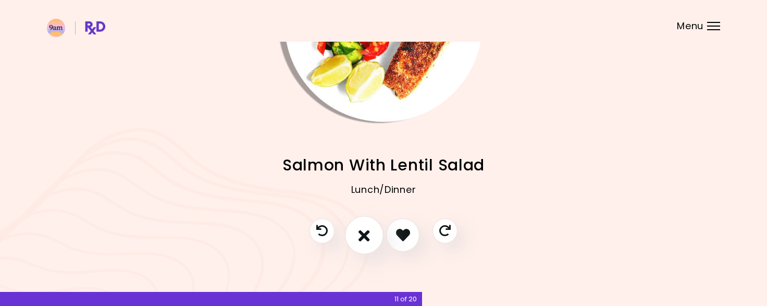
click at [374, 236] on button "I don't like this recipe" at bounding box center [364, 235] width 39 height 39
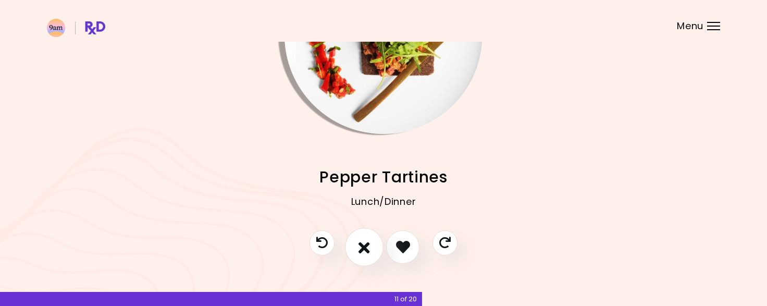
scroll to position [106, 0]
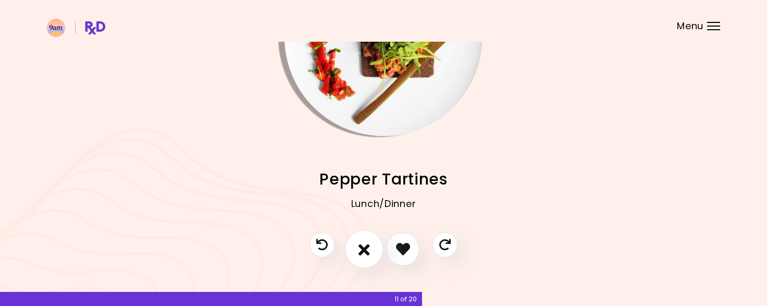
click at [357, 262] on button "I don't like this recipe" at bounding box center [364, 249] width 39 height 39
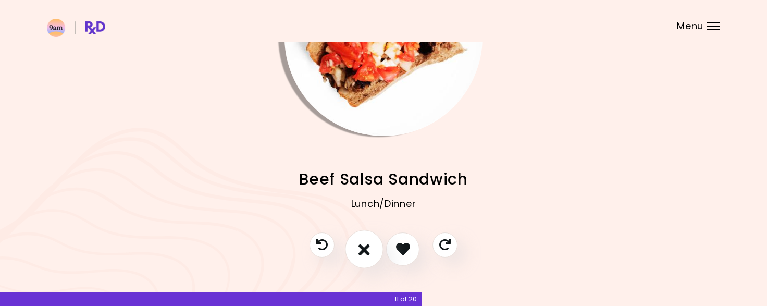
click at [371, 248] on button "I don't like this recipe" at bounding box center [364, 249] width 39 height 39
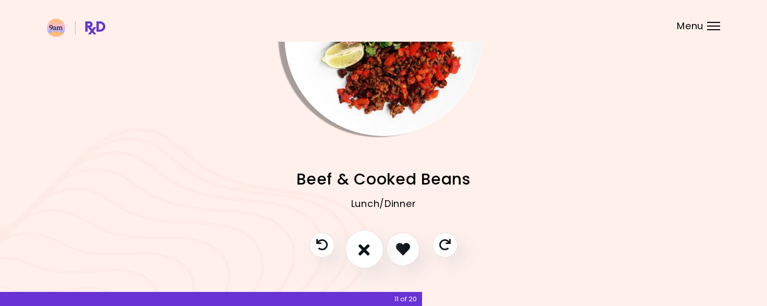
click at [360, 267] on button "I don't like this recipe" at bounding box center [364, 249] width 39 height 39
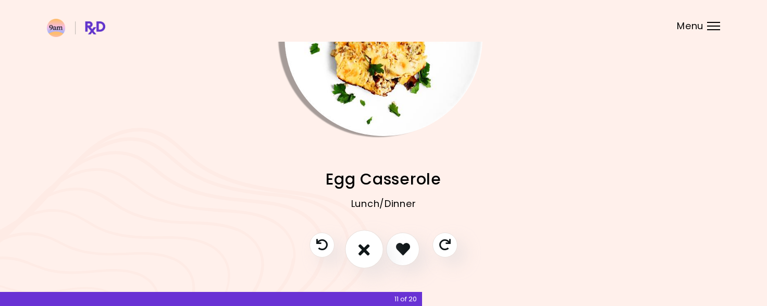
click at [361, 261] on button "I don't like this recipe" at bounding box center [364, 249] width 39 height 39
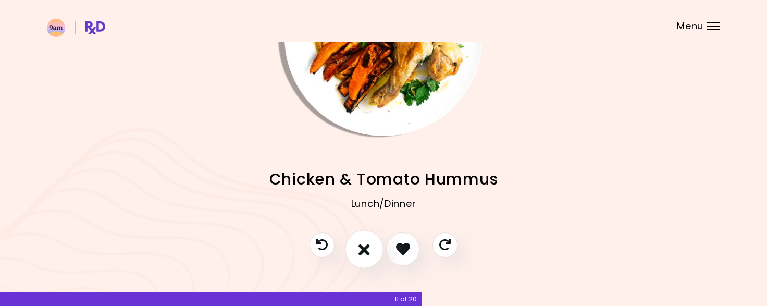
click at [364, 254] on icon "I don't like this recipe" at bounding box center [364, 249] width 11 height 16
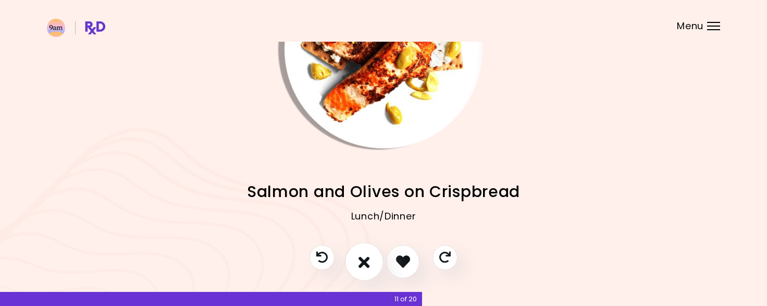
scroll to position [120, 0]
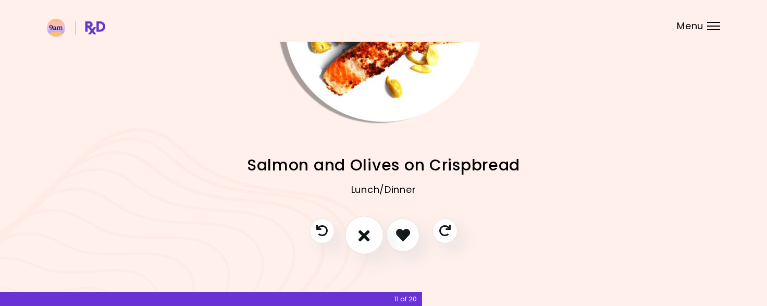
click at [357, 233] on button "I don't like this recipe" at bounding box center [364, 235] width 39 height 39
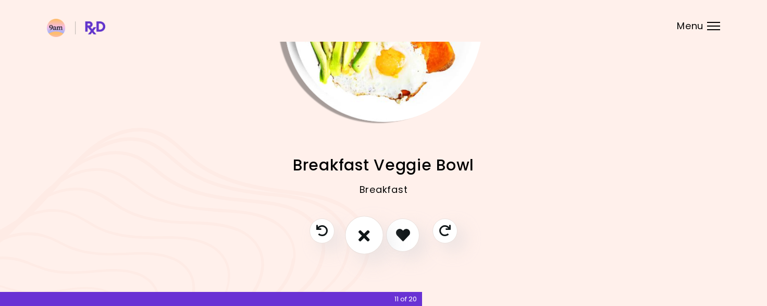
click at [358, 250] on button "I don't like this recipe" at bounding box center [364, 235] width 39 height 39
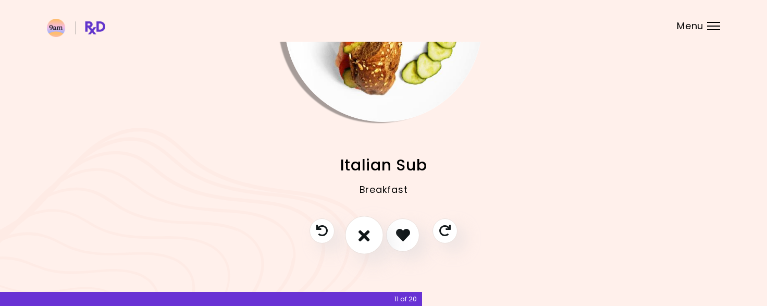
scroll to position [119, 0]
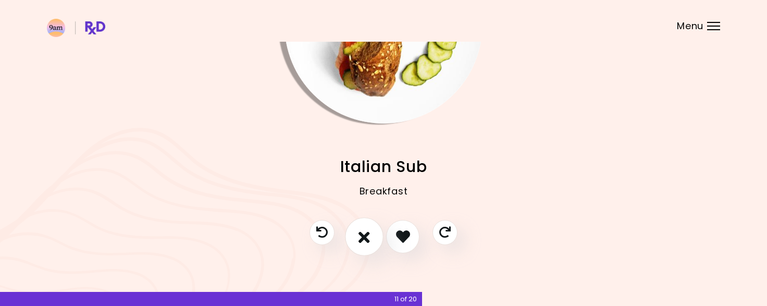
click at [374, 248] on button "I don't like this recipe" at bounding box center [364, 236] width 39 height 39
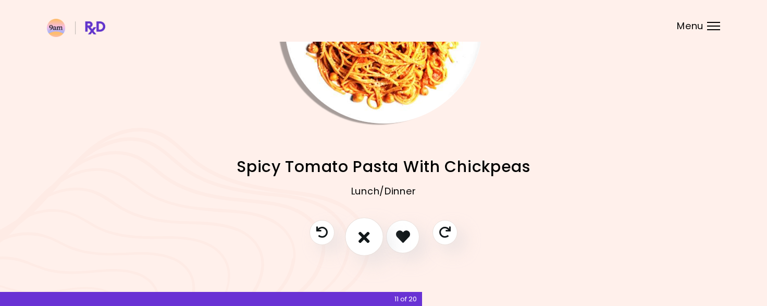
scroll to position [118, 0]
click at [375, 239] on button "I don't like this recipe" at bounding box center [364, 237] width 39 height 39
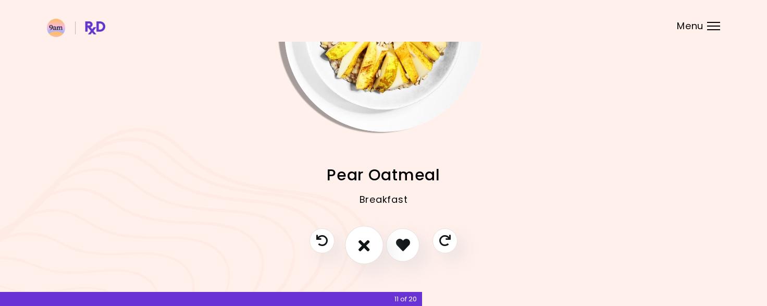
scroll to position [113, 0]
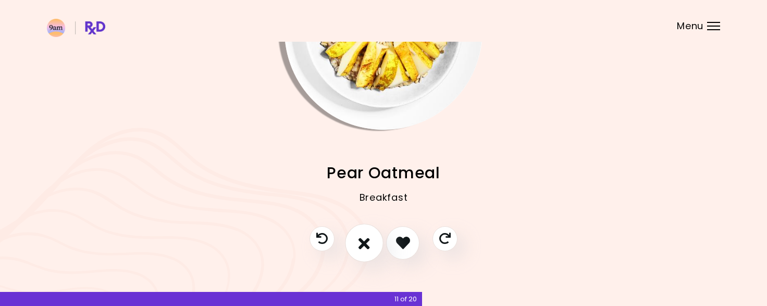
click at [357, 244] on button "I don't like this recipe" at bounding box center [364, 243] width 39 height 39
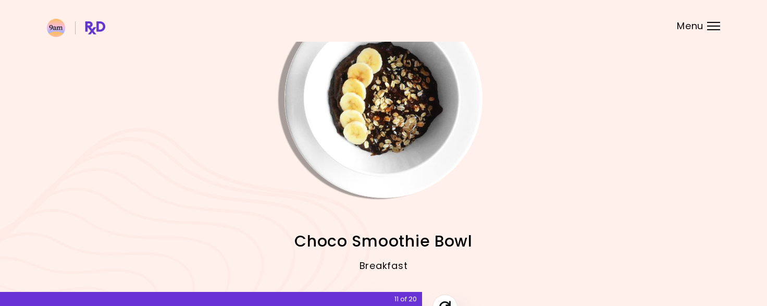
scroll to position [120, 0]
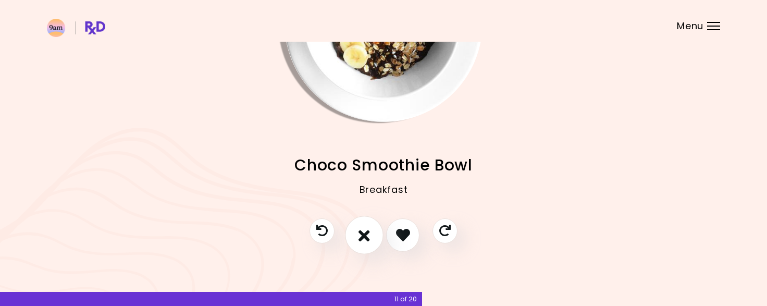
click at [368, 239] on icon "I don't like this recipe" at bounding box center [364, 235] width 11 height 16
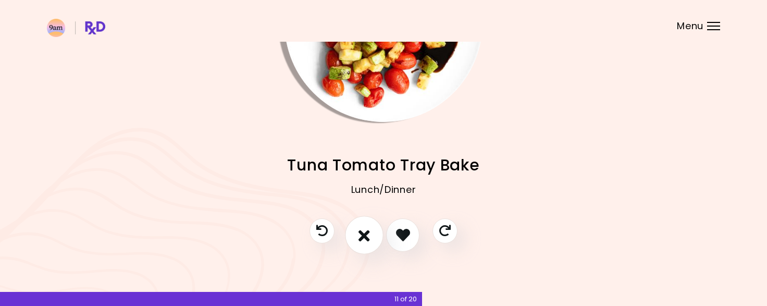
click at [359, 235] on icon "I don't like this recipe" at bounding box center [364, 235] width 11 height 16
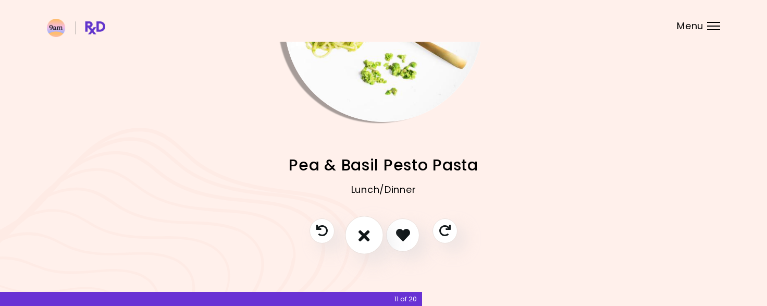
scroll to position [119, 0]
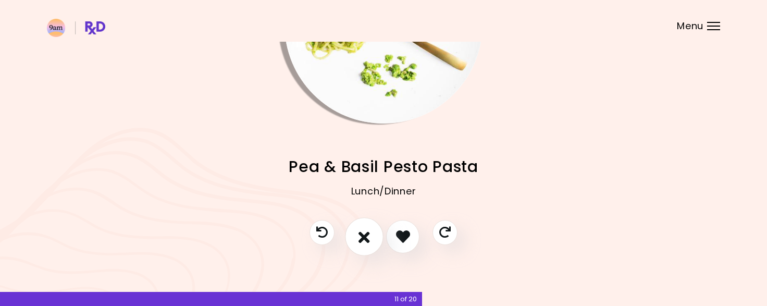
click at [352, 244] on button "I don't like this recipe" at bounding box center [364, 236] width 39 height 39
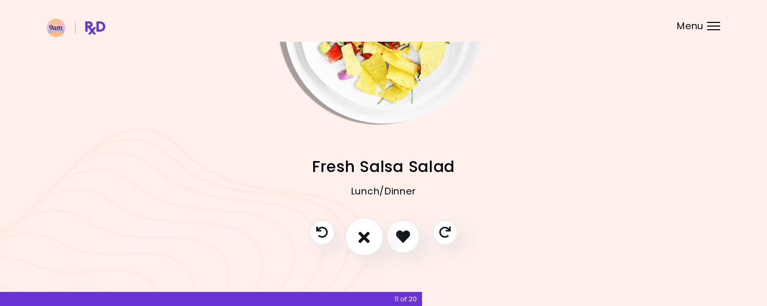
click at [367, 243] on icon "I don't like this recipe" at bounding box center [364, 236] width 11 height 16
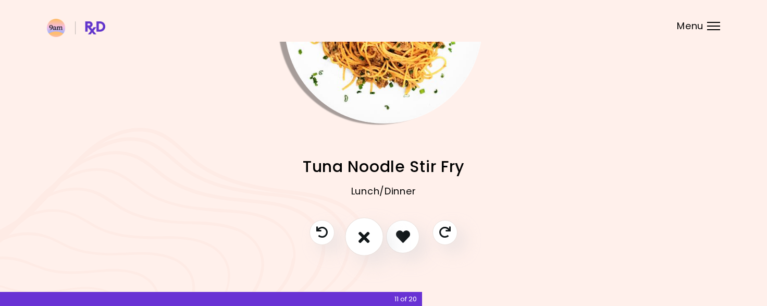
click at [348, 228] on button "I don't like this recipe" at bounding box center [364, 236] width 39 height 39
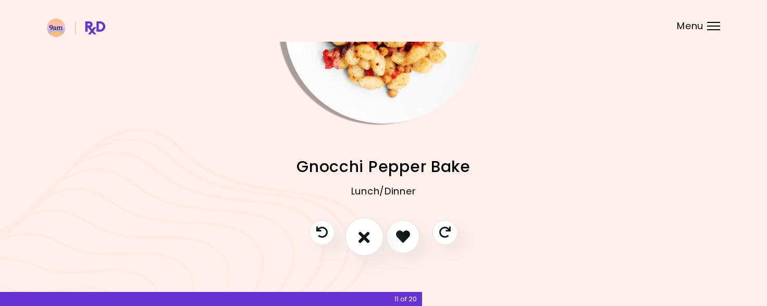
click at [370, 239] on icon "I don't like this recipe" at bounding box center [364, 236] width 11 height 16
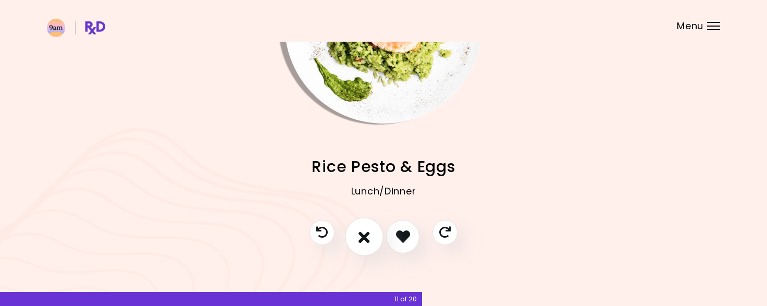
click at [371, 243] on button "I don't like this recipe" at bounding box center [364, 236] width 39 height 39
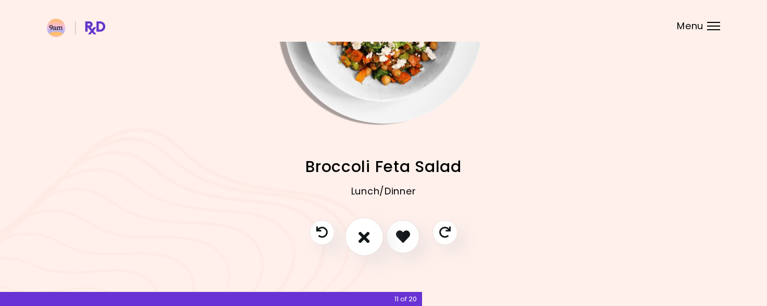
click at [367, 239] on icon "I don't like this recipe" at bounding box center [364, 236] width 11 height 16
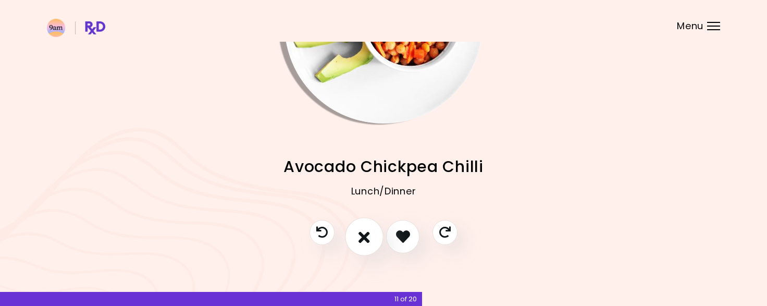
click at [360, 243] on icon "I don't like this recipe" at bounding box center [364, 236] width 11 height 16
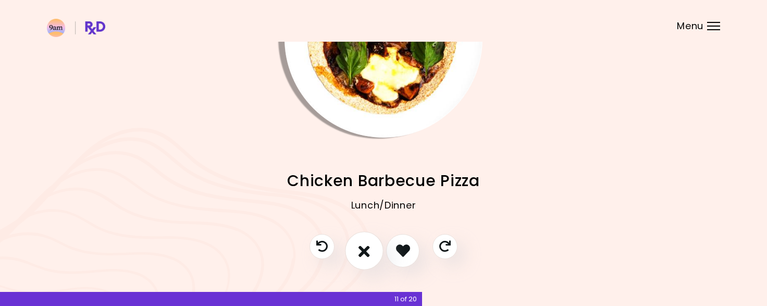
scroll to position [108, 0]
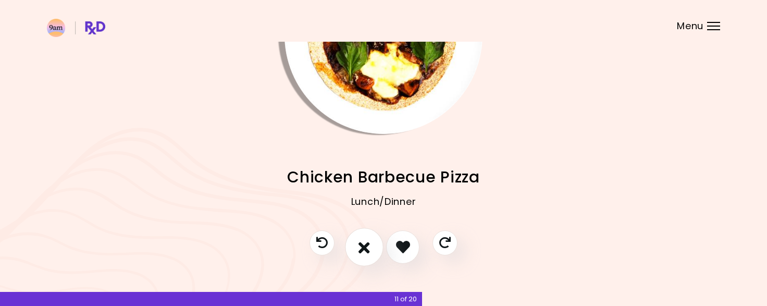
click at [366, 254] on icon "I don't like this recipe" at bounding box center [364, 247] width 11 height 16
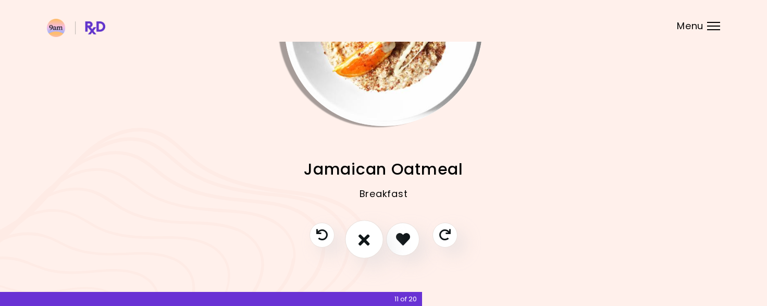
scroll to position [119, 0]
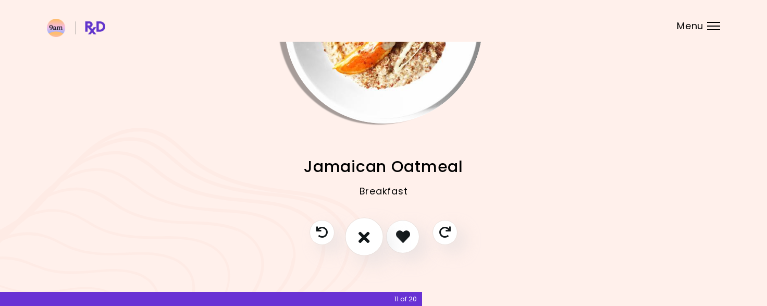
click at [363, 247] on button "I don't like this recipe" at bounding box center [364, 236] width 39 height 39
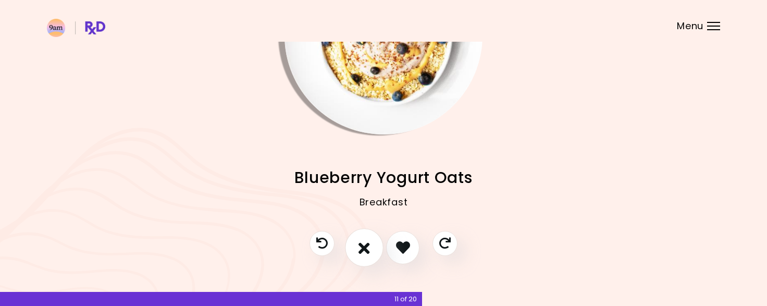
scroll to position [120, 0]
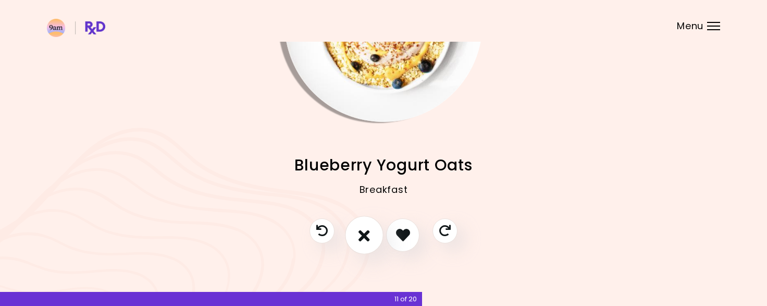
click at [365, 248] on button "I don't like this recipe" at bounding box center [364, 235] width 39 height 39
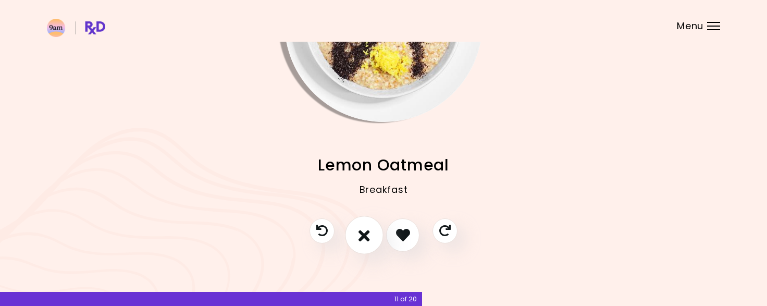
click at [369, 241] on icon "I don't like this recipe" at bounding box center [364, 235] width 11 height 16
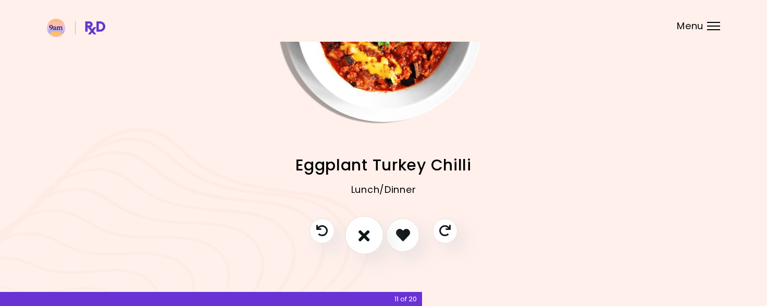
click at [369, 242] on icon "I don't like this recipe" at bounding box center [364, 235] width 11 height 16
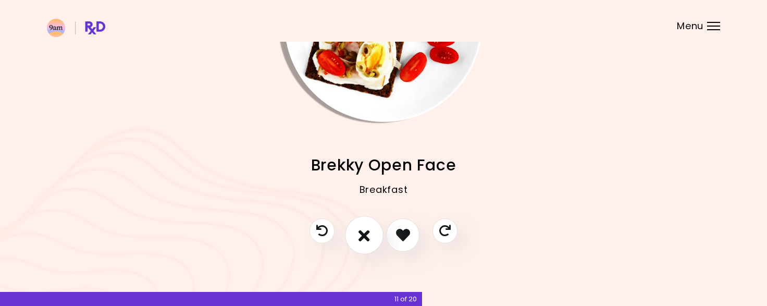
click at [368, 240] on icon "I don't like this recipe" at bounding box center [364, 235] width 11 height 16
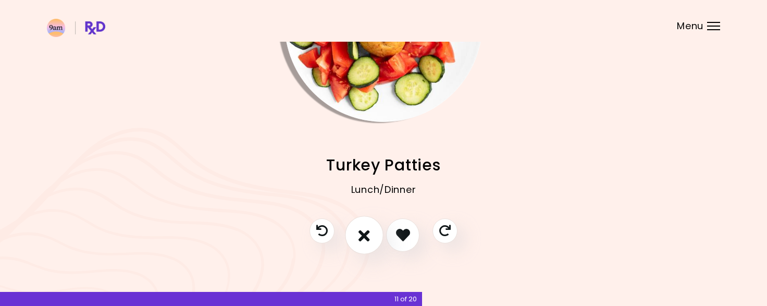
click at [356, 231] on button "I don't like this recipe" at bounding box center [364, 235] width 39 height 39
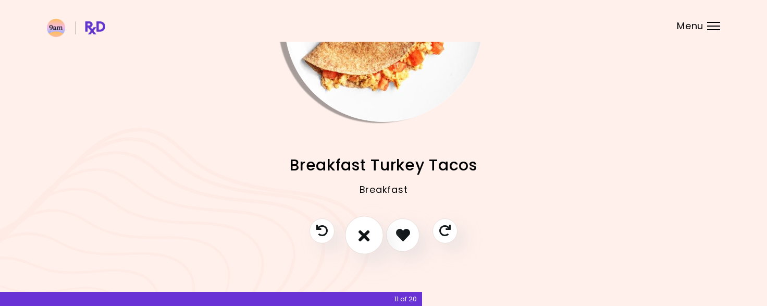
click at [356, 231] on button "I don't like this recipe" at bounding box center [364, 235] width 39 height 39
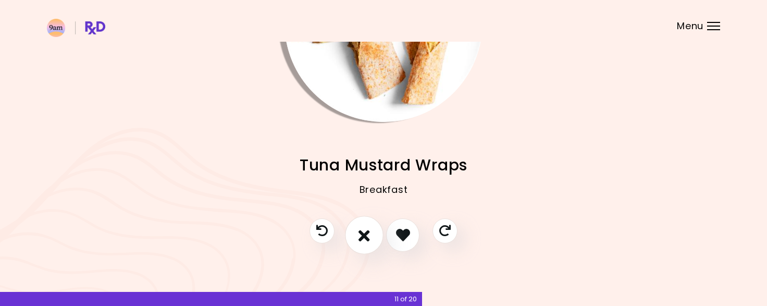
click at [356, 231] on button "I don't like this recipe" at bounding box center [364, 235] width 39 height 39
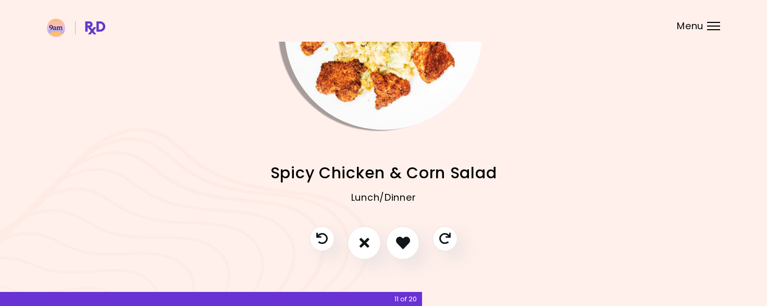
scroll to position [113, 0]
click at [404, 247] on icon "I like this recipe" at bounding box center [403, 242] width 16 height 16
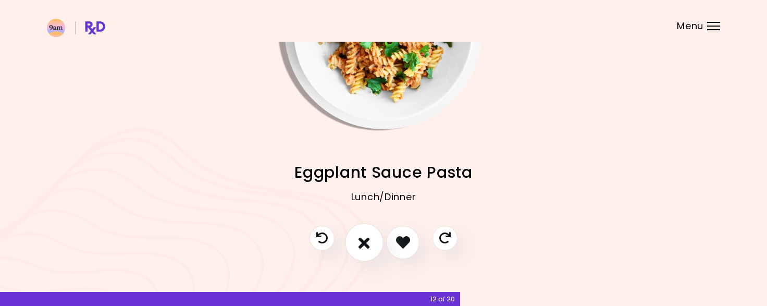
click at [365, 241] on icon "I don't like this recipe" at bounding box center [364, 242] width 11 height 16
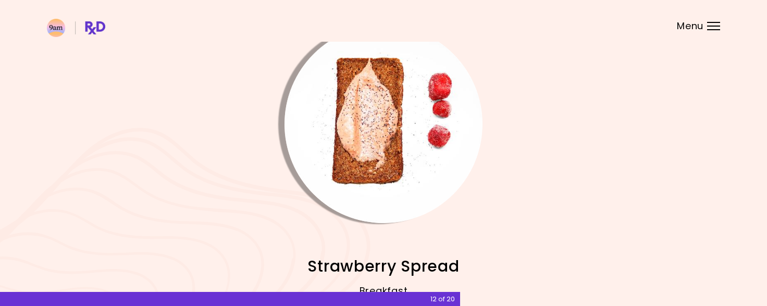
scroll to position [120, 0]
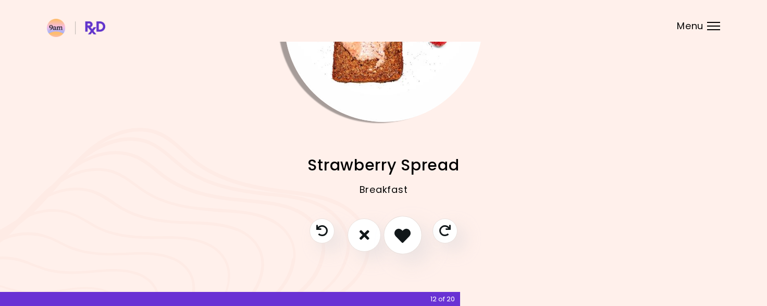
click at [410, 242] on button "I like this recipe" at bounding box center [403, 235] width 39 height 39
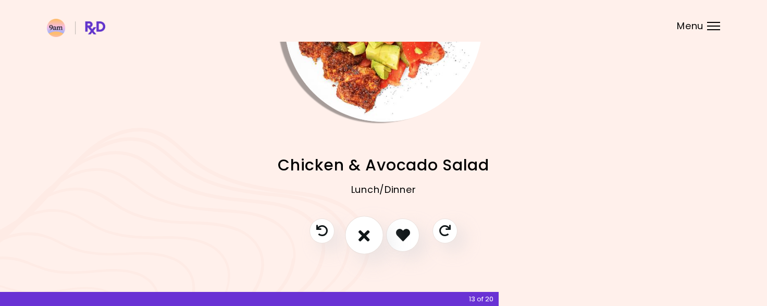
click at [367, 231] on icon "I don't like this recipe" at bounding box center [364, 235] width 11 height 16
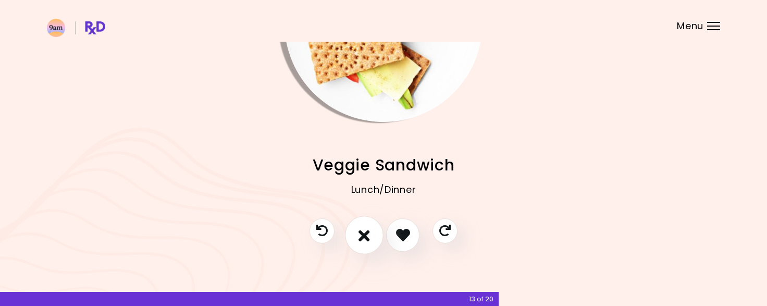
click at [357, 250] on button "I don't like this recipe" at bounding box center [364, 235] width 39 height 39
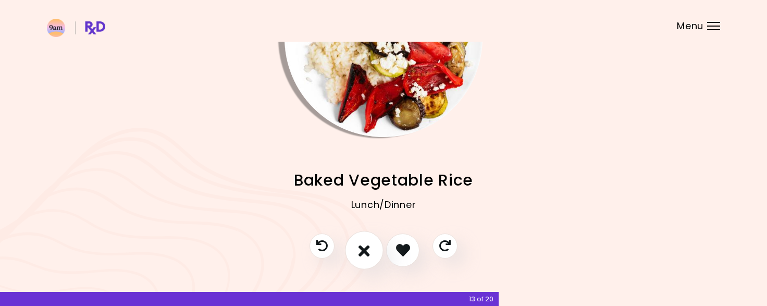
scroll to position [102, 0]
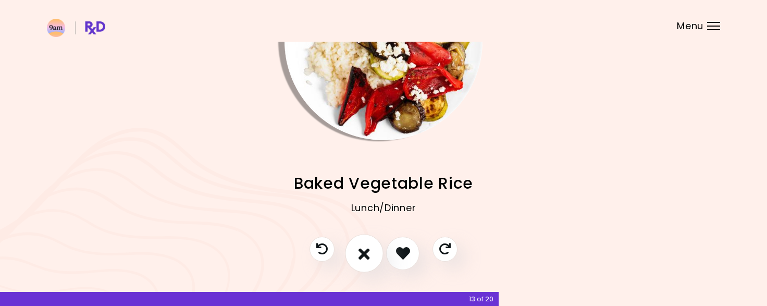
click at [365, 250] on icon "I don't like this recipe" at bounding box center [364, 253] width 11 height 16
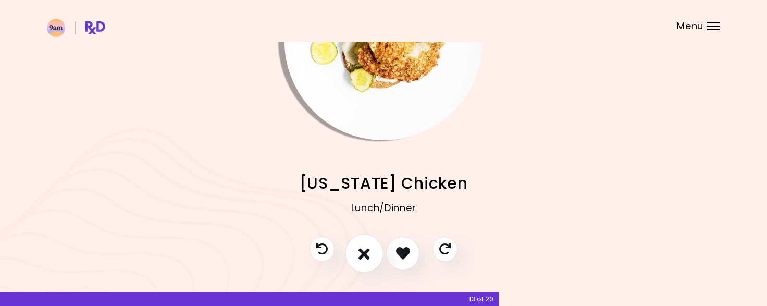
click at [359, 250] on icon "I don't like this recipe" at bounding box center [364, 253] width 11 height 16
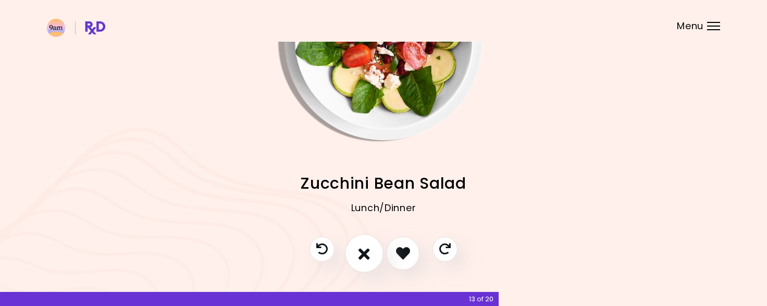
click at [357, 261] on button "I don't like this recipe" at bounding box center [364, 253] width 39 height 39
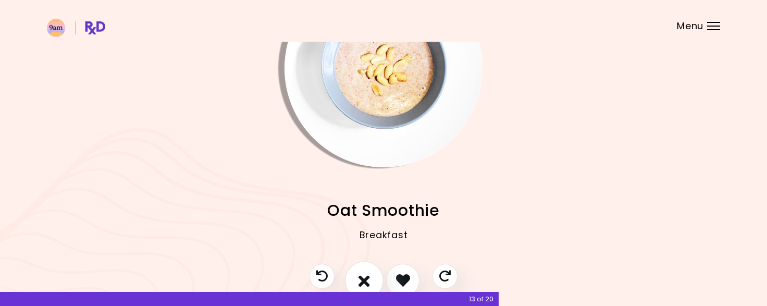
scroll to position [74, 0]
click at [355, 265] on button "I don't like this recipe" at bounding box center [364, 281] width 39 height 39
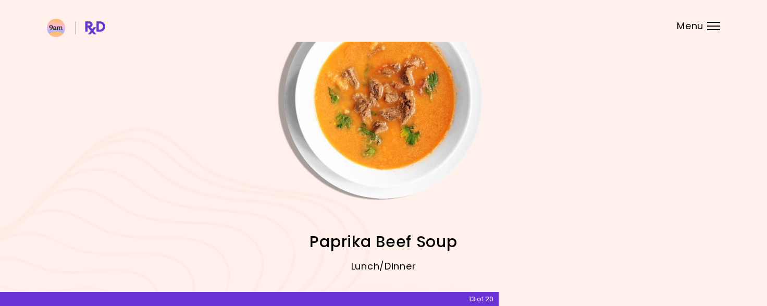
scroll to position [15, 0]
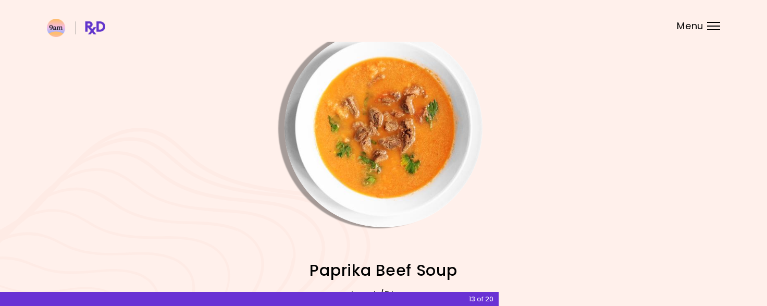
click at [344, 260] on span "Paprika Beef Soup" at bounding box center [384, 270] width 148 height 20
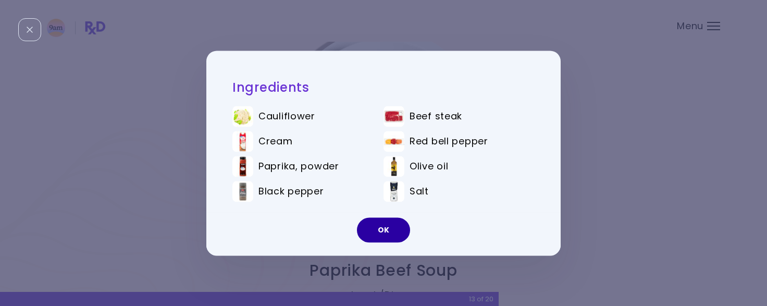
click at [386, 238] on button "OK" at bounding box center [383, 229] width 53 height 25
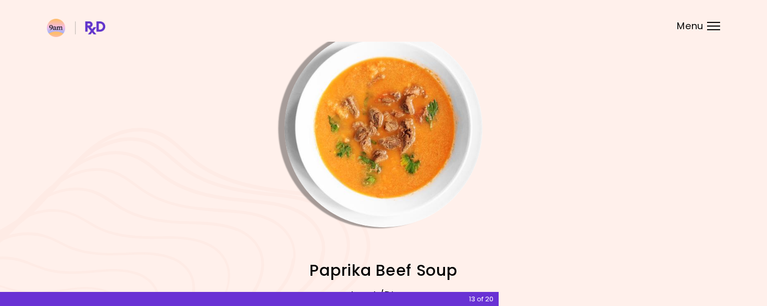
click at [407, 182] on img "Info - Paprika Beef Soup" at bounding box center [384, 128] width 198 height 198
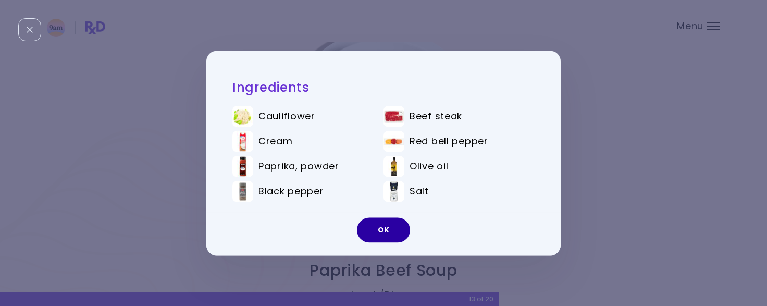
click at [383, 226] on button "OK" at bounding box center [383, 229] width 53 height 25
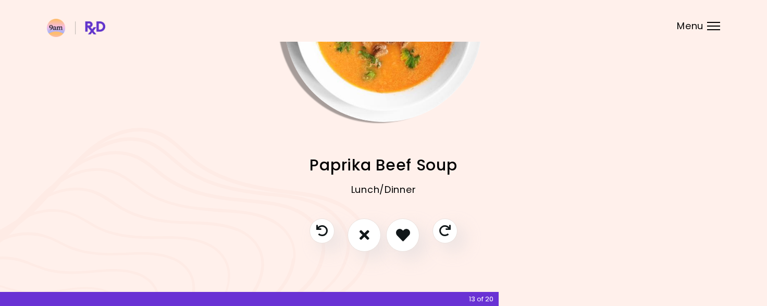
scroll to position [120, 0]
click at [363, 238] on icon "I don't like this recipe" at bounding box center [364, 235] width 11 height 16
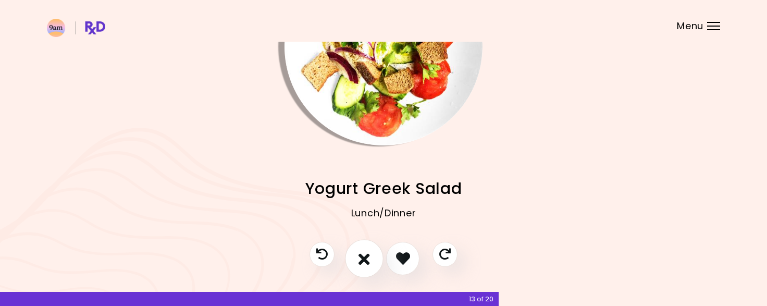
scroll to position [95, 0]
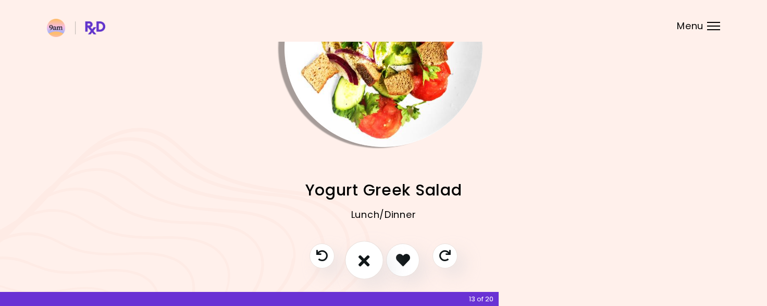
click at [357, 268] on button "I don't like this recipe" at bounding box center [364, 260] width 39 height 39
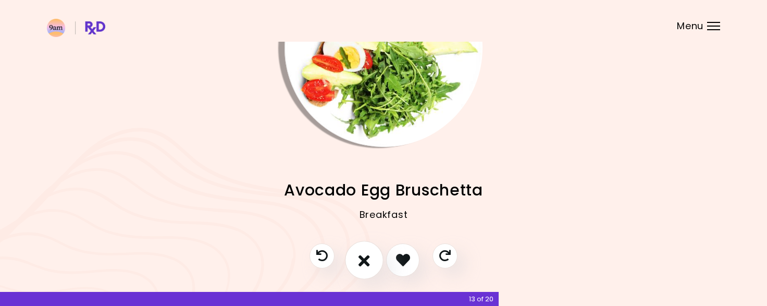
click at [359, 274] on button "I don't like this recipe" at bounding box center [364, 260] width 39 height 39
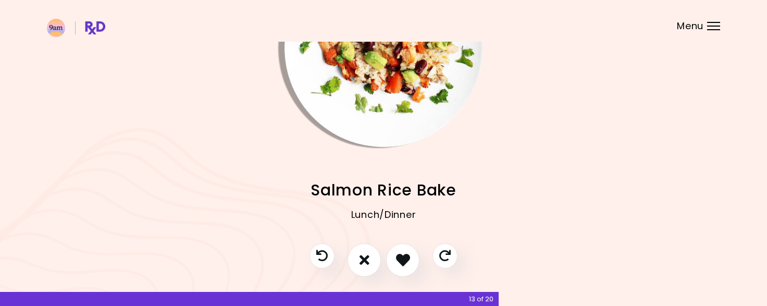
click at [358, 86] on img "Info - Salmon Rice Bake" at bounding box center [384, 48] width 198 height 198
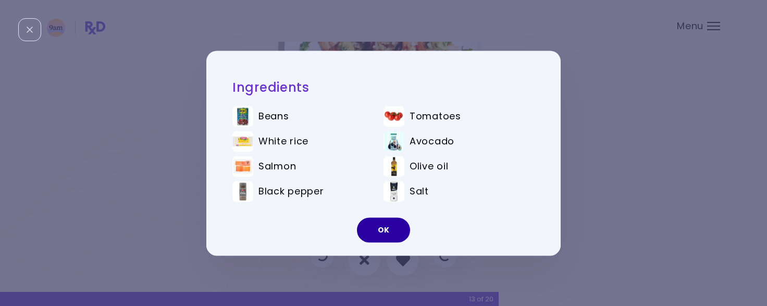
click at [365, 234] on button "OK" at bounding box center [383, 229] width 53 height 25
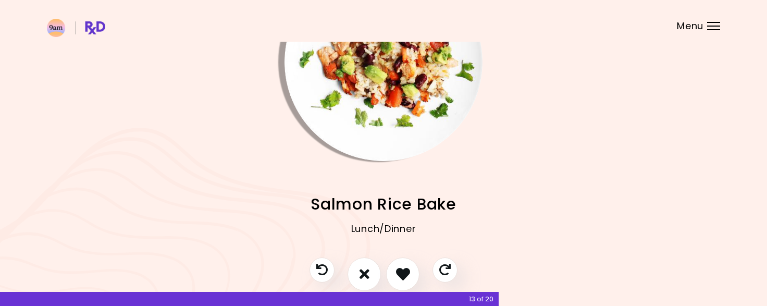
scroll to position [120, 0]
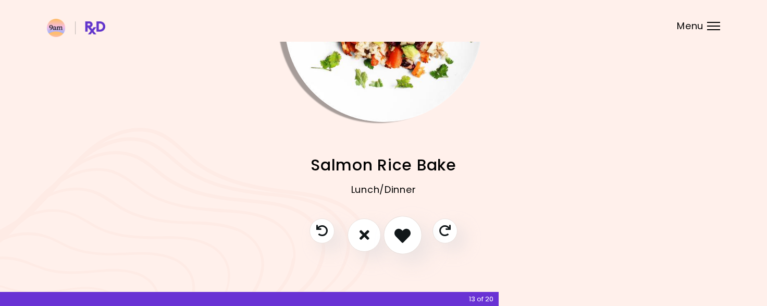
click at [402, 241] on icon "I like this recipe" at bounding box center [403, 235] width 16 height 16
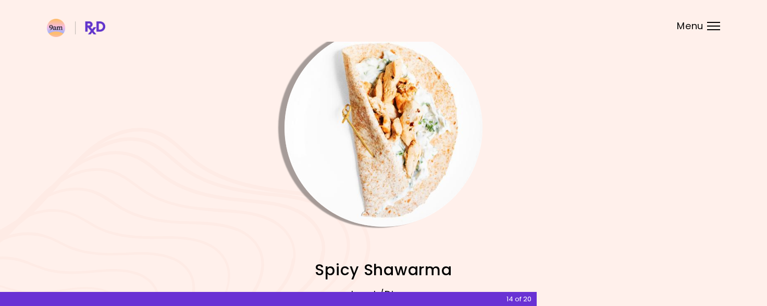
scroll to position [0, 0]
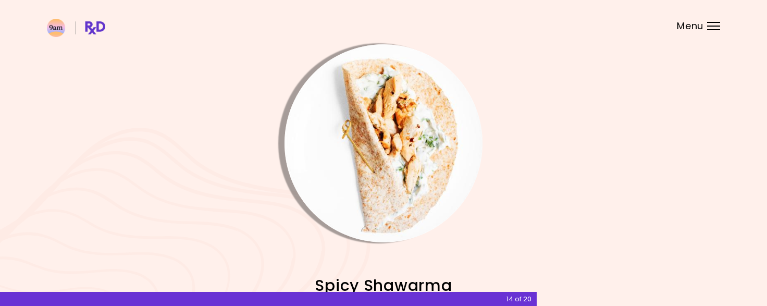
click at [334, 182] on img "Info - Spicy Shawarma" at bounding box center [384, 143] width 198 height 198
click at [346, 160] on img "Info - Spicy Shawarma" at bounding box center [384, 143] width 198 height 198
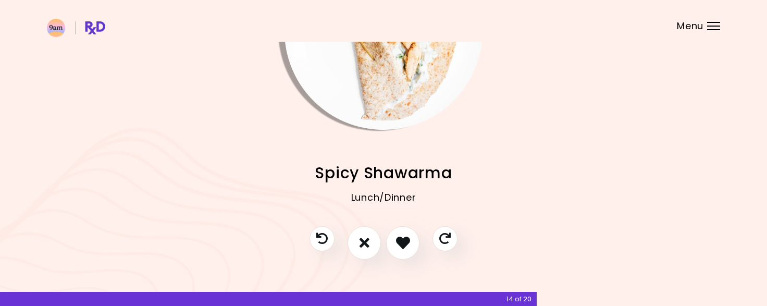
scroll to position [120, 0]
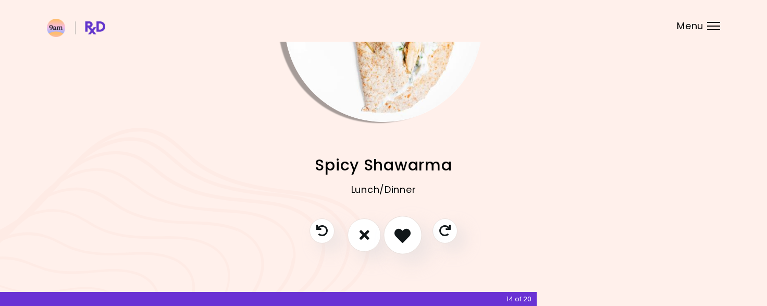
click at [394, 243] on button "I like this recipe" at bounding box center [403, 235] width 39 height 39
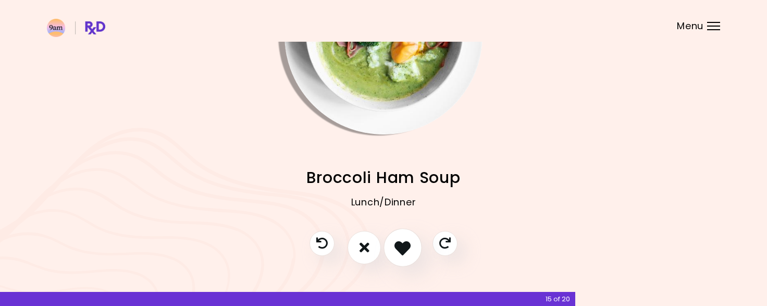
scroll to position [108, 0]
click at [359, 260] on button "I don't like this recipe" at bounding box center [364, 247] width 39 height 39
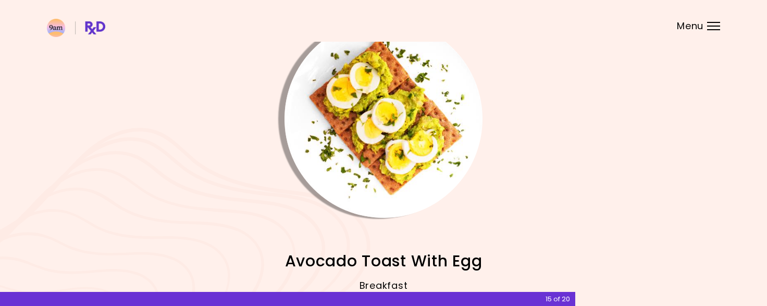
scroll to position [33, 0]
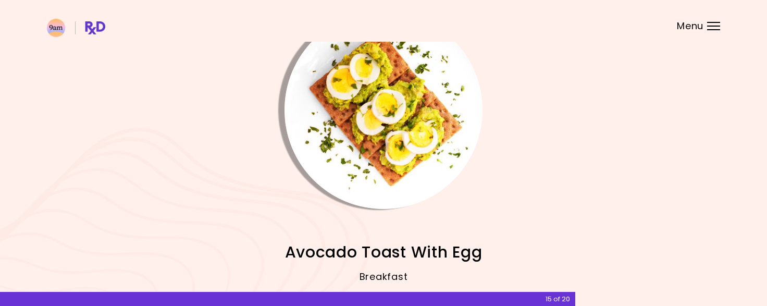
click at [447, 133] on img "Info - Avocado Toast With Egg" at bounding box center [384, 110] width 198 height 198
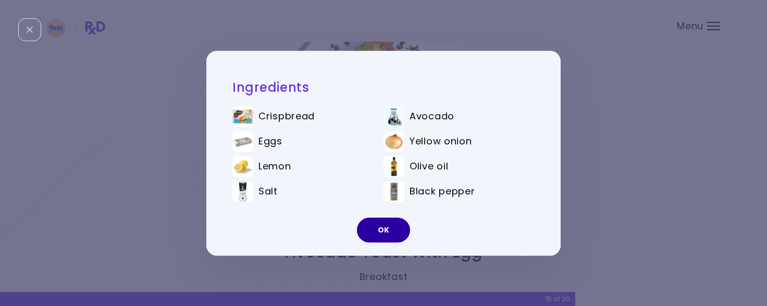
click at [376, 234] on button "OK" at bounding box center [383, 229] width 53 height 25
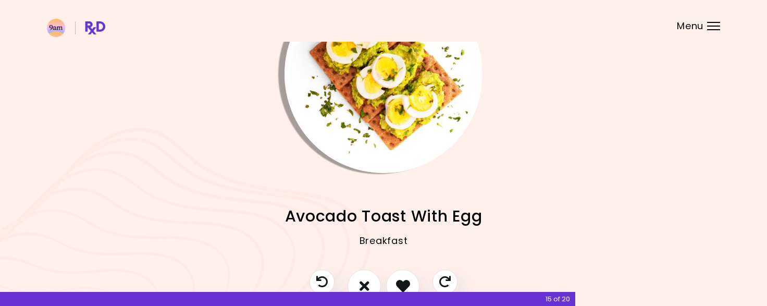
scroll to position [67, 0]
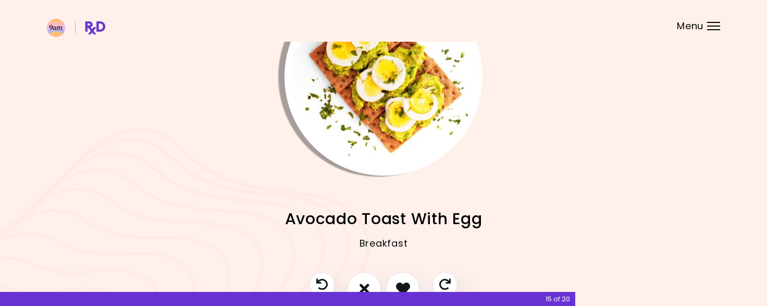
click at [434, 80] on img "Info - Avocado Toast With Egg" at bounding box center [384, 77] width 198 height 198
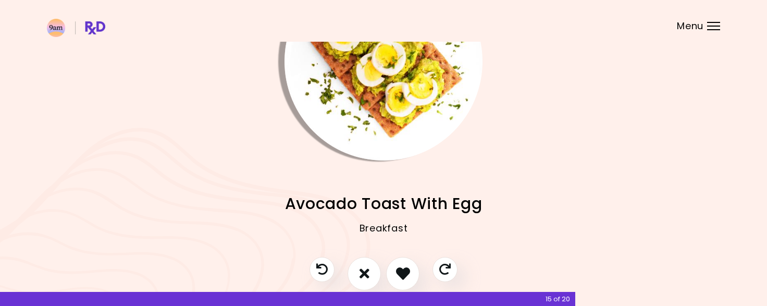
scroll to position [120, 0]
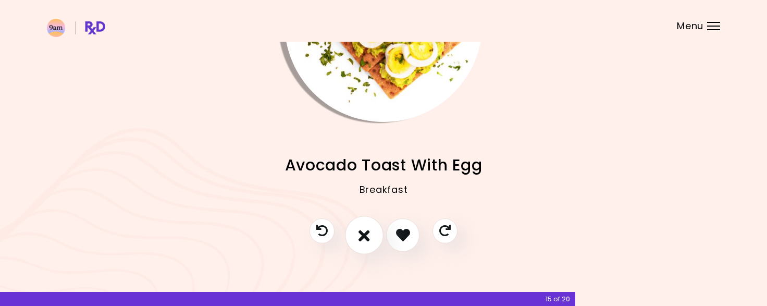
click at [365, 242] on button "I don't like this recipe" at bounding box center [364, 235] width 39 height 39
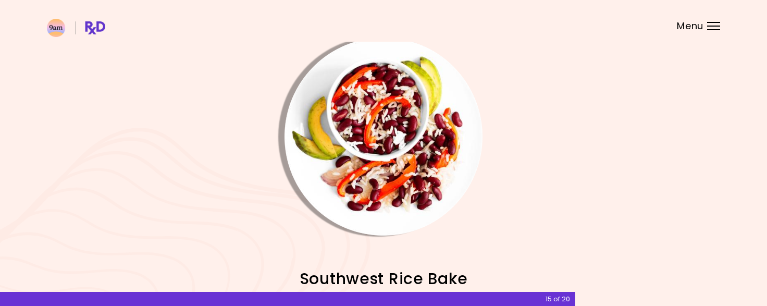
scroll to position [0, 0]
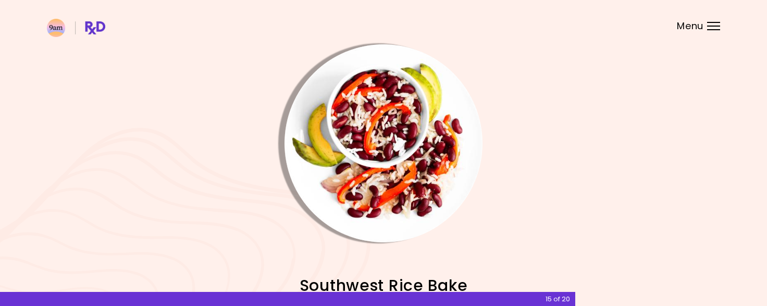
click at [431, 152] on img "Info - Southwest Rice Bake" at bounding box center [384, 143] width 198 height 198
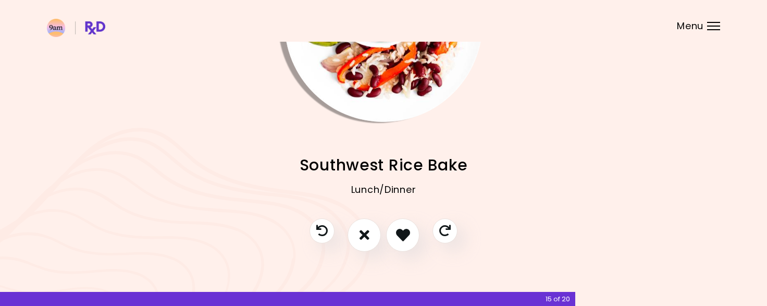
scroll to position [120, 0]
click at [371, 236] on button "I don't like this recipe" at bounding box center [364, 235] width 39 height 39
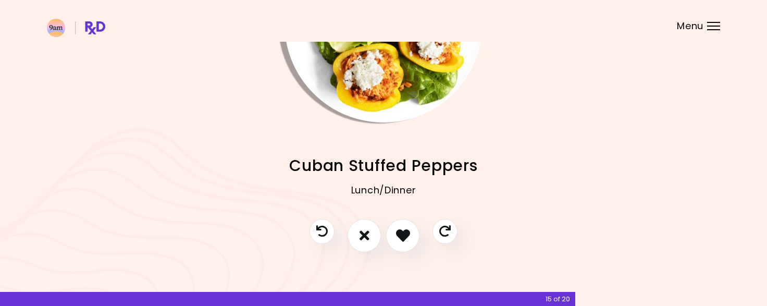
click at [401, 99] on img "Info - Cuban Stuffed Peppers" at bounding box center [384, 23] width 198 height 198
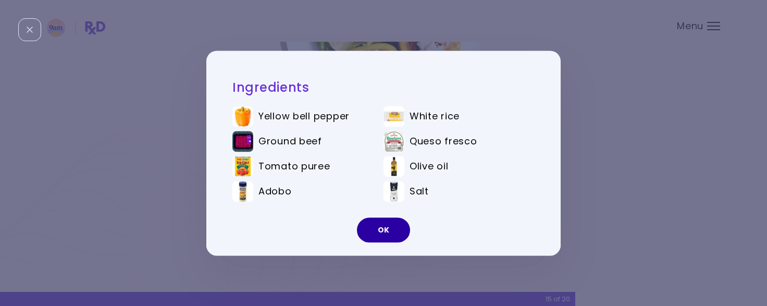
click at [376, 238] on button "OK" at bounding box center [383, 229] width 53 height 25
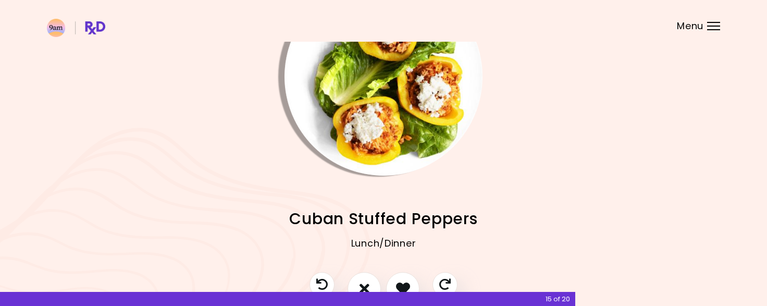
scroll to position [120, 0]
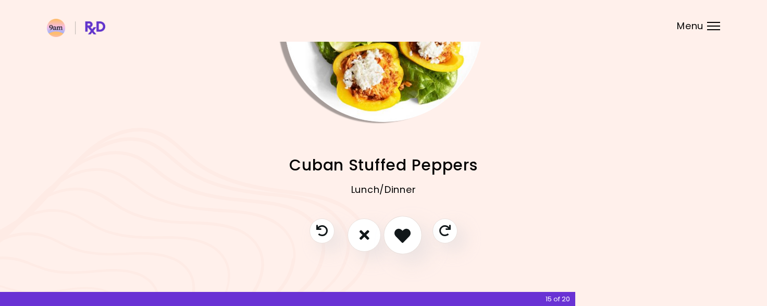
click at [400, 238] on icon "I like this recipe" at bounding box center [403, 235] width 16 height 16
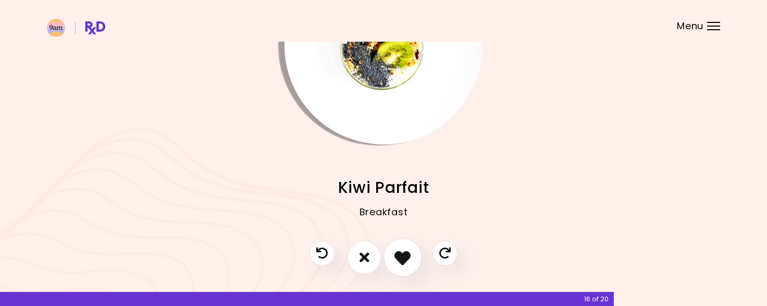
scroll to position [101, 0]
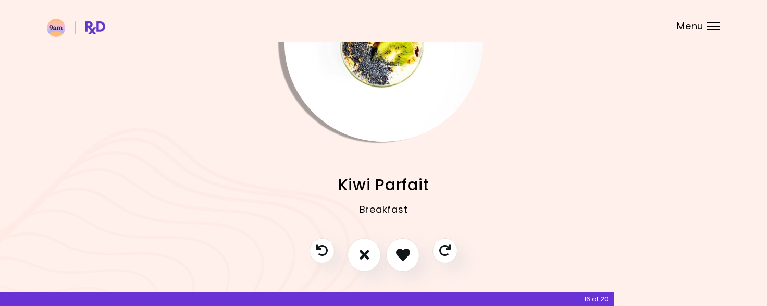
click at [382, 63] on img "Info - Kiwi Parfait" at bounding box center [384, 43] width 198 height 198
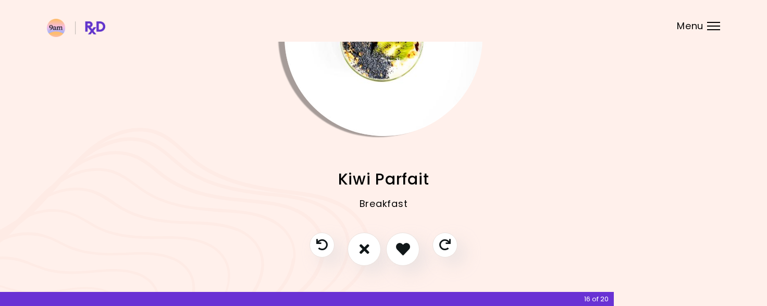
scroll to position [120, 0]
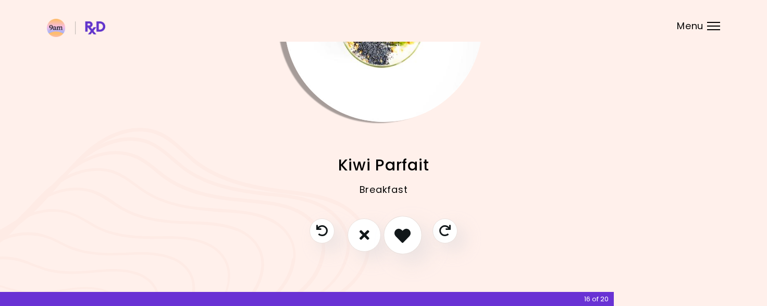
click at [402, 239] on icon "I like this recipe" at bounding box center [403, 235] width 16 height 16
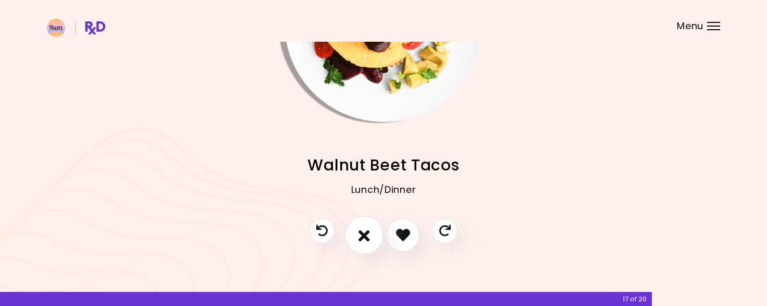
click at [360, 224] on button "I don't like this recipe" at bounding box center [364, 235] width 39 height 39
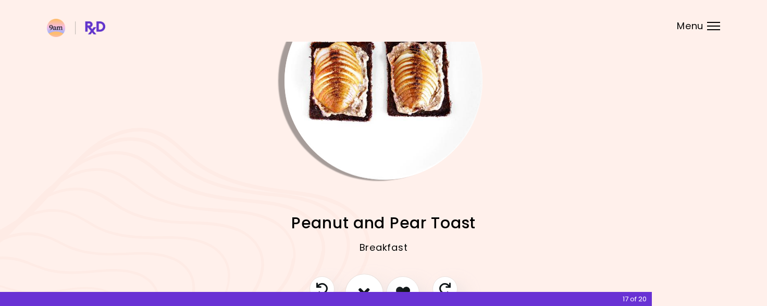
scroll to position [63, 0]
click at [302, 119] on img "Info - Peanut and Pear Toast" at bounding box center [384, 80] width 198 height 198
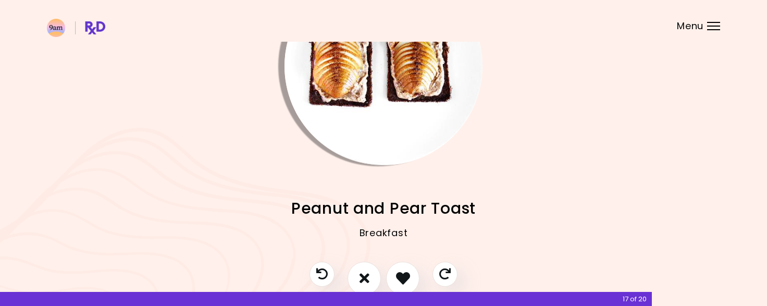
scroll to position [111, 0]
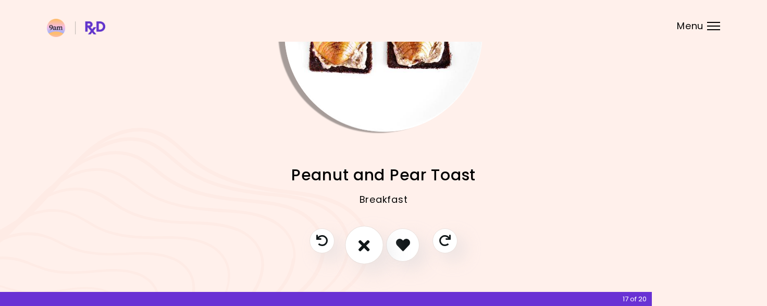
click at [352, 243] on button "I don't like this recipe" at bounding box center [364, 245] width 39 height 39
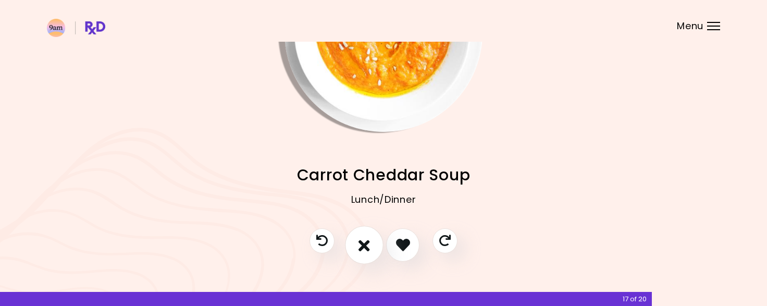
click at [363, 251] on icon "I don't like this recipe" at bounding box center [364, 245] width 11 height 16
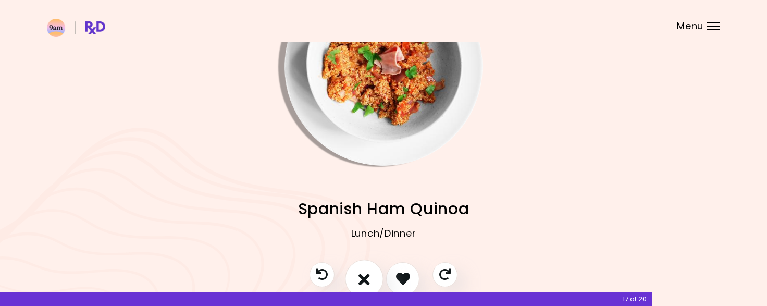
scroll to position [120, 0]
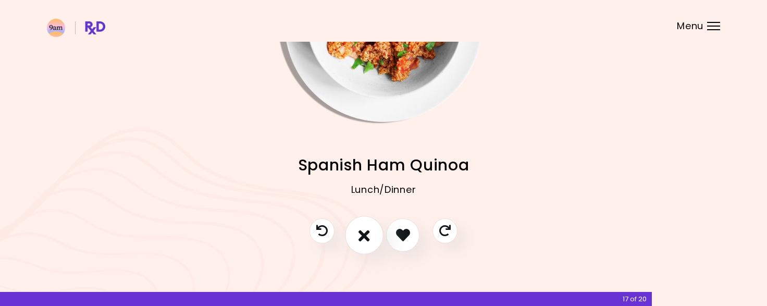
click at [360, 236] on icon "I don't like this recipe" at bounding box center [364, 235] width 11 height 16
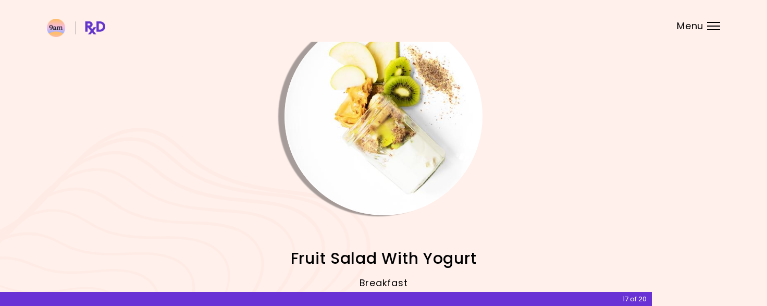
scroll to position [29, 0]
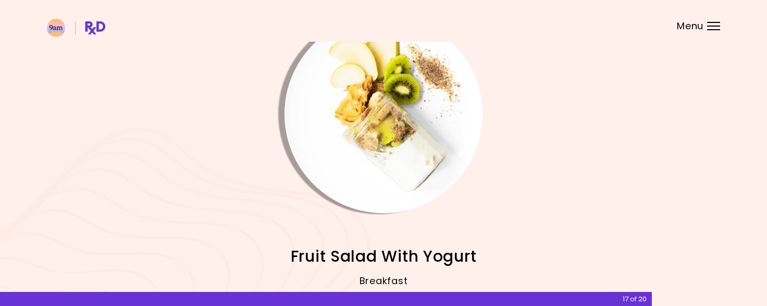
click at [331, 140] on img "Info - Fruit Salad With Yogurt" at bounding box center [384, 114] width 198 height 198
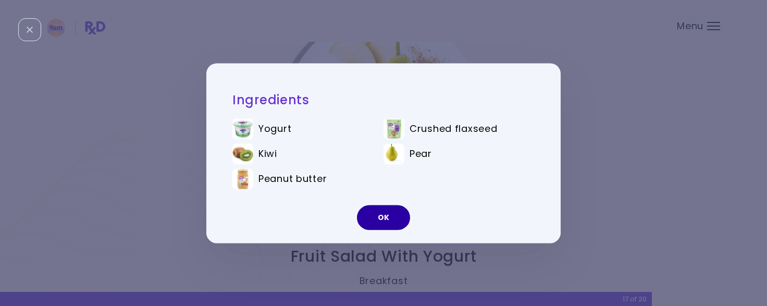
click at [370, 206] on button "OK" at bounding box center [383, 217] width 53 height 25
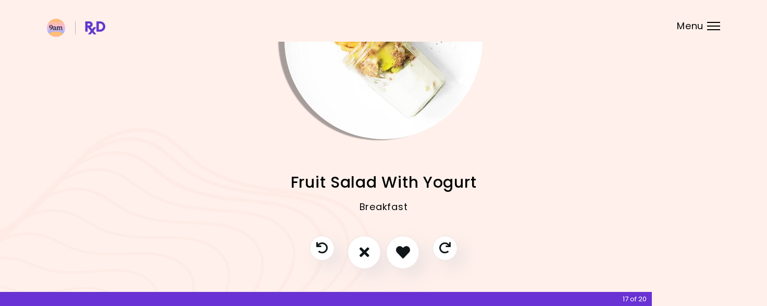
scroll to position [111, 0]
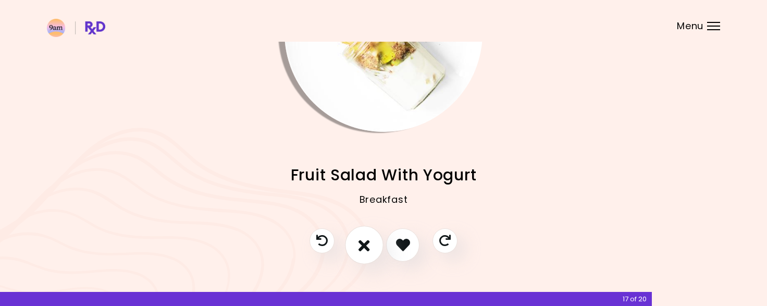
click at [371, 239] on button "I don't like this recipe" at bounding box center [364, 245] width 39 height 39
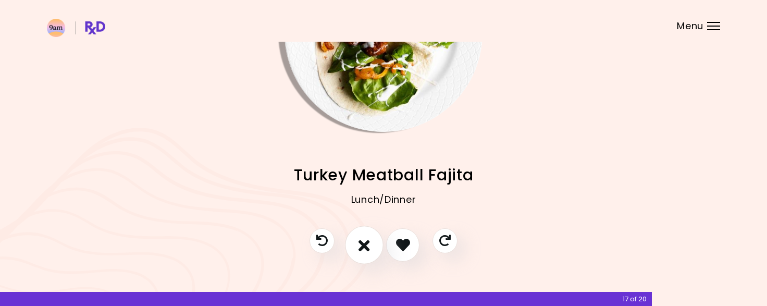
click at [359, 239] on icon "I don't like this recipe" at bounding box center [364, 245] width 11 height 16
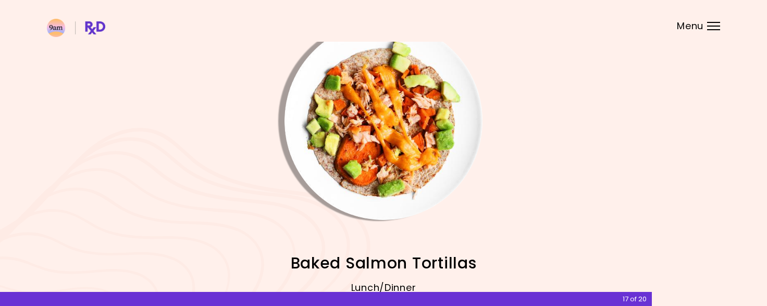
scroll to position [25, 0]
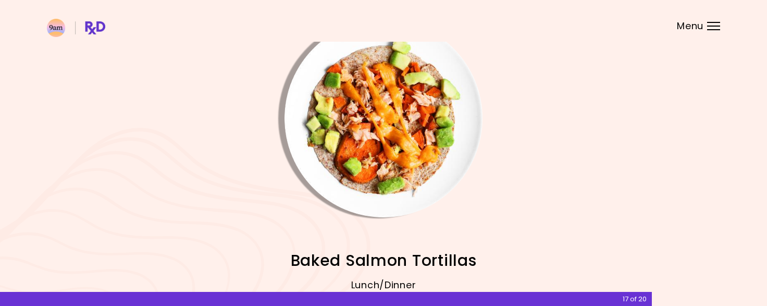
click at [349, 160] on img "Info - Baked Salmon Tortillas" at bounding box center [384, 118] width 198 height 198
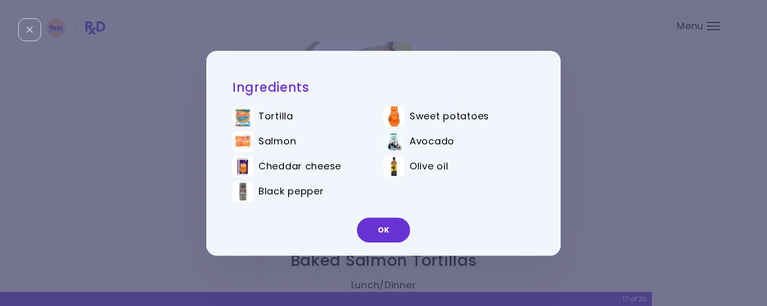
click at [345, 227] on div "OK" at bounding box center [383, 233] width 355 height 43
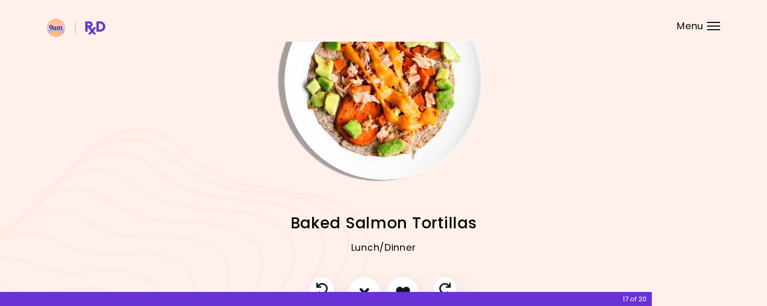
scroll to position [88, 0]
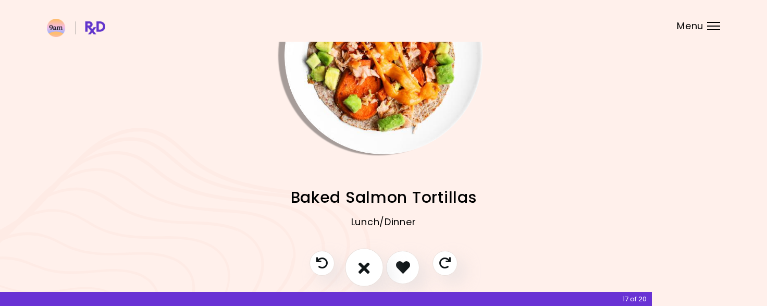
click at [356, 273] on button "I don't like this recipe" at bounding box center [364, 267] width 39 height 39
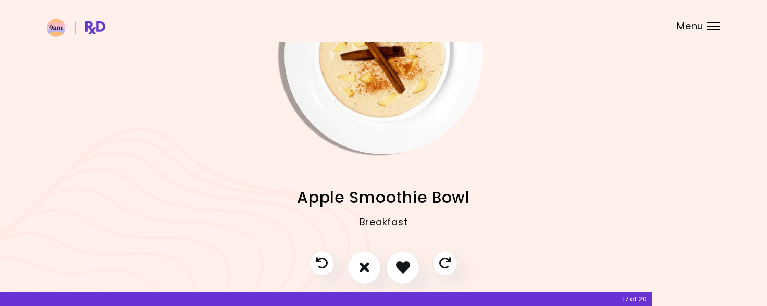
click at [321, 107] on img "Info - Apple Smoothie Bowl" at bounding box center [384, 55] width 198 height 198
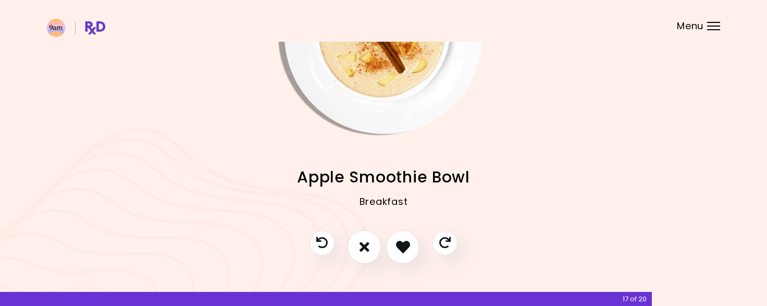
scroll to position [112, 0]
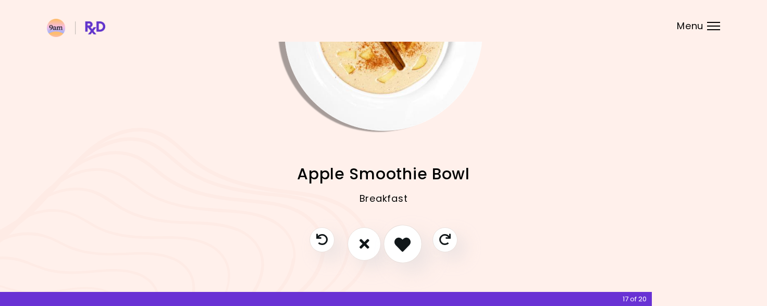
click at [395, 241] on button "I like this recipe" at bounding box center [403, 244] width 39 height 39
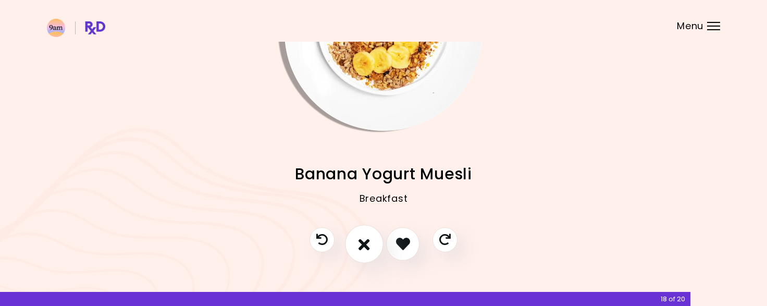
click at [367, 248] on icon "I don't like this recipe" at bounding box center [364, 244] width 11 height 16
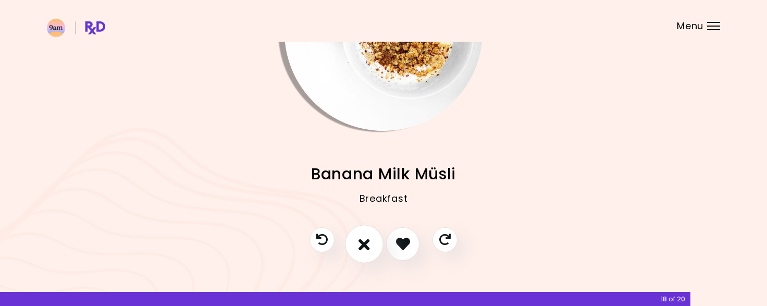
click at [369, 258] on button "I don't like this recipe" at bounding box center [364, 244] width 39 height 39
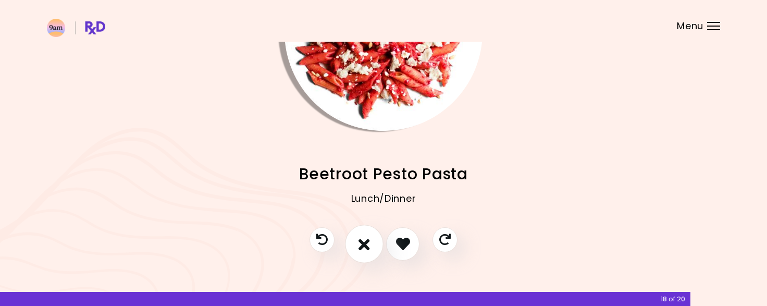
click at [365, 238] on icon "I don't like this recipe" at bounding box center [364, 244] width 11 height 16
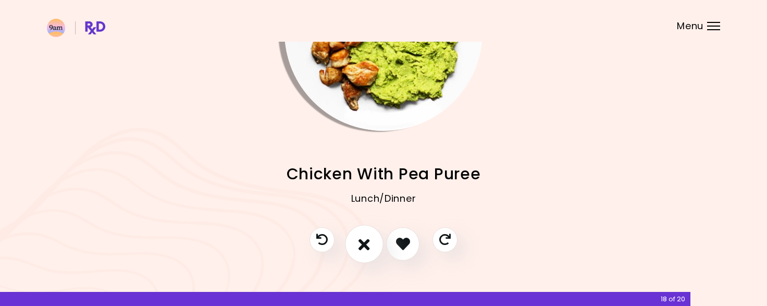
click at [357, 248] on button "I don't like this recipe" at bounding box center [364, 244] width 39 height 39
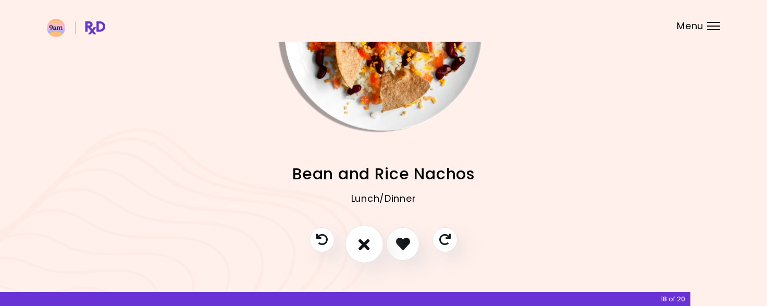
click at [359, 248] on icon "I don't like this recipe" at bounding box center [364, 244] width 11 height 16
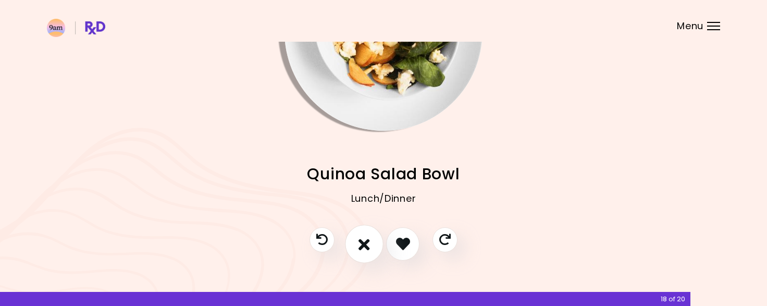
click at [359, 244] on icon "I don't like this recipe" at bounding box center [364, 244] width 11 height 16
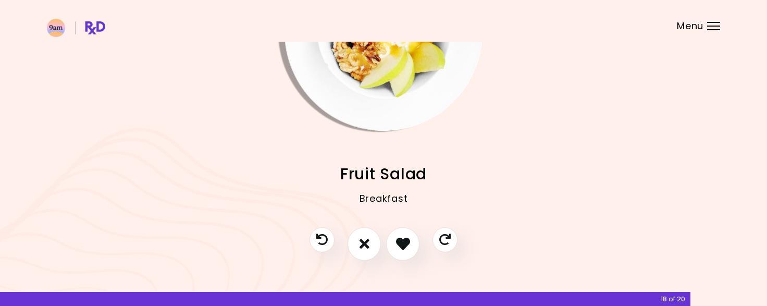
click at [334, 66] on img "Info - Fruit Salad" at bounding box center [384, 32] width 198 height 198
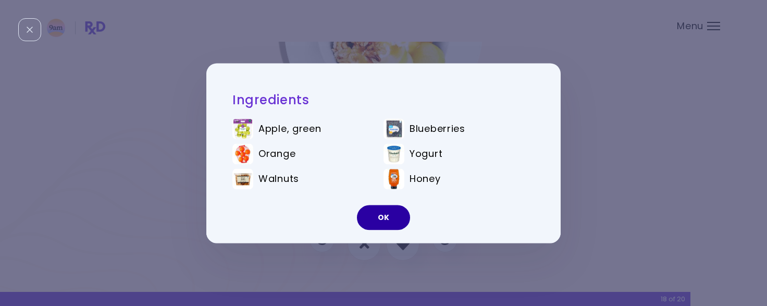
click at [393, 227] on button "OK" at bounding box center [383, 217] width 53 height 25
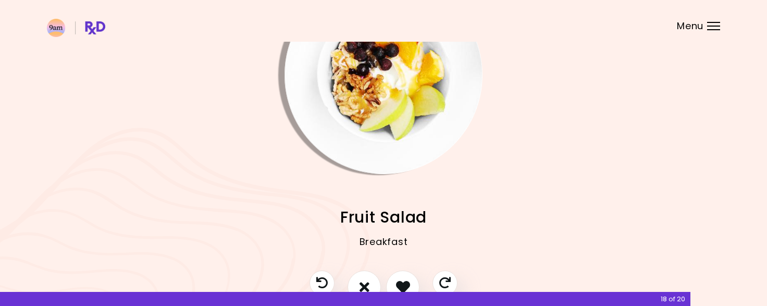
scroll to position [120, 0]
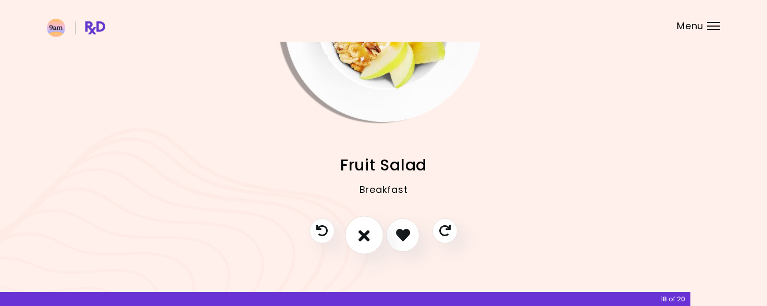
click at [356, 236] on button "I don't like this recipe" at bounding box center [364, 235] width 39 height 39
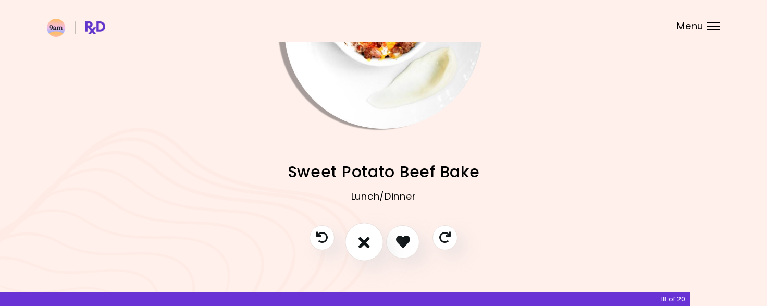
scroll to position [112, 0]
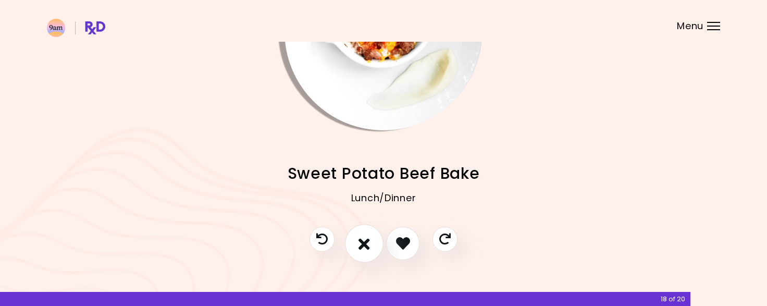
click at [361, 241] on icon "I don't like this recipe" at bounding box center [364, 243] width 11 height 16
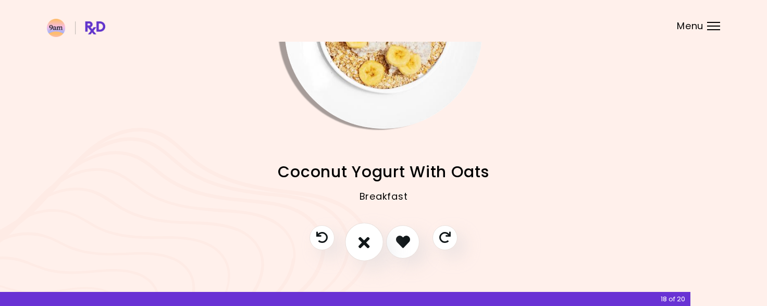
scroll to position [120, 0]
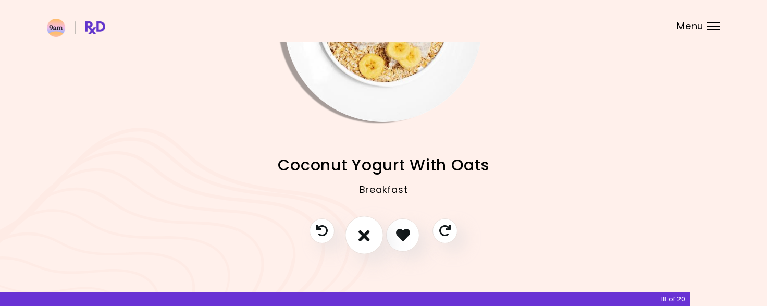
click at [358, 237] on button "I don't like this recipe" at bounding box center [364, 235] width 39 height 39
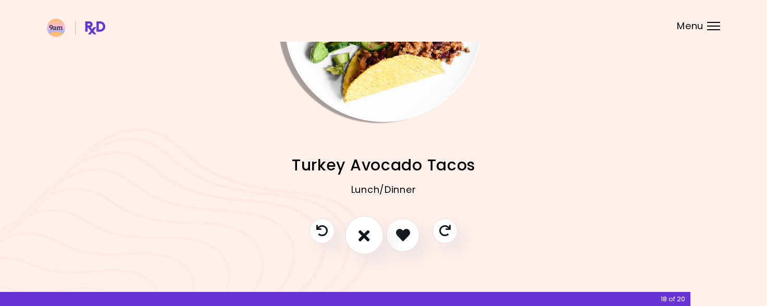
click at [359, 235] on icon "I don't like this recipe" at bounding box center [364, 235] width 11 height 16
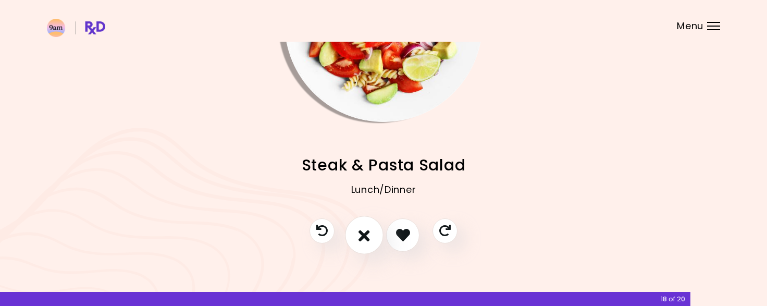
click at [352, 234] on button "I don't like this recipe" at bounding box center [364, 235] width 39 height 39
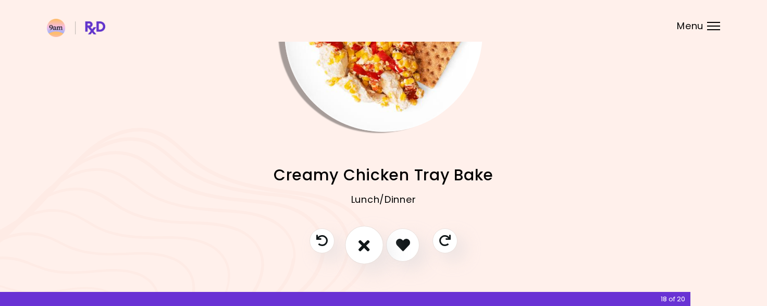
scroll to position [112, 0]
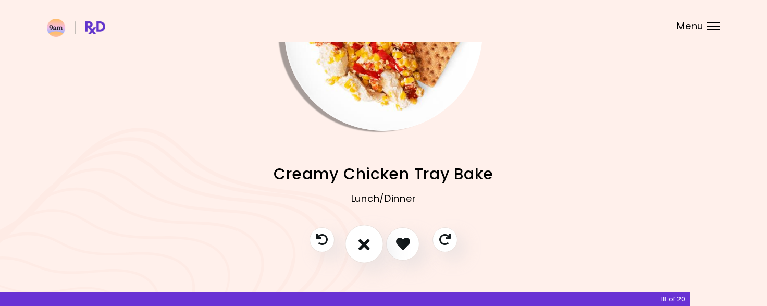
click at [359, 250] on icon "I don't like this recipe" at bounding box center [364, 244] width 11 height 16
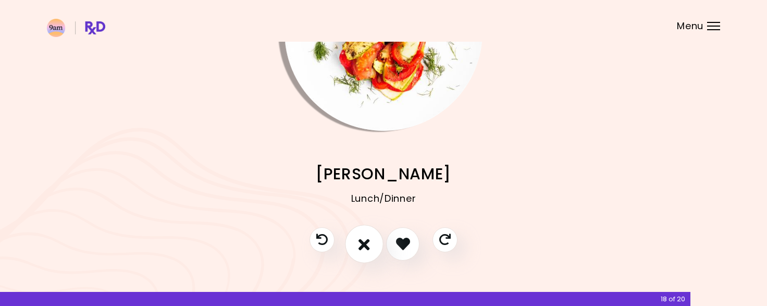
click at [369, 250] on icon "I don't like this recipe" at bounding box center [364, 244] width 11 height 16
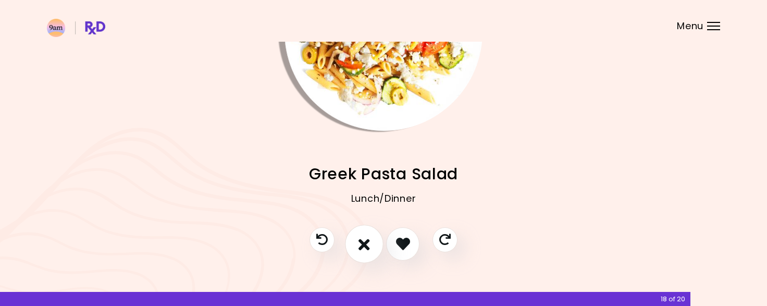
click at [369, 248] on icon "I don't like this recipe" at bounding box center [364, 244] width 11 height 16
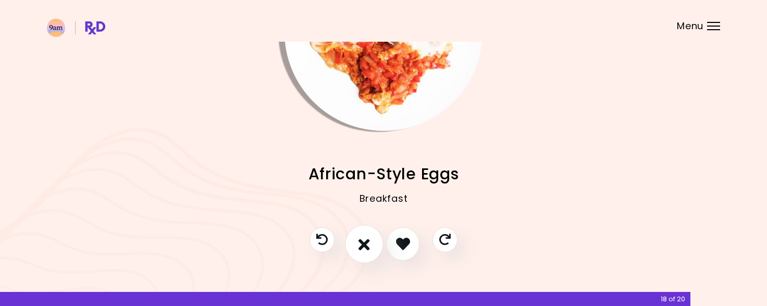
click at [365, 246] on icon "I don't like this recipe" at bounding box center [364, 244] width 11 height 16
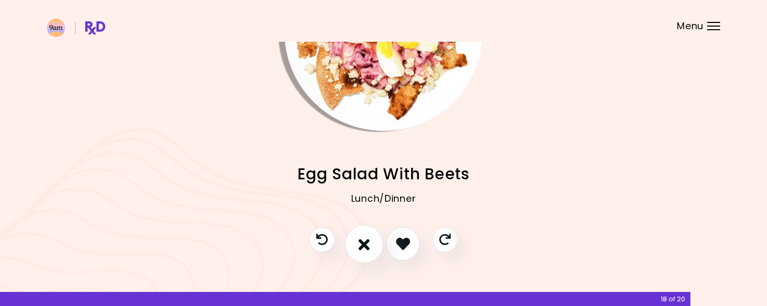
click at [361, 253] on button "I don't like this recipe" at bounding box center [364, 244] width 39 height 39
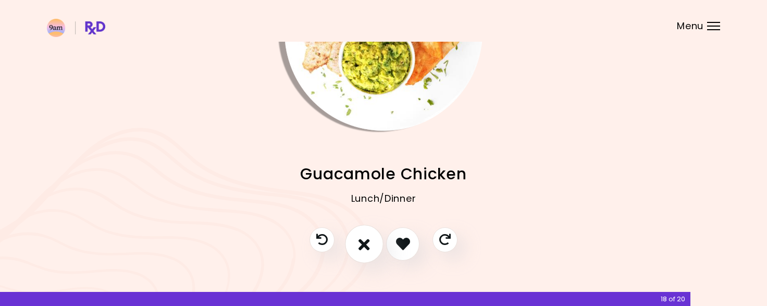
click at [364, 251] on icon "I don't like this recipe" at bounding box center [364, 244] width 11 height 16
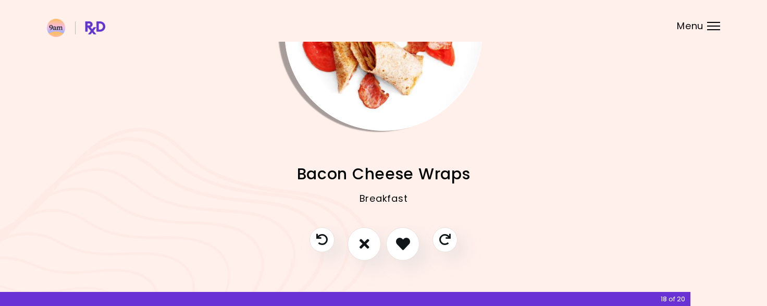
click at [417, 106] on img "Info - Bacon Cheese Wraps" at bounding box center [384, 32] width 198 height 198
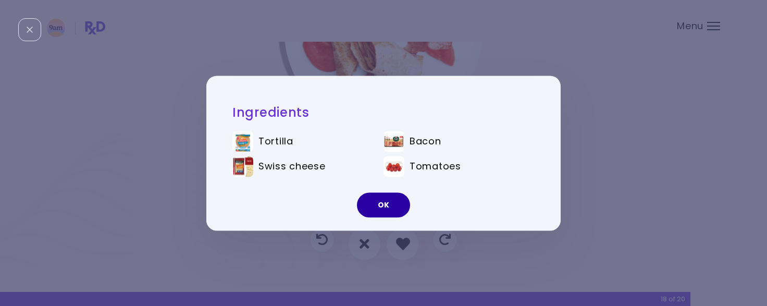
click at [388, 217] on button "OK" at bounding box center [383, 204] width 53 height 25
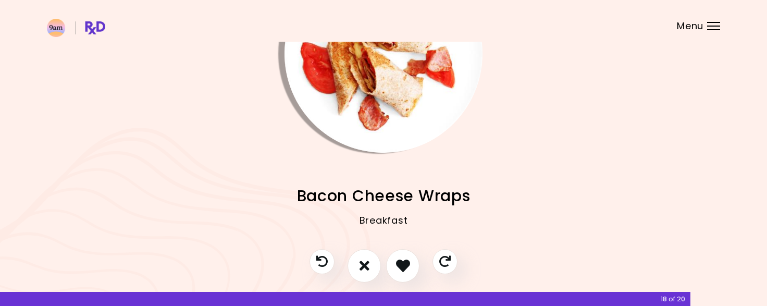
scroll to position [89, 0]
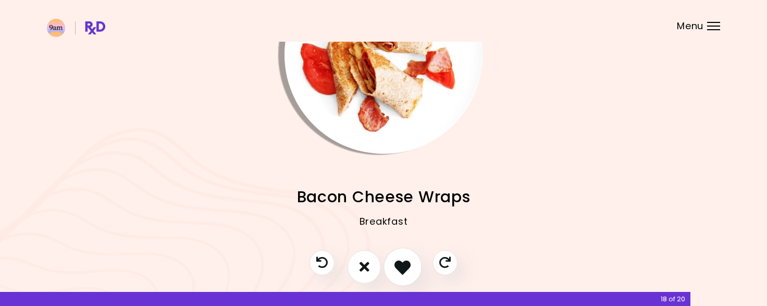
click at [398, 282] on button "I like this recipe" at bounding box center [403, 267] width 39 height 39
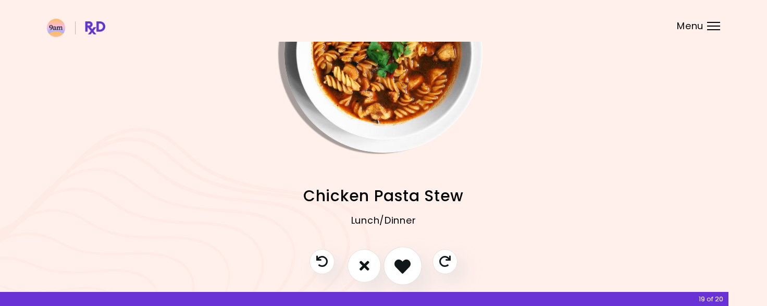
scroll to position [91, 0]
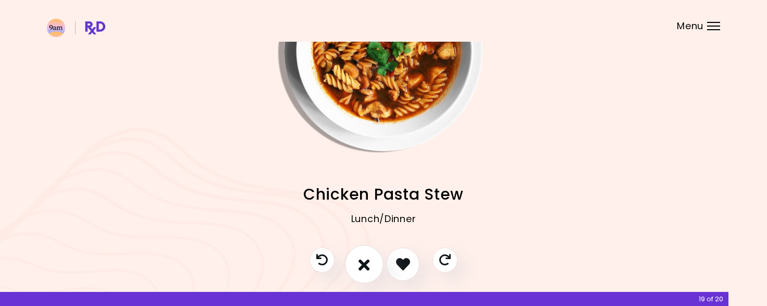
click at [357, 268] on button "I don't like this recipe" at bounding box center [364, 264] width 39 height 39
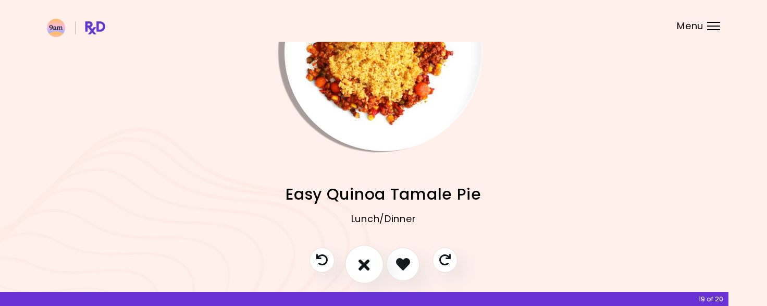
click at [359, 279] on button "I don't like this recipe" at bounding box center [364, 264] width 39 height 39
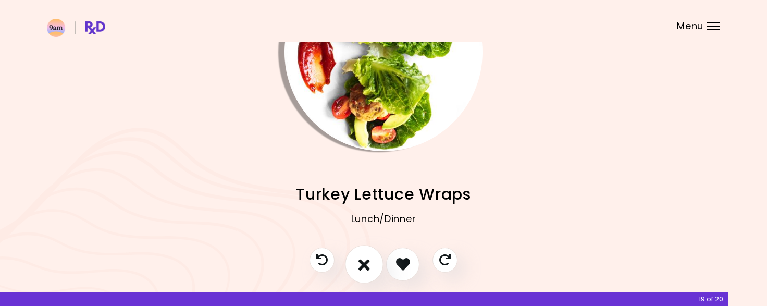
click at [359, 270] on button "I don't like this recipe" at bounding box center [364, 264] width 39 height 39
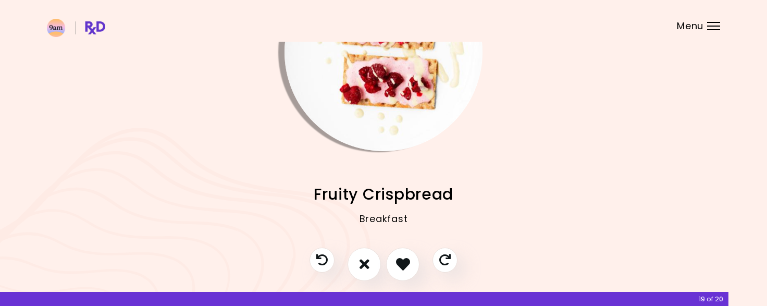
click at [430, 98] on img "Info - Fruity Crispbread" at bounding box center [384, 52] width 198 height 198
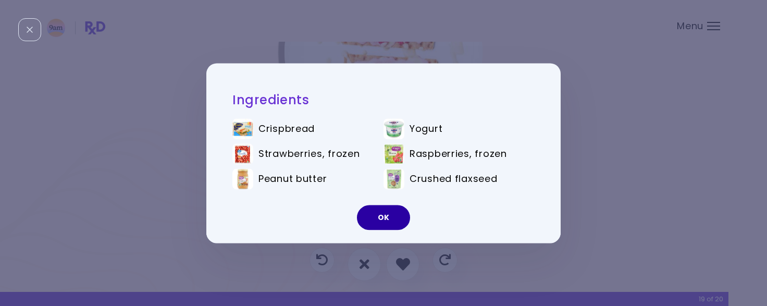
click at [393, 229] on button "OK" at bounding box center [383, 217] width 53 height 25
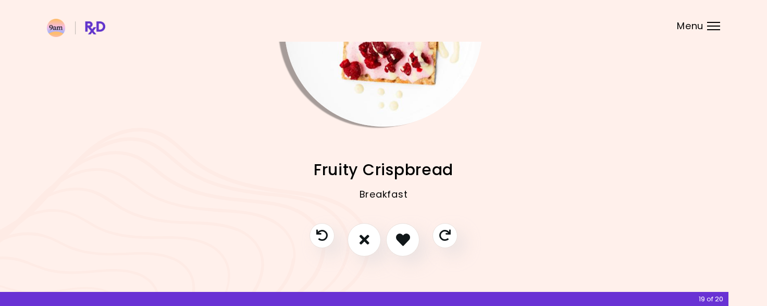
scroll to position [120, 0]
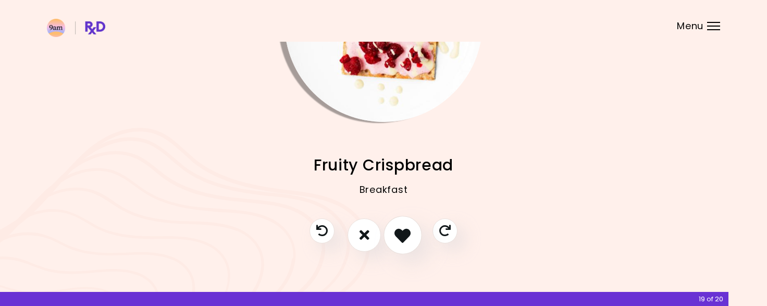
click at [400, 238] on icon "I like this recipe" at bounding box center [403, 235] width 16 height 16
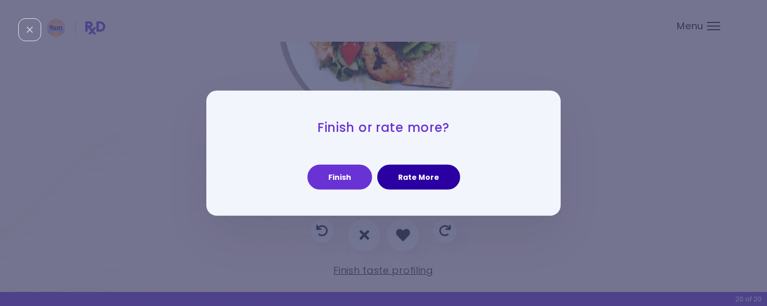
click at [435, 187] on button "Rate More" at bounding box center [418, 177] width 83 height 25
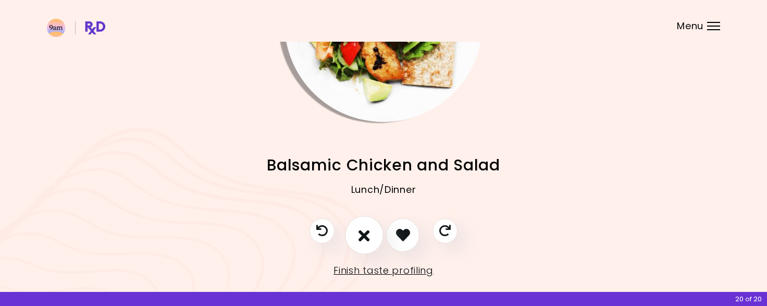
click at [358, 241] on button "I don't like this recipe" at bounding box center [364, 235] width 39 height 39
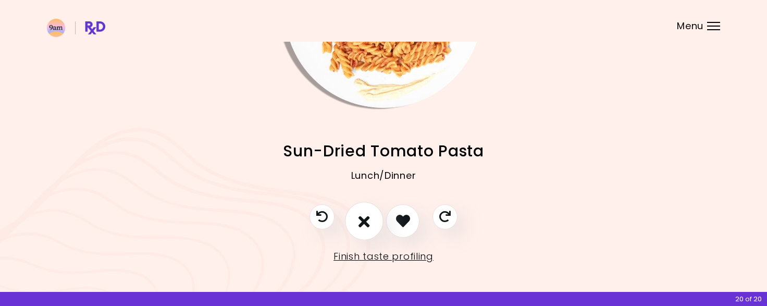
scroll to position [137, 0]
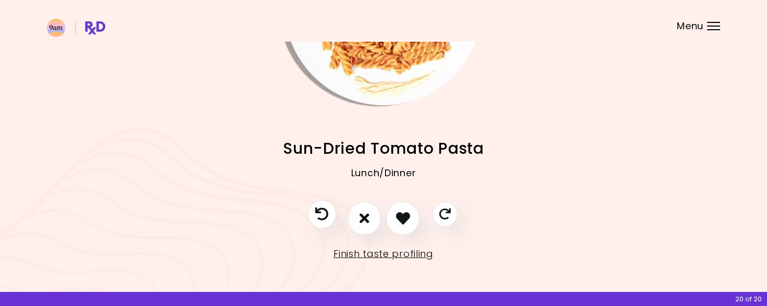
click at [323, 222] on button "Previous recipe" at bounding box center [322, 214] width 29 height 29
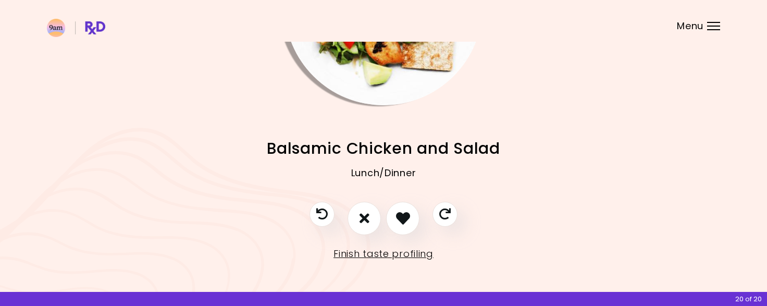
click at [335, 77] on img "Info - Balsamic Chicken and Salad" at bounding box center [384, 6] width 198 height 198
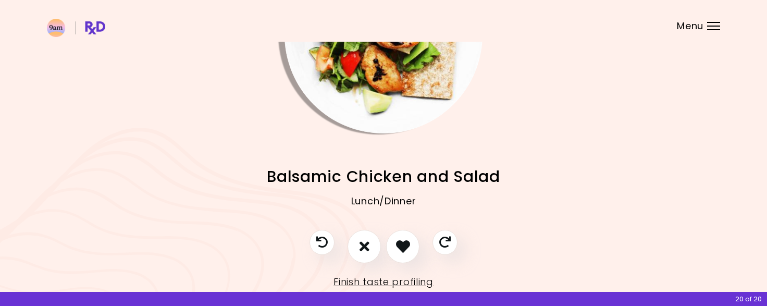
scroll to position [111, 0]
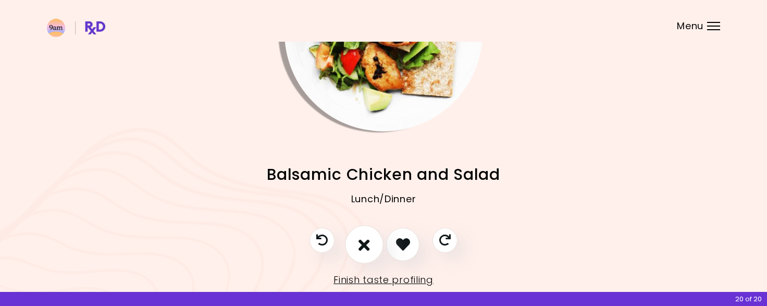
click at [371, 255] on button "I don't like this recipe" at bounding box center [364, 244] width 39 height 39
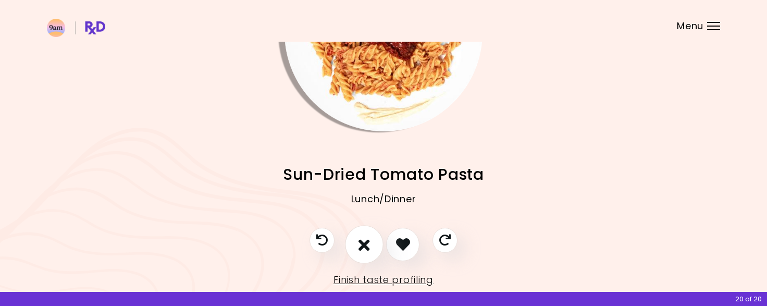
click at [357, 243] on button "I don't like this recipe" at bounding box center [364, 244] width 39 height 39
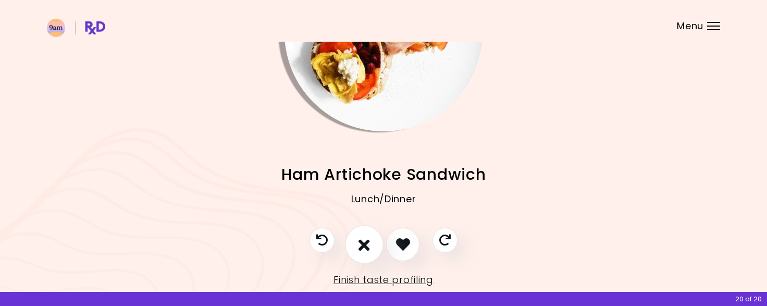
click at [359, 242] on icon "I don't like this recipe" at bounding box center [364, 244] width 11 height 16
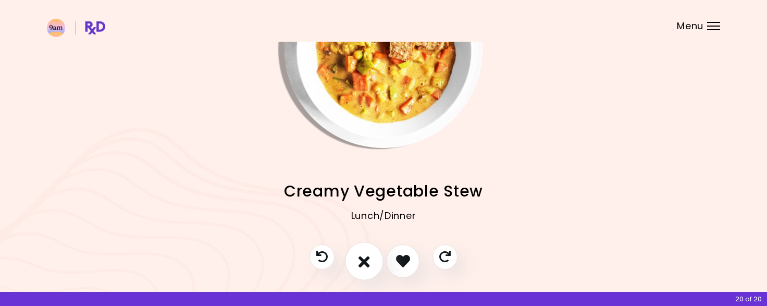
scroll to position [89, 0]
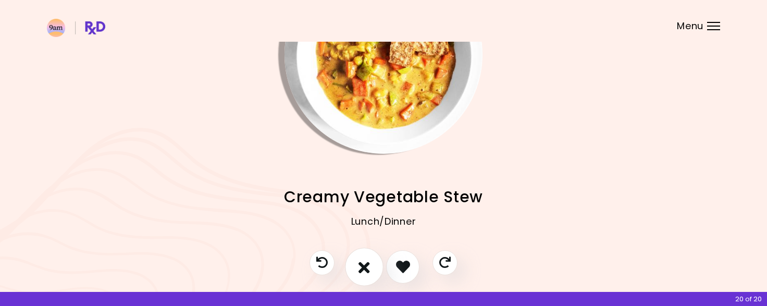
click at [363, 275] on button "I don't like this recipe" at bounding box center [364, 267] width 39 height 39
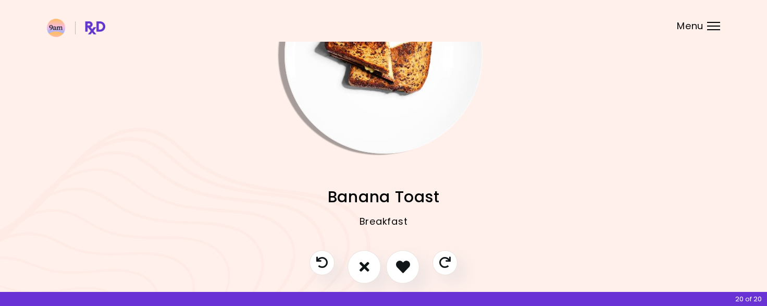
click at [342, 92] on img "Info - Banana Toast" at bounding box center [384, 55] width 198 height 198
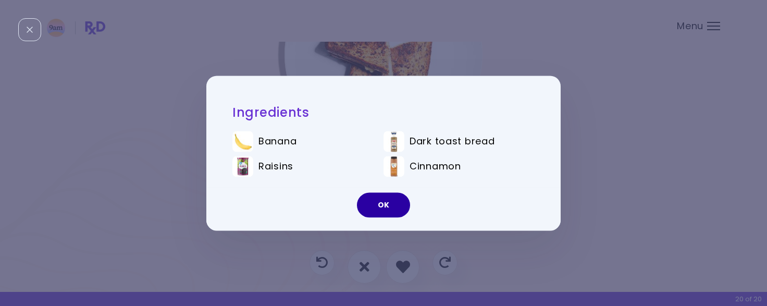
click at [389, 212] on button "OK" at bounding box center [383, 204] width 53 height 25
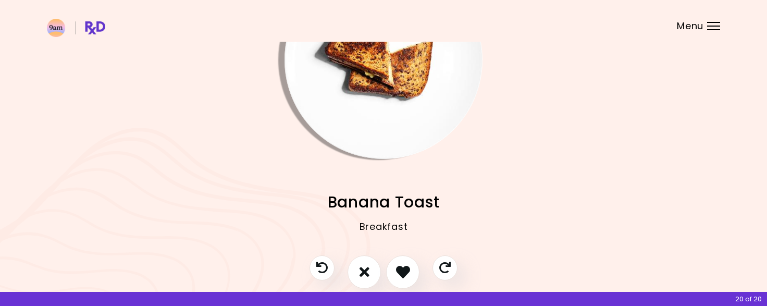
scroll to position [107, 0]
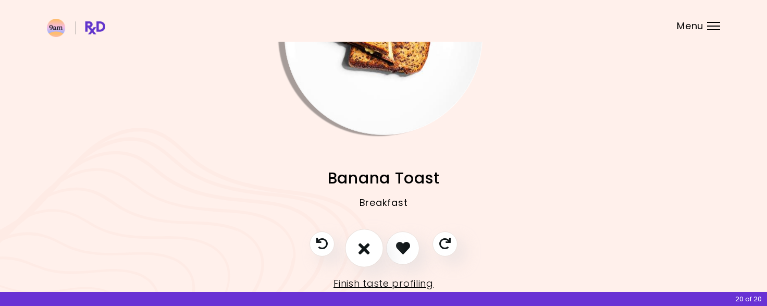
click at [364, 255] on button "I don't like this recipe" at bounding box center [364, 248] width 39 height 39
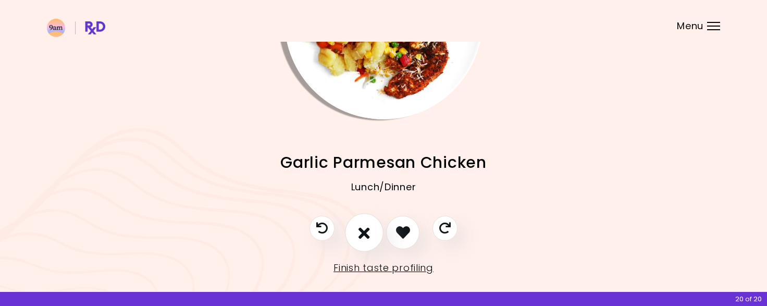
scroll to position [133, 0]
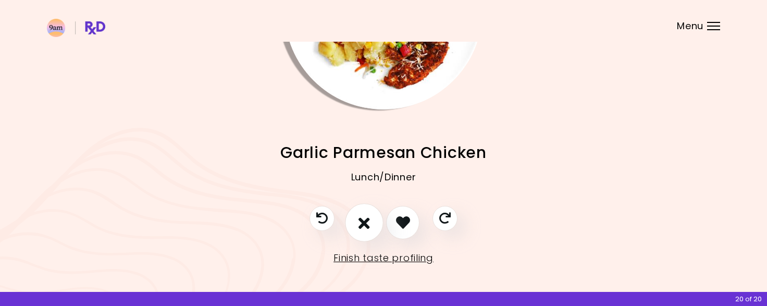
click at [361, 239] on button "I don't like this recipe" at bounding box center [364, 222] width 39 height 39
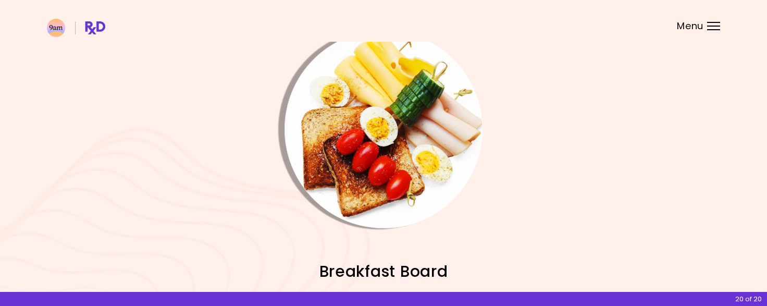
scroll to position [11, 0]
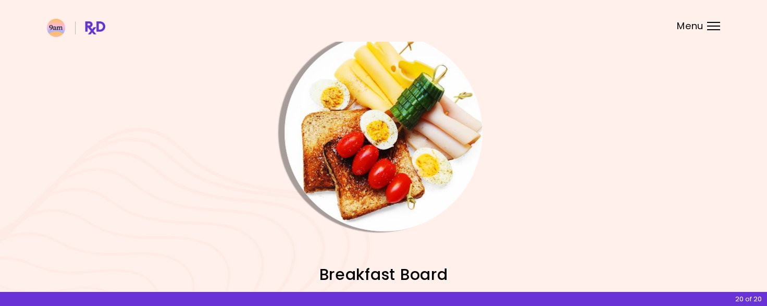
click at [436, 184] on img "Info - Breakfast Board" at bounding box center [384, 132] width 198 height 198
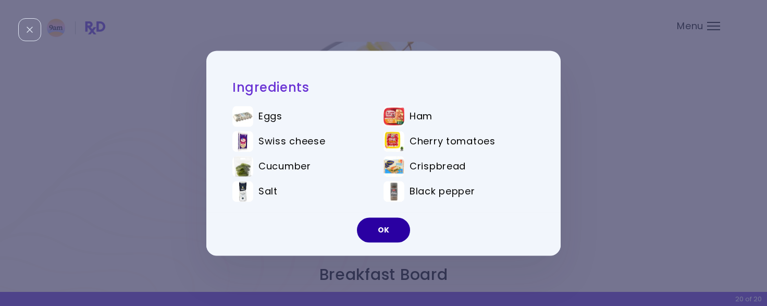
click at [392, 232] on button "OK" at bounding box center [383, 229] width 53 height 25
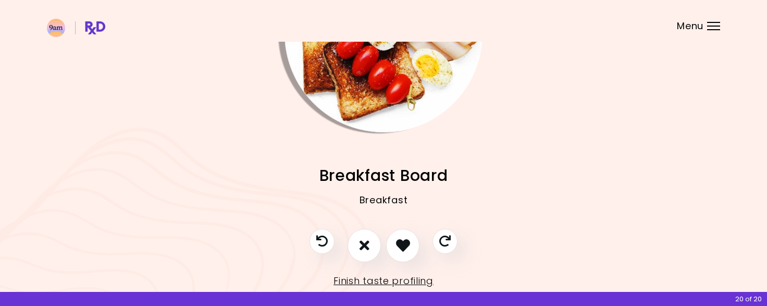
scroll to position [113, 0]
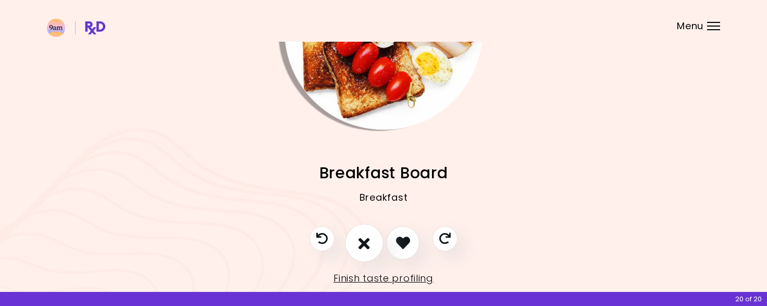
click at [360, 246] on icon "I don't like this recipe" at bounding box center [364, 243] width 11 height 16
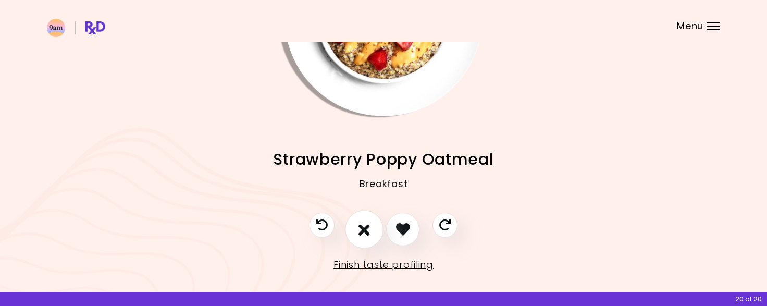
scroll to position [127, 0]
click at [371, 234] on button "I don't like this recipe" at bounding box center [364, 229] width 39 height 39
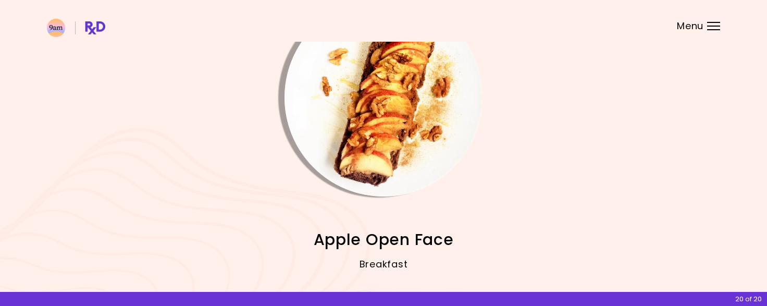
scroll to position [44, 0]
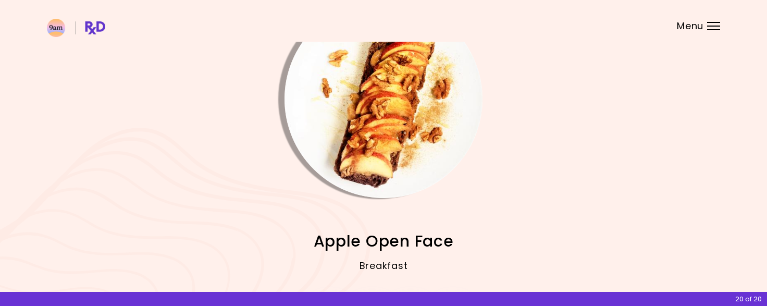
click at [387, 198] on div "Gnocchi Pumpkin Bake Lunch/Dinner Chicken Caesar Salad Lunch/Dinner Spicy Gnocc…" at bounding box center [384, 246] width 674 height 96
click at [400, 177] on img "Info - Apple Open Face" at bounding box center [384, 99] width 198 height 198
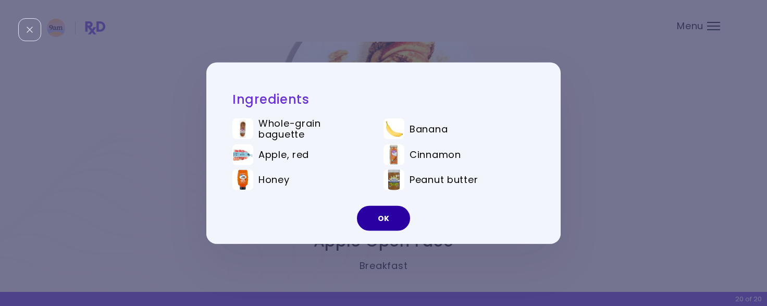
click at [392, 225] on button "OK" at bounding box center [383, 218] width 53 height 25
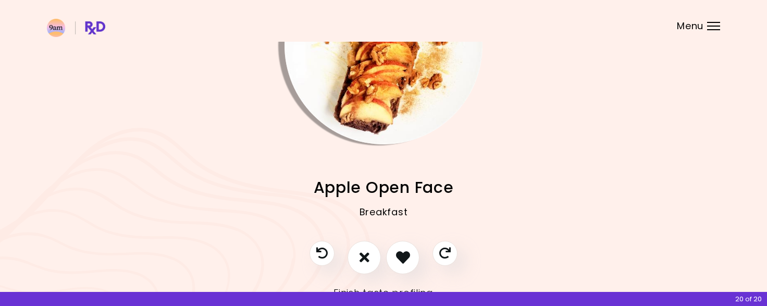
scroll to position [104, 0]
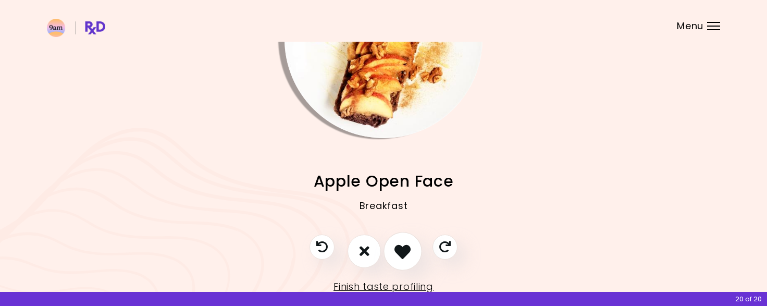
click at [398, 260] on button "I like this recipe" at bounding box center [403, 251] width 39 height 39
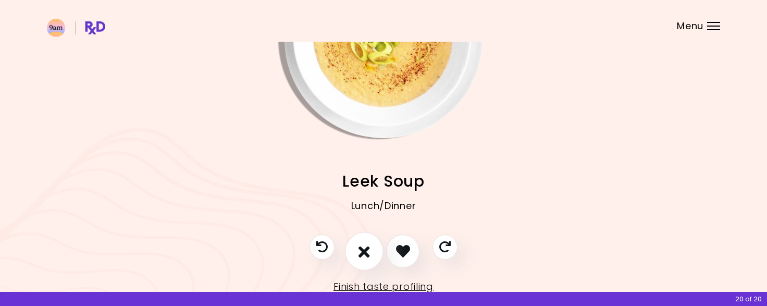
click at [373, 254] on button "I don't like this recipe" at bounding box center [364, 251] width 39 height 39
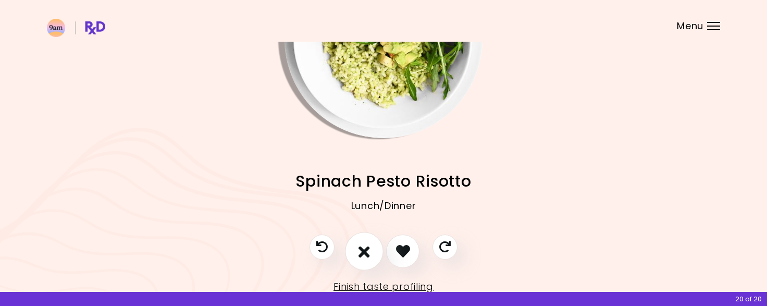
scroll to position [105, 0]
click at [374, 259] on button "I don't like this recipe" at bounding box center [364, 250] width 39 height 39
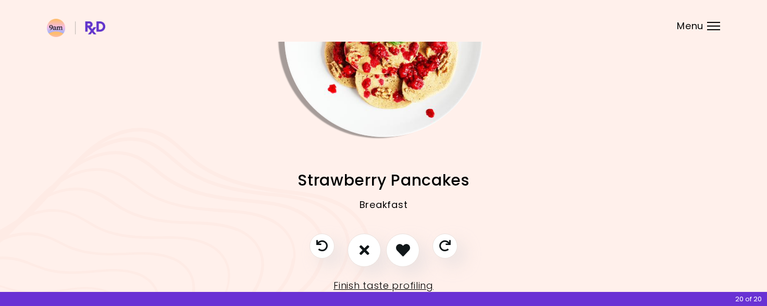
click at [438, 108] on img "Info - Strawberry Pancakes" at bounding box center [384, 38] width 198 height 198
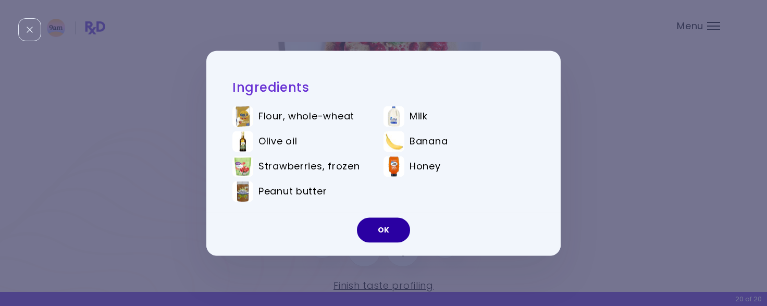
click at [390, 234] on button "OK" at bounding box center [383, 229] width 53 height 25
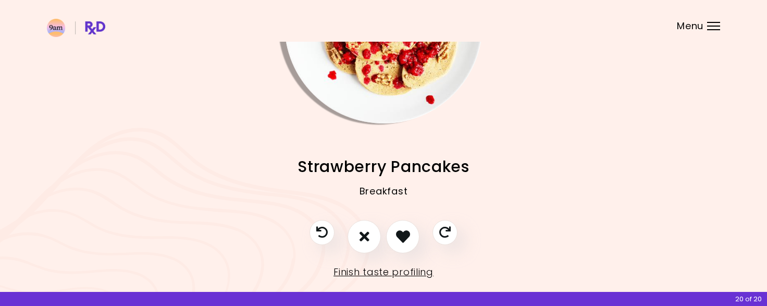
scroll to position [119, 0]
click at [363, 238] on icon "I don't like this recipe" at bounding box center [364, 236] width 11 height 16
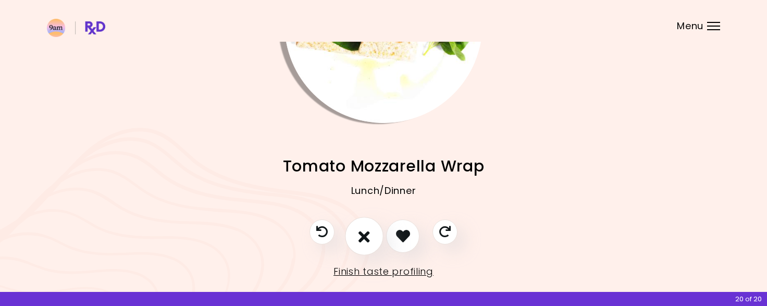
click at [365, 244] on button "I don't like this recipe" at bounding box center [364, 236] width 39 height 39
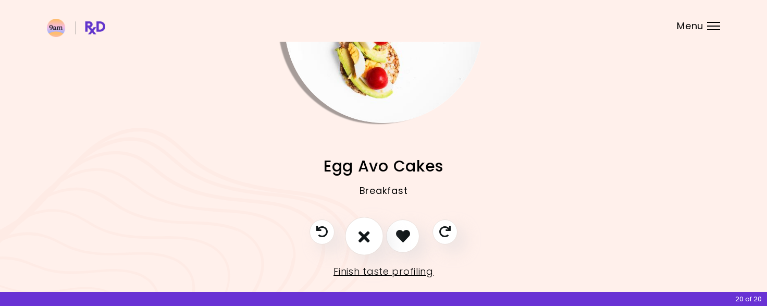
click at [367, 241] on icon "I don't like this recipe" at bounding box center [364, 236] width 11 height 16
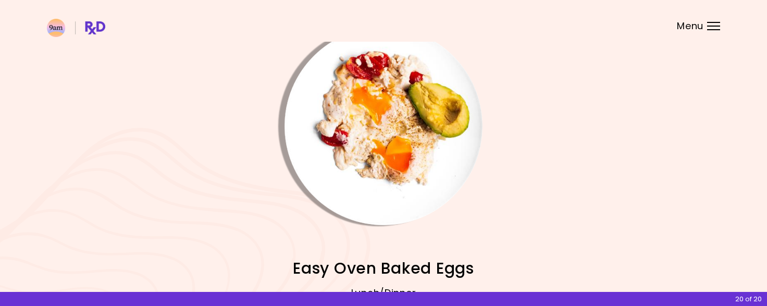
scroll to position [17, 0]
click at [431, 153] on img "Info - Easy Oven Baked Eggs" at bounding box center [384, 127] width 198 height 198
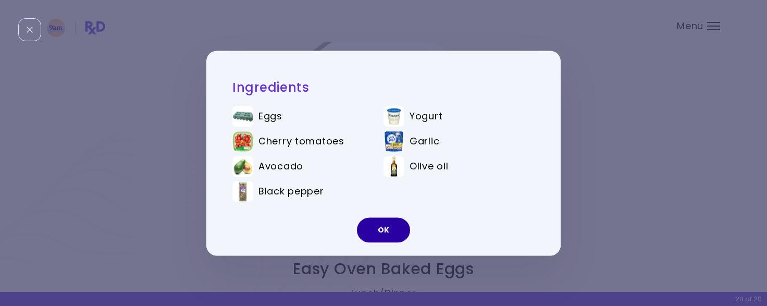
click at [392, 231] on button "OK" at bounding box center [383, 229] width 53 height 25
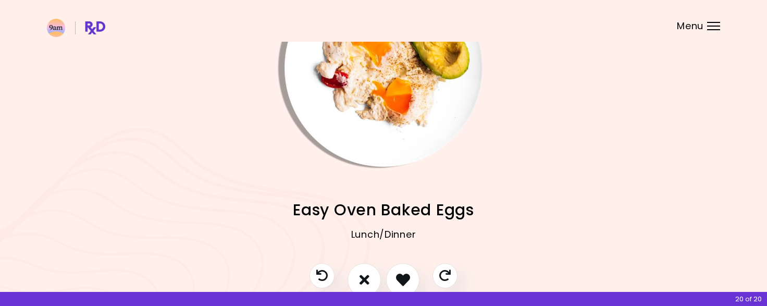
scroll to position [137, 0]
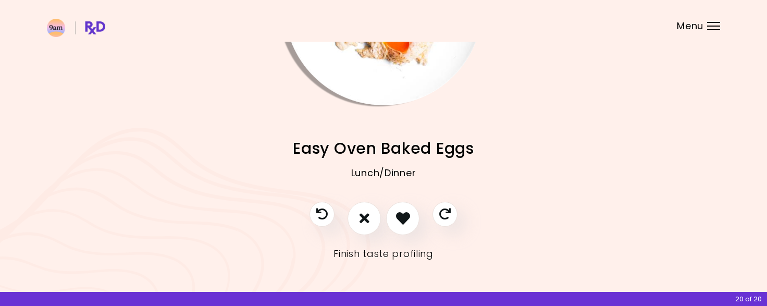
click at [379, 261] on link "Finish taste profiling" at bounding box center [384, 254] width 100 height 17
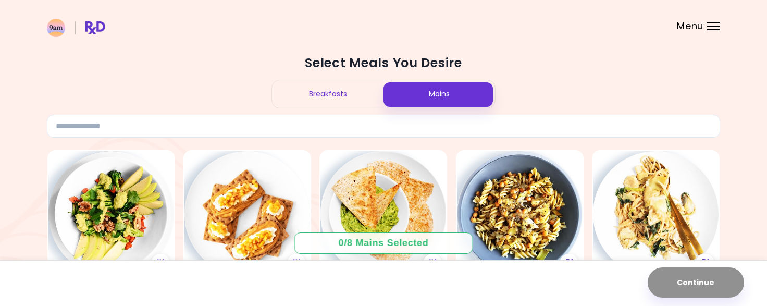
click at [351, 93] on div "Breakfasts" at bounding box center [328, 94] width 112 height 28
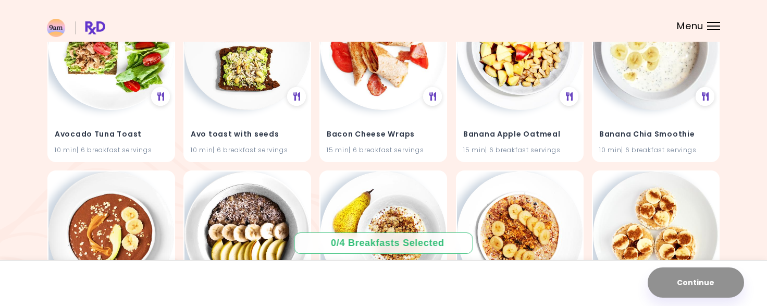
scroll to position [728, 0]
click at [392, 108] on img at bounding box center [384, 47] width 126 height 126
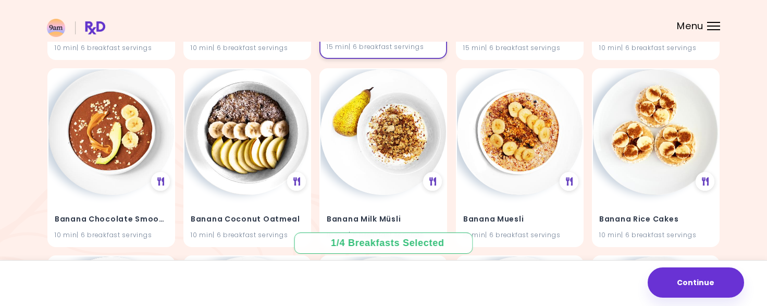
scroll to position [854, 0]
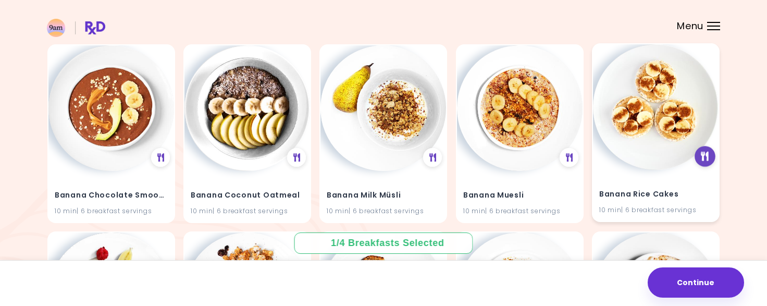
click at [708, 160] on icon at bounding box center [706, 156] width 8 height 9
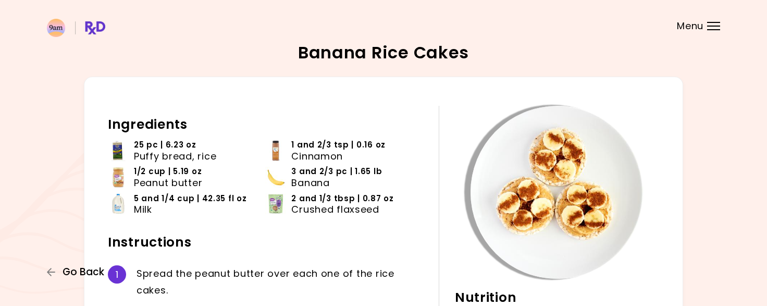
click at [82, 267] on span "Go Back" at bounding box center [84, 271] width 42 height 11
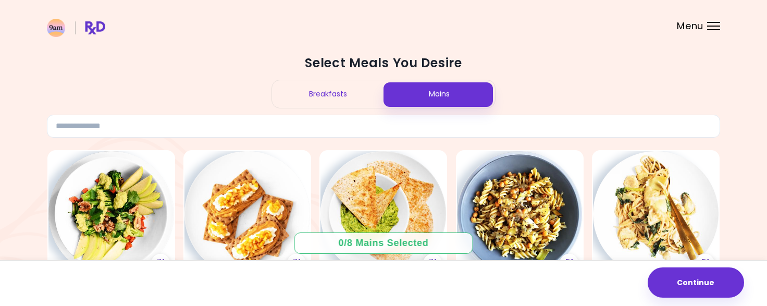
click at [348, 83] on div "Breakfasts" at bounding box center [328, 94] width 112 height 28
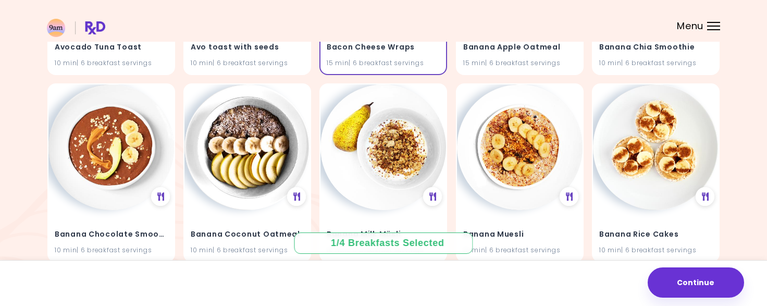
scroll to position [817, 0]
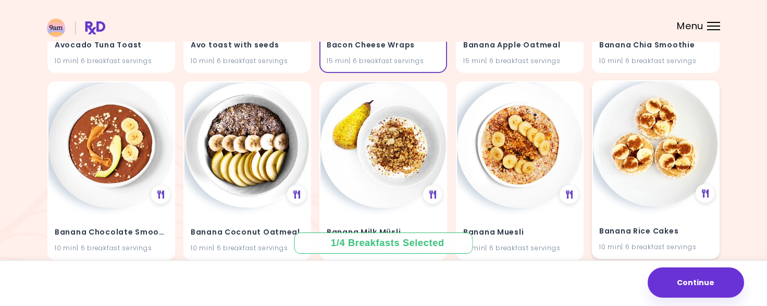
click at [632, 217] on div "Banana Rice Cakes 10 min | 6 breakfast servings" at bounding box center [656, 232] width 126 height 51
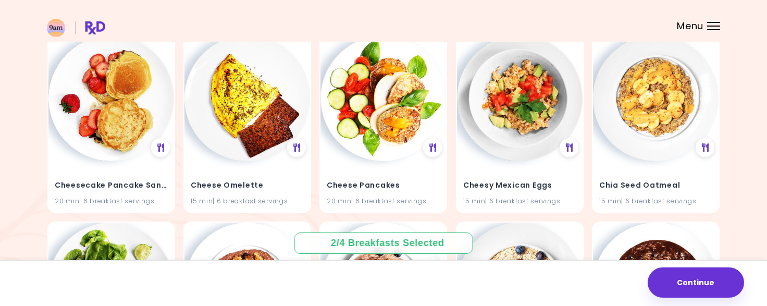
scroll to position [1989, 0]
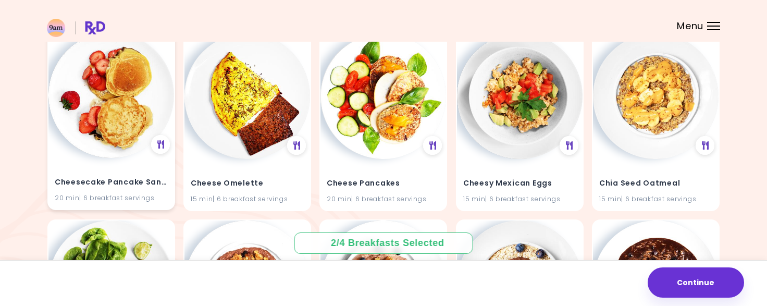
click at [112, 184] on h4 "Cheesecake Pancake Sandwiches" at bounding box center [111, 182] width 113 height 17
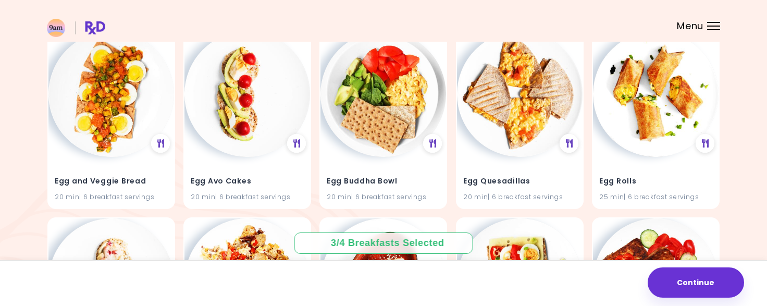
scroll to position [2934, 0]
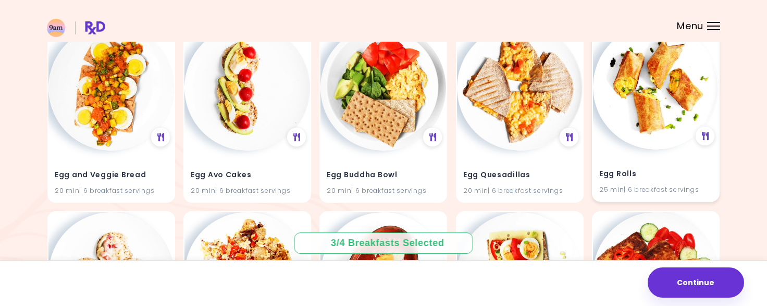
click at [665, 160] on div "Egg Rolls 25 min | 6 breakfast servings" at bounding box center [656, 175] width 126 height 51
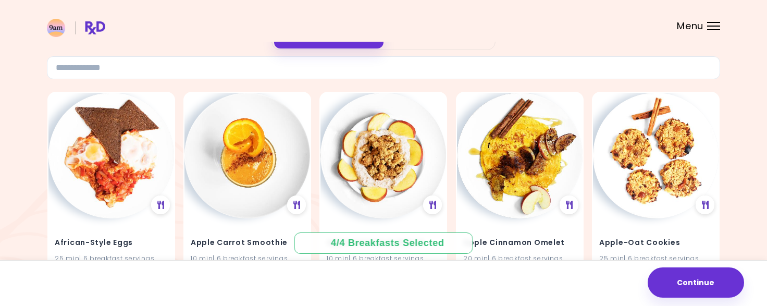
scroll to position [0, 0]
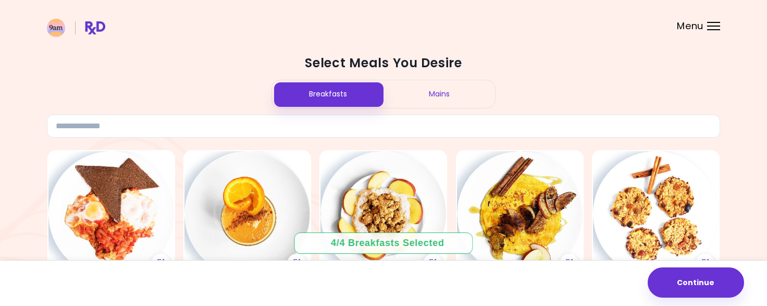
click at [453, 96] on div "Mains" at bounding box center [440, 94] width 112 height 28
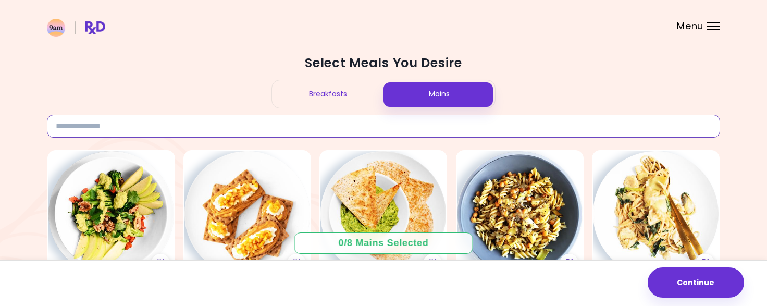
click at [271, 127] on input at bounding box center [384, 126] width 674 height 23
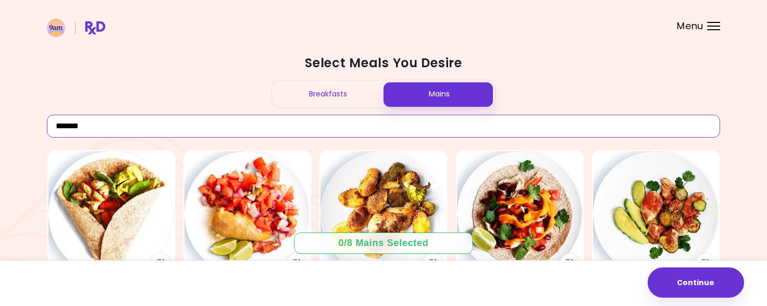
type input "*******"
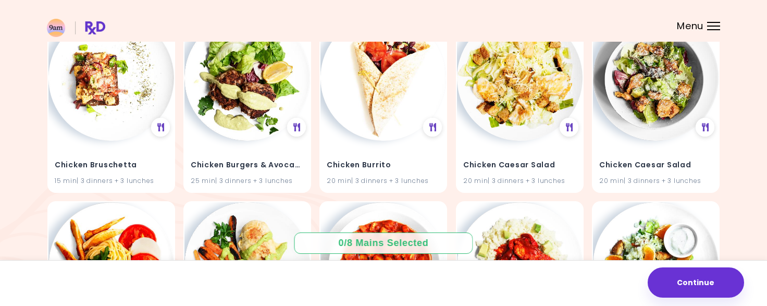
scroll to position [1823, 0]
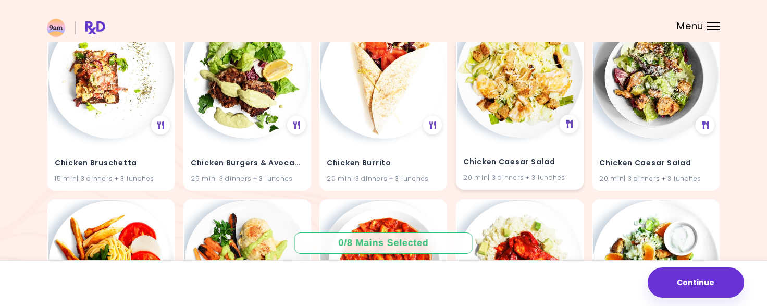
click at [557, 162] on h4 "Chicken Caesar Salad" at bounding box center [519, 162] width 113 height 17
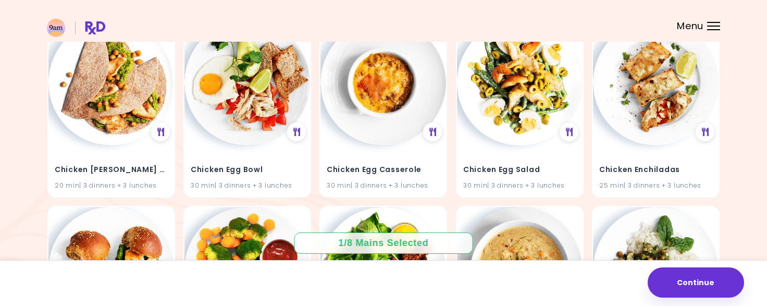
scroll to position [2567, 0]
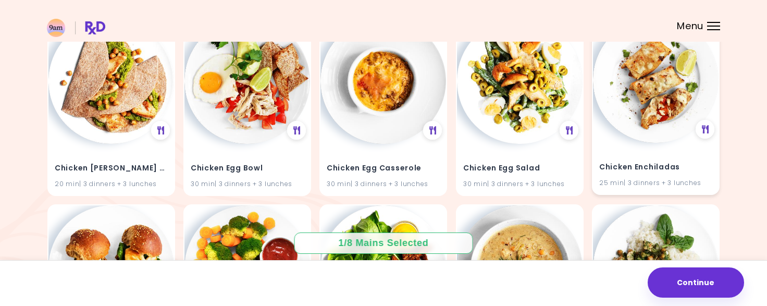
click at [666, 154] on div "Chicken Enchiladas 25 min | 3 dinners + 3 lunches" at bounding box center [656, 168] width 126 height 51
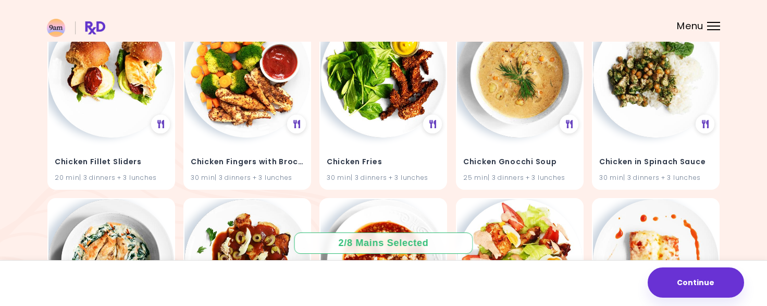
scroll to position [2762, 0]
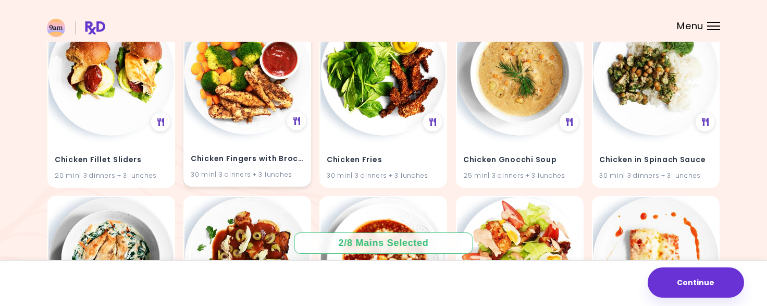
click at [240, 138] on div "Chicken Fingers with Broccoli 30 min | 3 dinners + 3 lunches" at bounding box center [248, 160] width 126 height 51
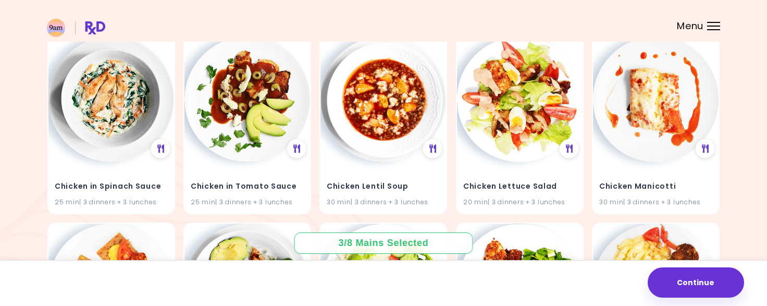
scroll to position [2929, 0]
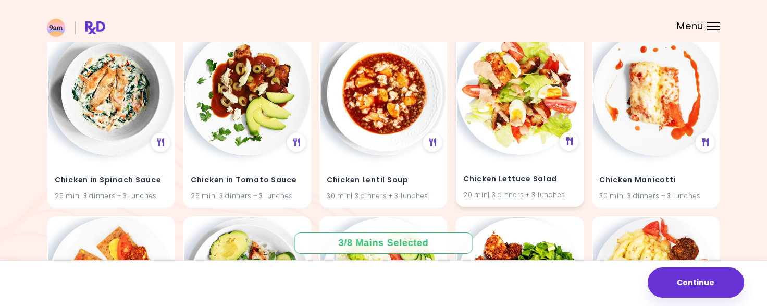
click at [535, 154] on img at bounding box center [520, 92] width 126 height 126
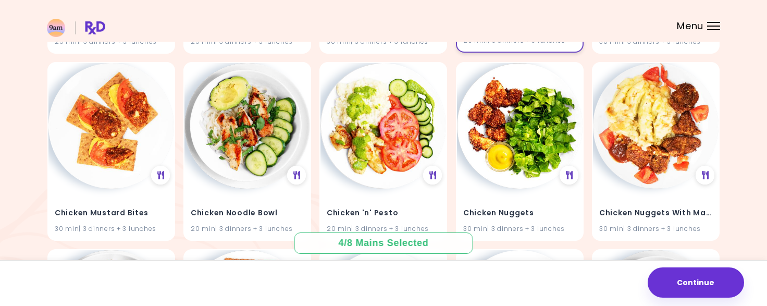
scroll to position [3082, 0]
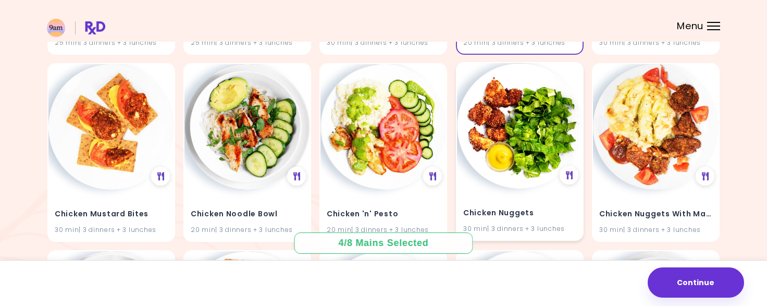
click at [558, 219] on h4 "Chicken Nuggets" at bounding box center [519, 213] width 113 height 17
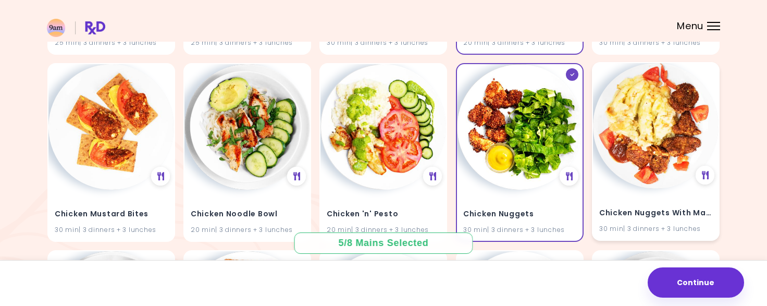
click at [667, 199] on div "Chicken Nuggets With Mashed Potatoes 30 min | 3 dinners + 3 lunches" at bounding box center [656, 214] width 126 height 51
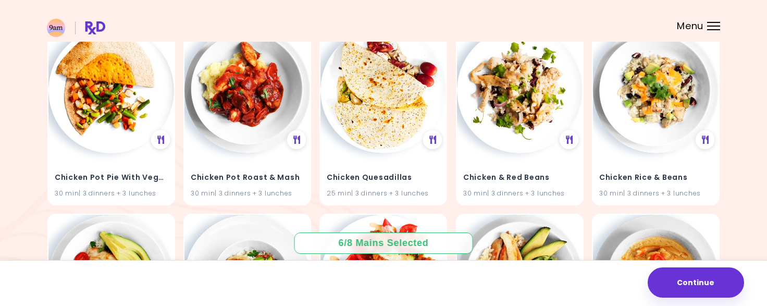
scroll to position [3869, 0]
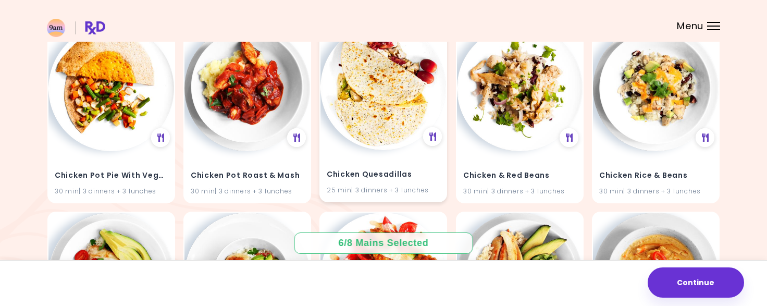
click at [426, 185] on div "Chicken Quesadillas 25 min | 3 dinners + 3 lunches" at bounding box center [384, 175] width 126 height 51
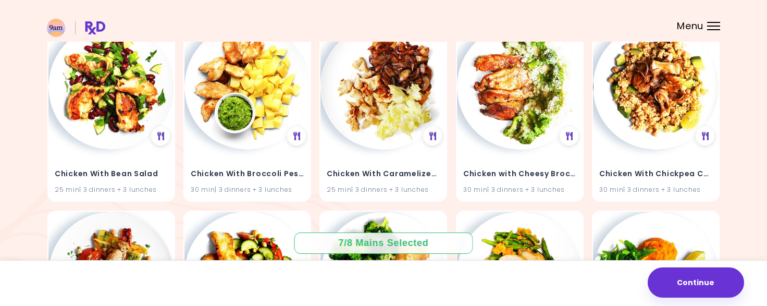
scroll to position [5185, 0]
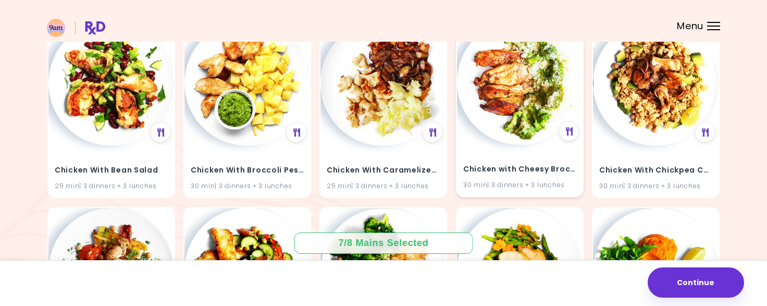
click at [531, 149] on div "Chicken with Cheesy Broccoli 30 min | 3 dinners + 3 lunches" at bounding box center [520, 170] width 126 height 51
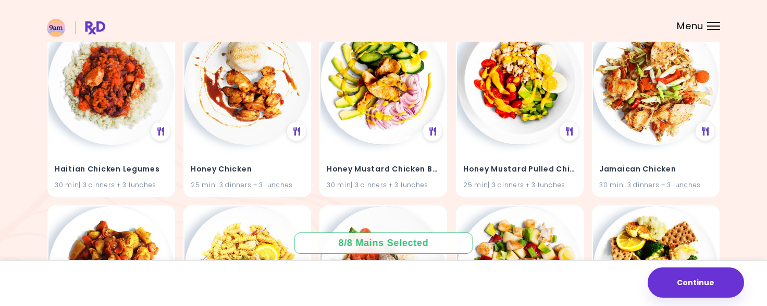
scroll to position [6500, 0]
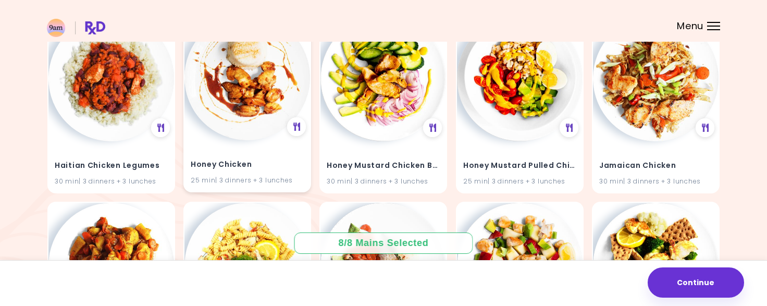
click at [266, 176] on div "25 min | 3 dinners + 3 lunches" at bounding box center [247, 180] width 113 height 10
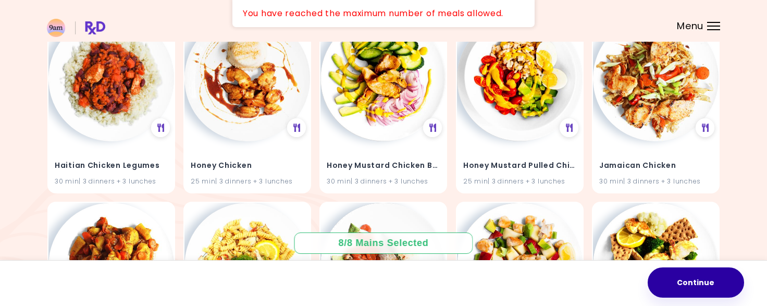
click at [697, 271] on button "Continue" at bounding box center [696, 282] width 96 height 30
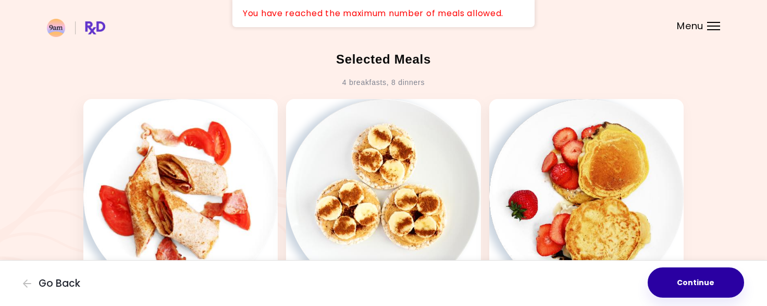
click at [700, 291] on button "Continue" at bounding box center [696, 282] width 96 height 30
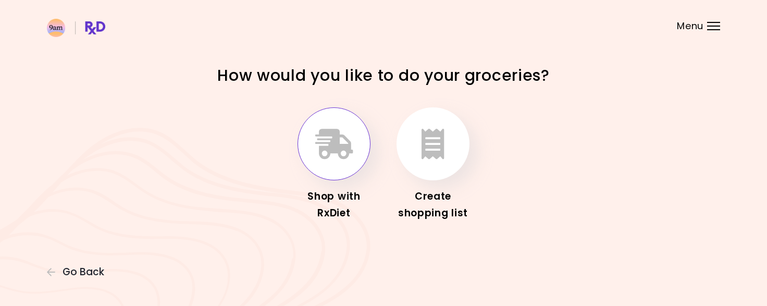
click at [335, 155] on icon "button" at bounding box center [334, 144] width 38 height 30
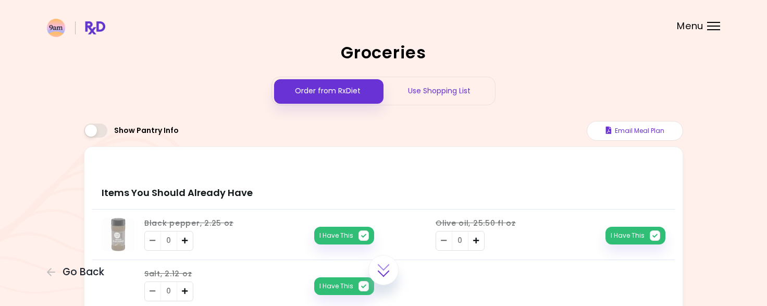
click at [450, 97] on div "Use Shopping List" at bounding box center [440, 91] width 112 height 28
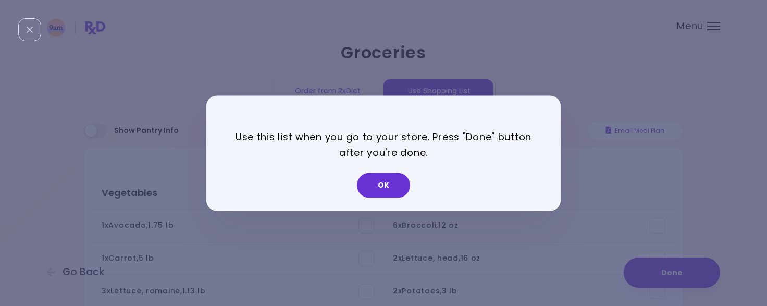
click at [381, 206] on div "OK" at bounding box center [383, 188] width 355 height 43
click at [393, 189] on button "OK" at bounding box center [383, 185] width 53 height 25
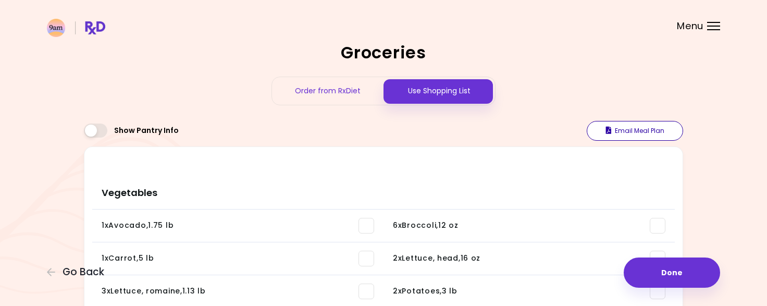
click at [669, 132] on button "Email Meal Plan" at bounding box center [635, 131] width 96 height 20
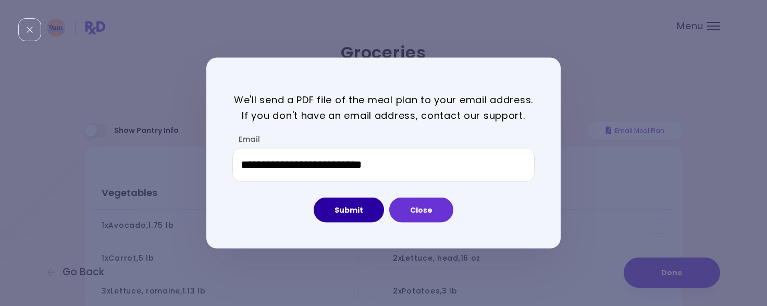
click at [361, 212] on button "Submit" at bounding box center [349, 210] width 70 height 25
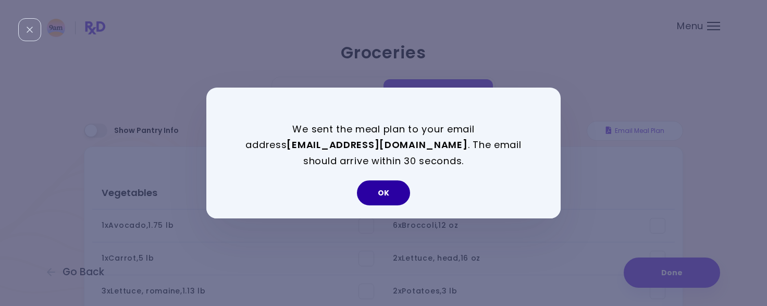
click at [397, 190] on button "OK" at bounding box center [383, 192] width 53 height 25
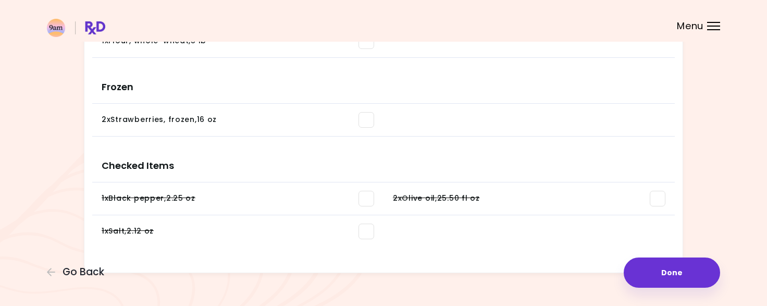
scroll to position [1196, 0]
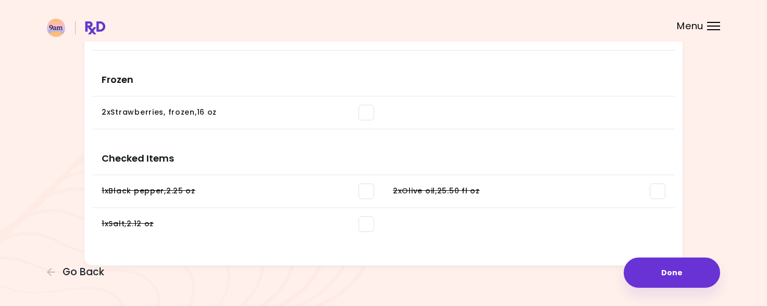
click at [713, 36] on header at bounding box center [383, 21] width 767 height 42
click at [714, 29] on div at bounding box center [713, 29] width 13 height 1
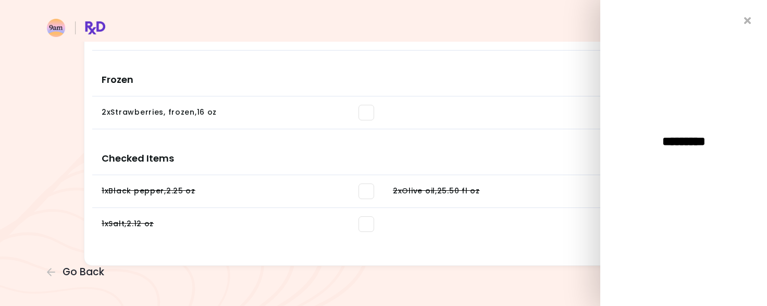
click at [757, 21] on div "*********" at bounding box center [684, 153] width 167 height 306
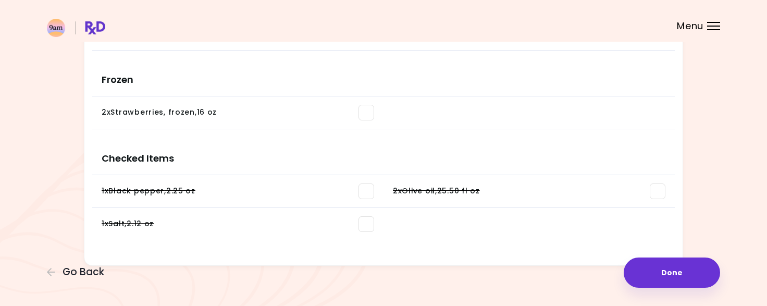
click at [746, 6] on header at bounding box center [383, 21] width 767 height 42
click at [92, 277] on span "Go Back" at bounding box center [84, 271] width 42 height 11
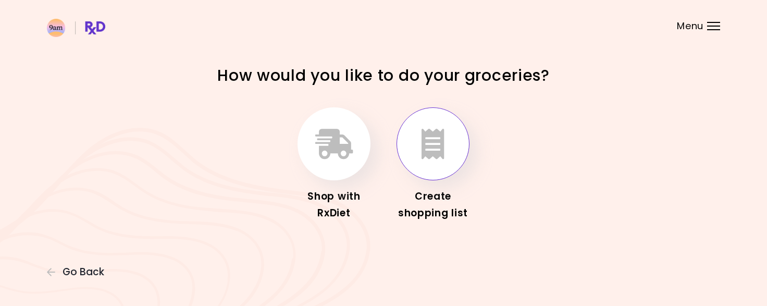
click at [419, 156] on button "button" at bounding box center [433, 143] width 73 height 73
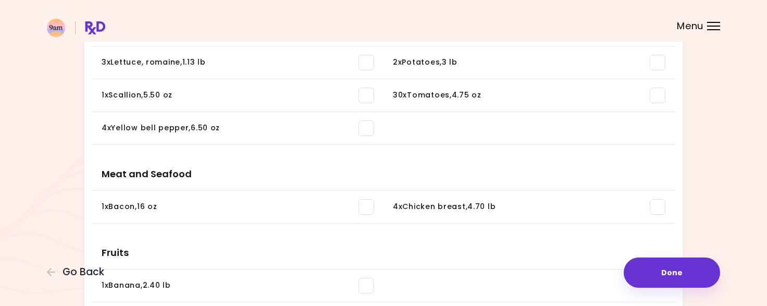
scroll to position [238, 0]
